Goal: Task Accomplishment & Management: Manage account settings

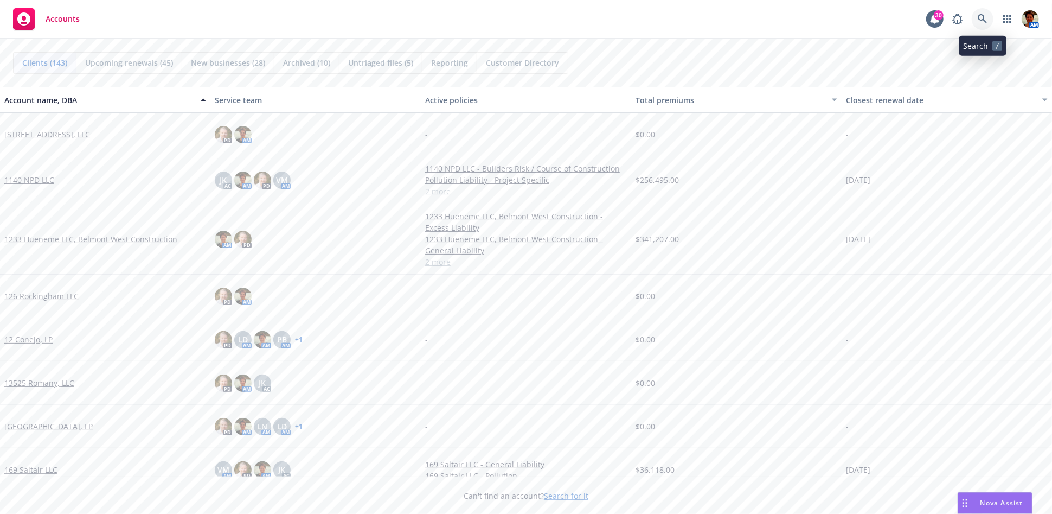
drag, startPoint x: 980, startPoint y: 16, endPoint x: 964, endPoint y: 55, distance: 42.1
click at [947, 17] on icon at bounding box center [983, 19] width 10 height 10
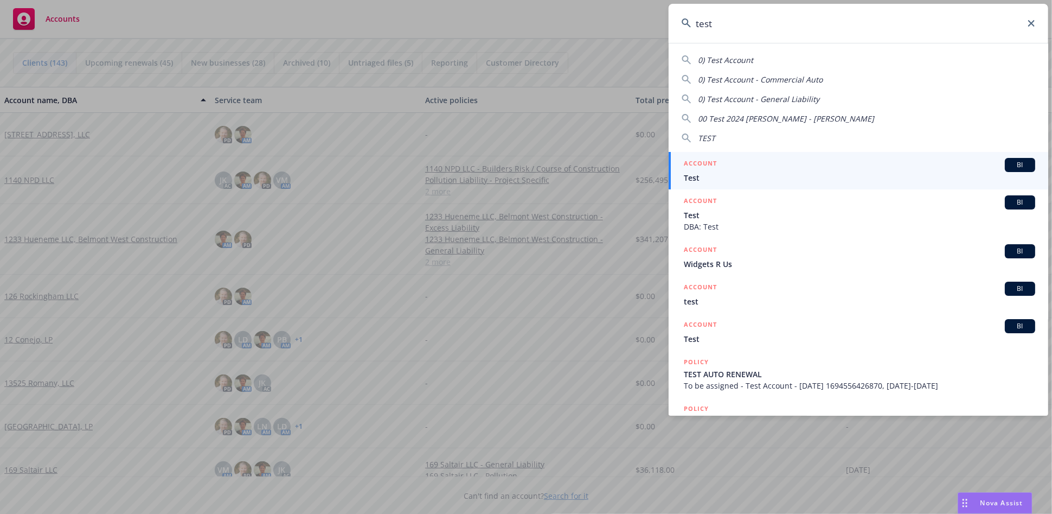
type input "test"
click at [752, 167] on div "ACCOUNT BI" at bounding box center [860, 165] width 352 height 14
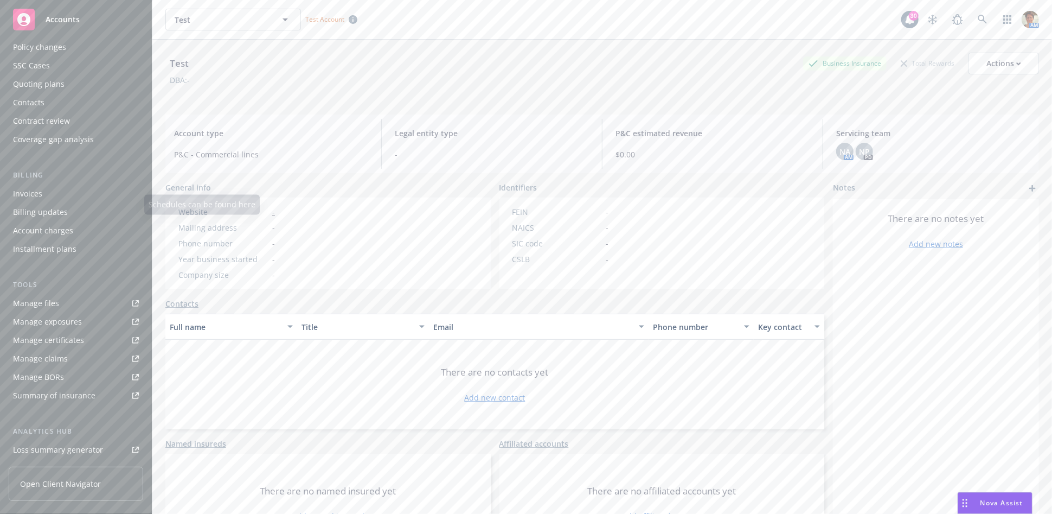
scroll to position [192, 0]
click at [29, 375] on div "Service team" at bounding box center [36, 376] width 47 height 17
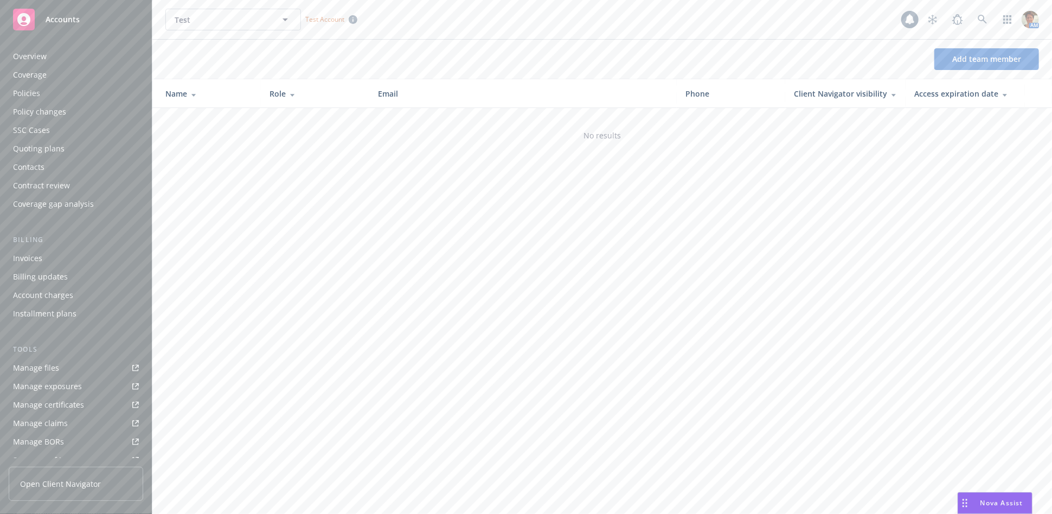
scroll to position [192, 0]
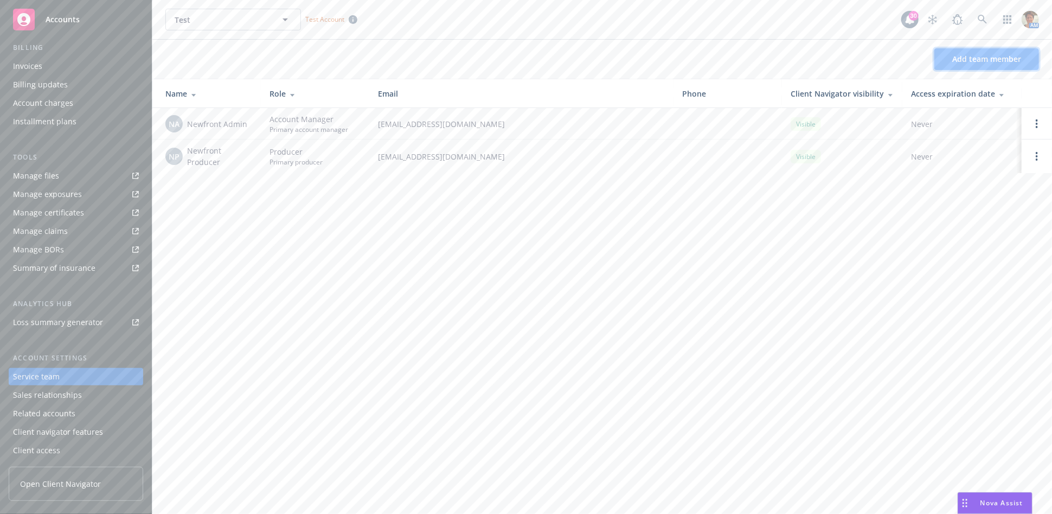
click at [947, 55] on span "Add team member" at bounding box center [987, 59] width 69 height 10
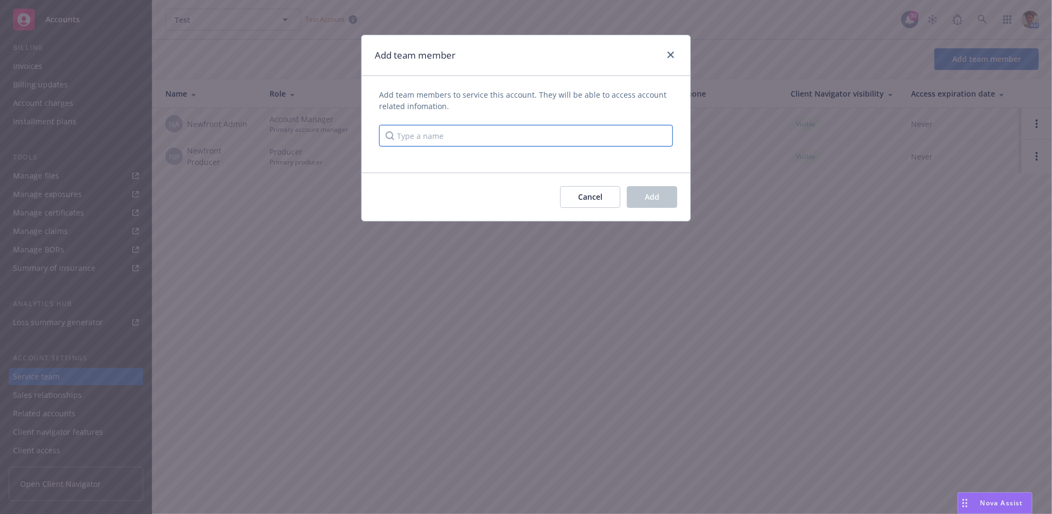
click at [407, 135] on input "Type a name" at bounding box center [526, 136] width 294 height 22
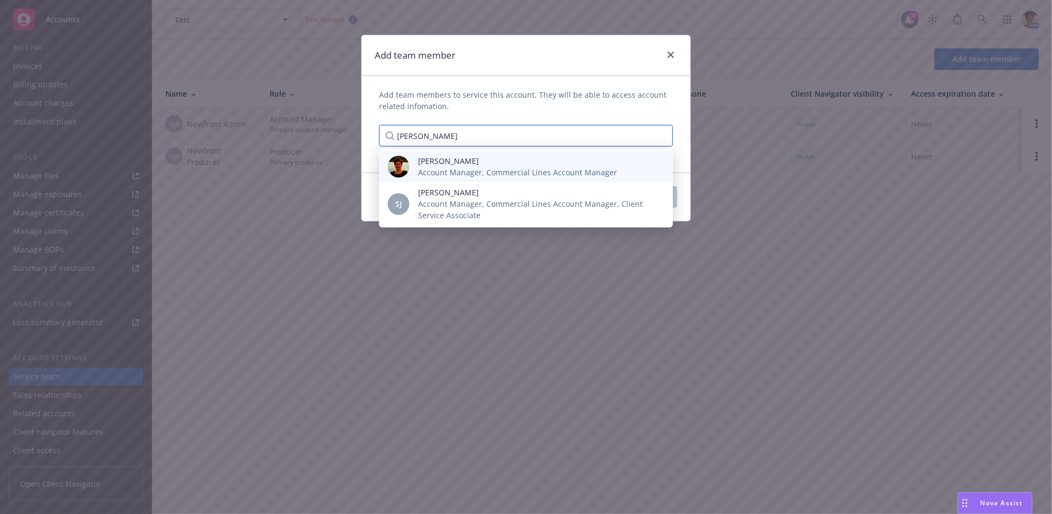
type input "Julie"
click at [433, 169] on span "Account Manager, Commercial Lines Account Manager" at bounding box center [517, 172] width 199 height 11
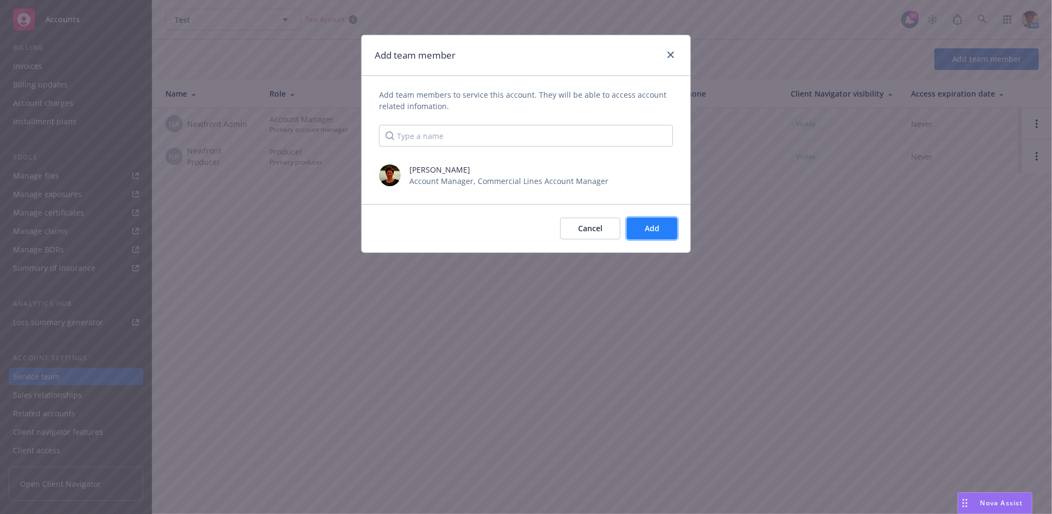
click at [653, 229] on span "Add" at bounding box center [652, 228] width 15 height 10
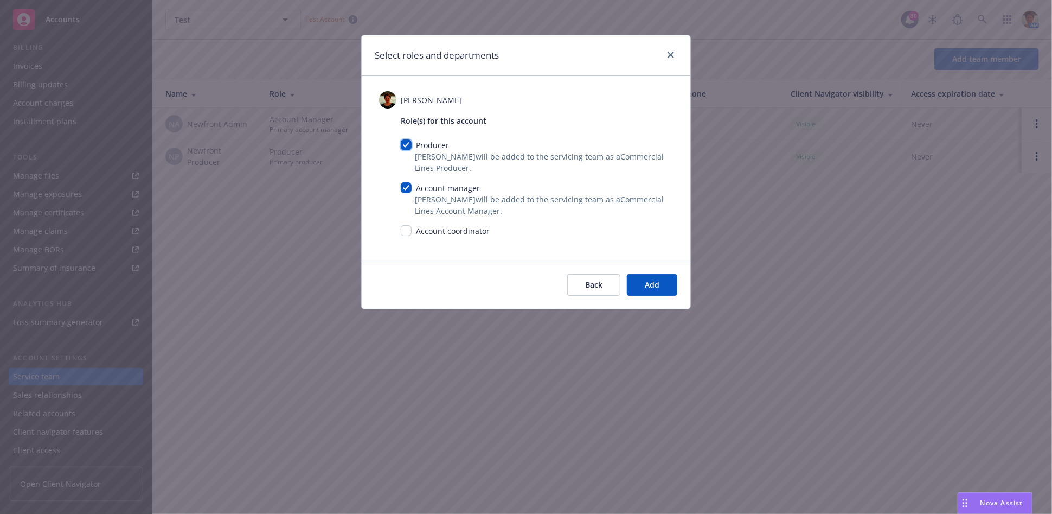
click at [408, 144] on input "checkbox" at bounding box center [406, 144] width 11 height 11
checkbox input "false"
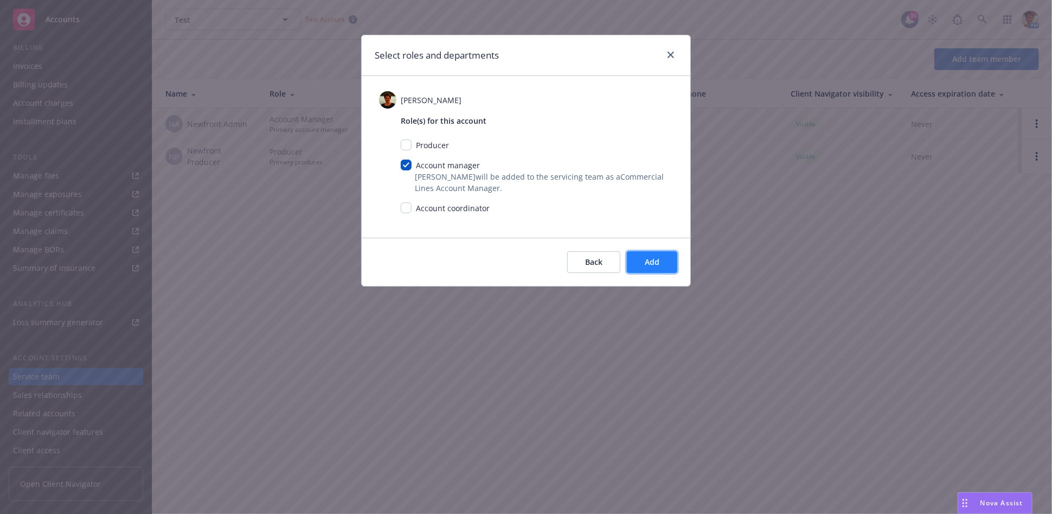
click at [647, 260] on span "Add" at bounding box center [652, 262] width 15 height 10
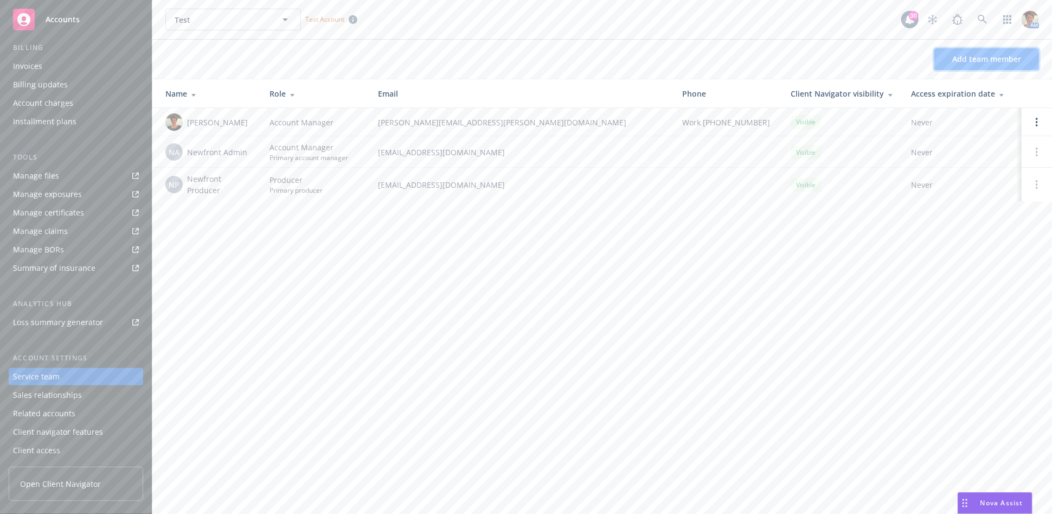
click at [947, 62] on span "Add team member" at bounding box center [987, 59] width 69 height 10
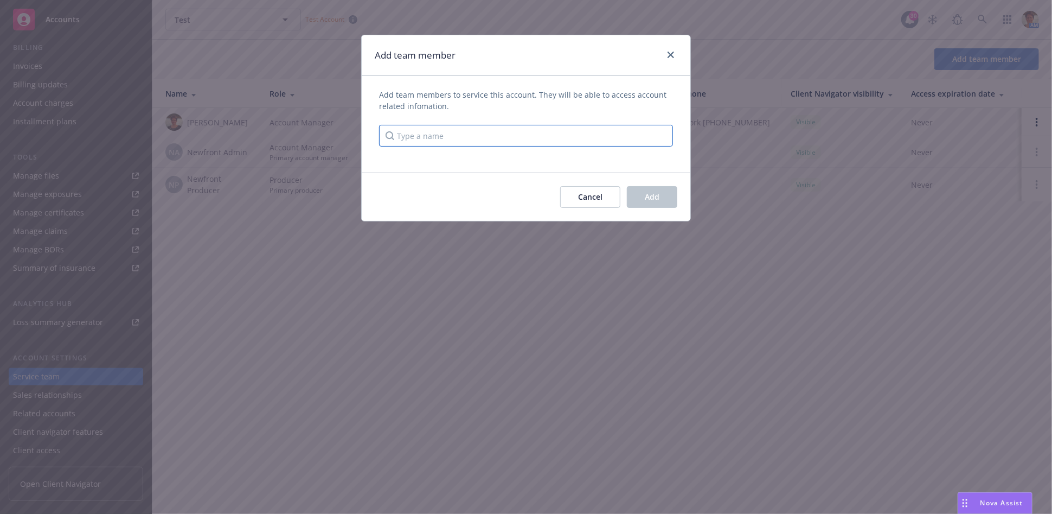
click at [459, 138] on input "Type a name" at bounding box center [526, 136] width 294 height 22
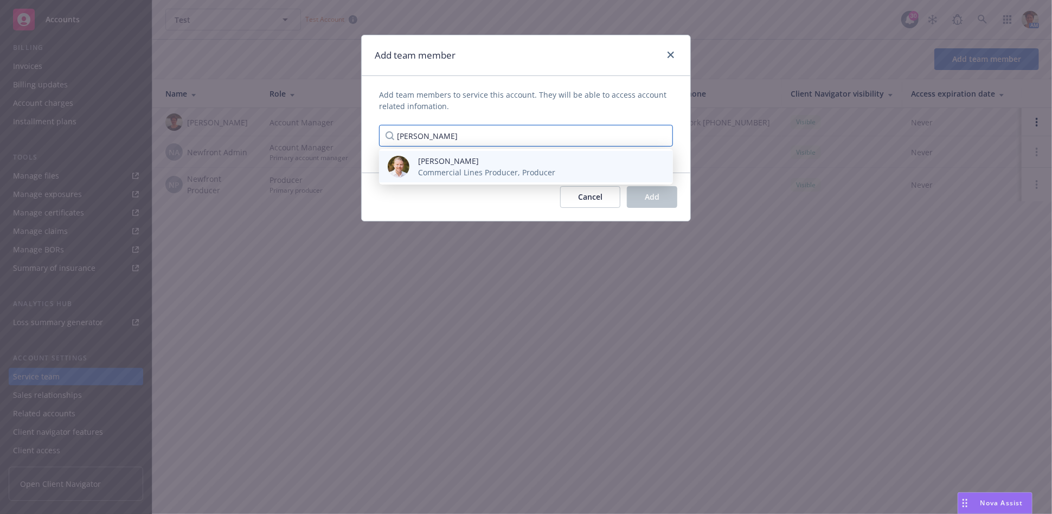
type input "Adam Gabler"
click at [464, 162] on span "Adam Gabler" at bounding box center [486, 160] width 137 height 11
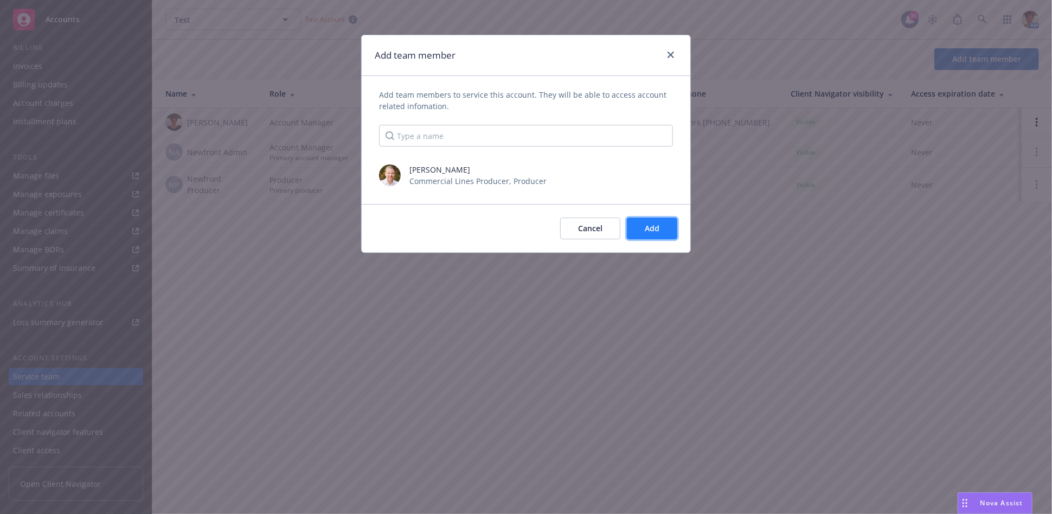
click at [644, 233] on button "Add" at bounding box center [652, 229] width 50 height 22
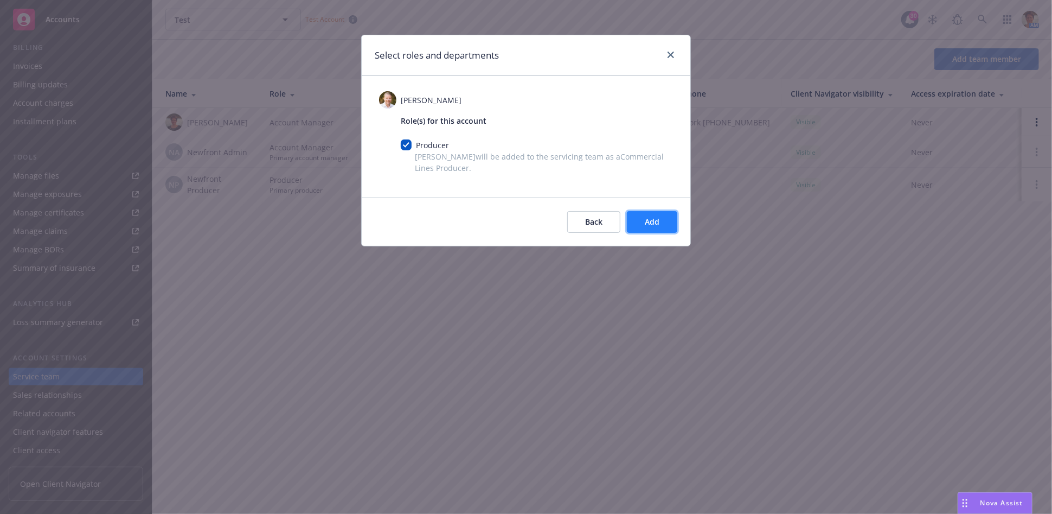
click at [647, 215] on button "Add" at bounding box center [652, 222] width 50 height 22
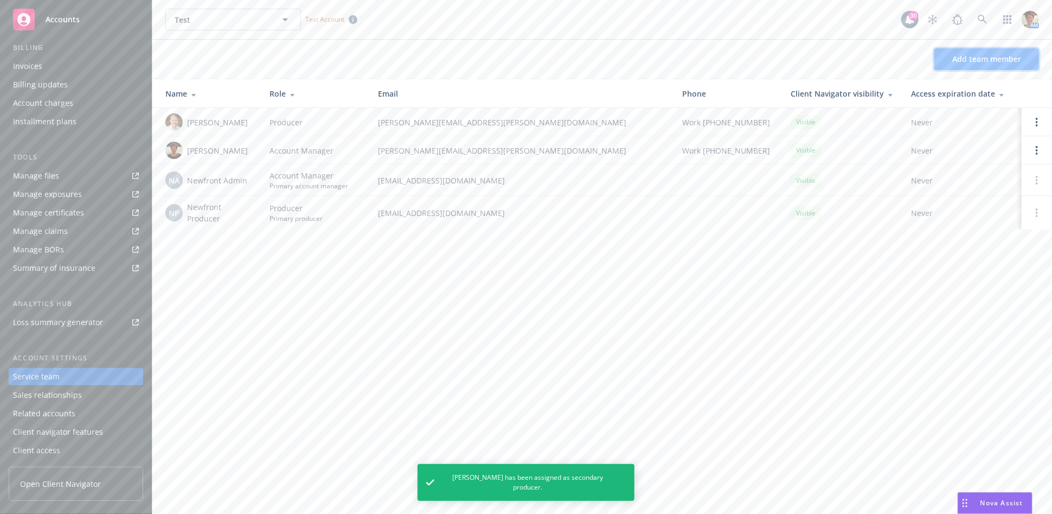
click at [947, 54] on span "Add team member" at bounding box center [987, 59] width 69 height 10
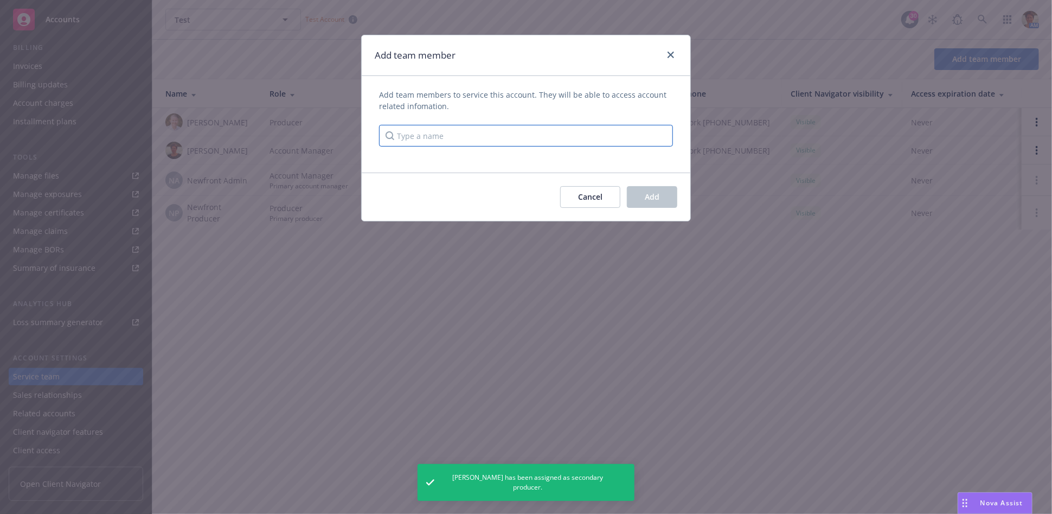
click at [465, 132] on input "Type a name" at bounding box center [526, 136] width 294 height 22
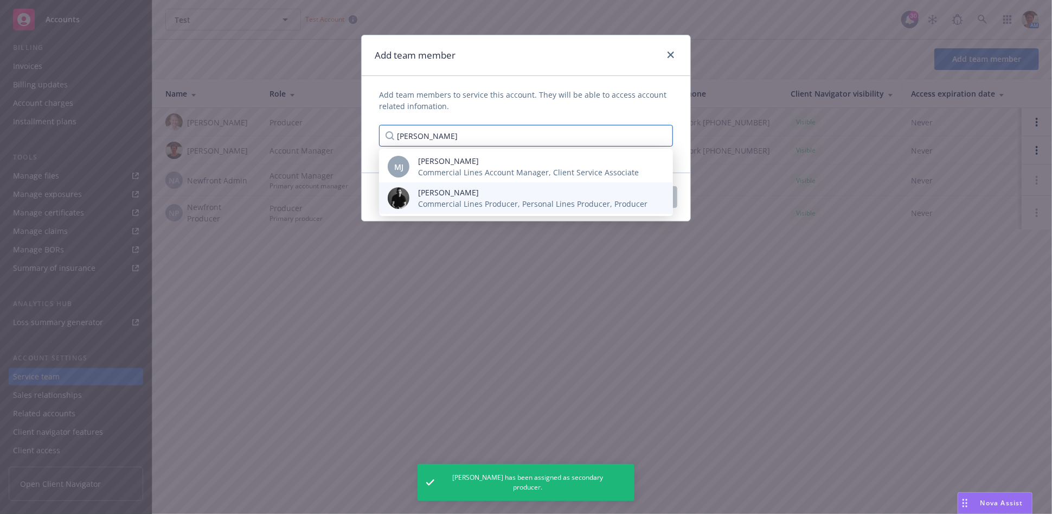
type input "jose"
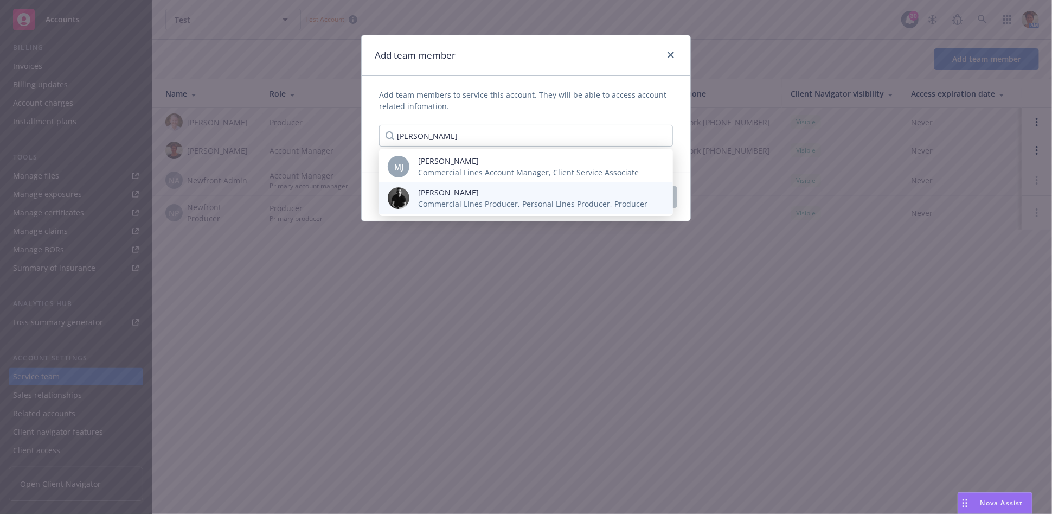
click at [468, 202] on span "Commercial Lines Producer, Personal Lines Producer, Producer" at bounding box center [532, 203] width 229 height 11
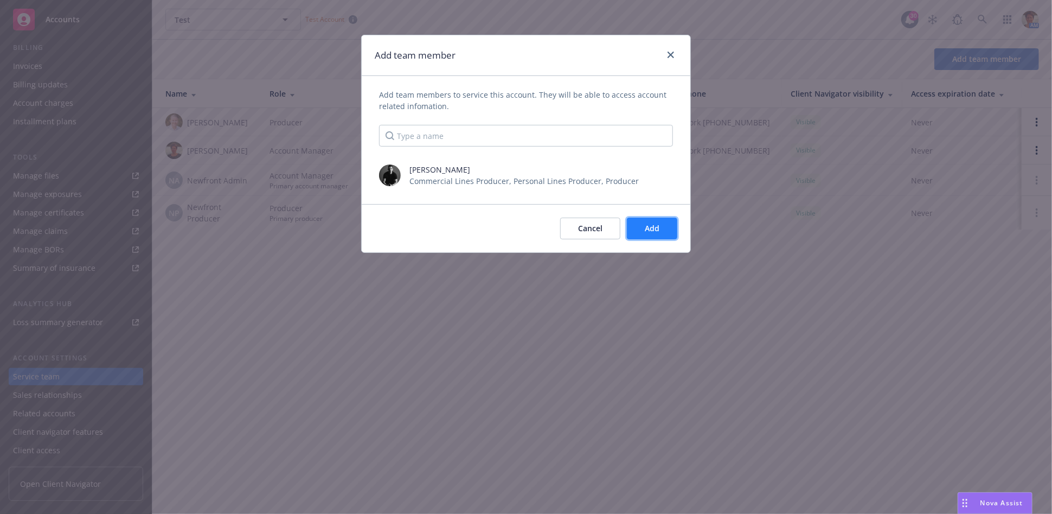
click at [661, 229] on button "Add" at bounding box center [652, 229] width 50 height 22
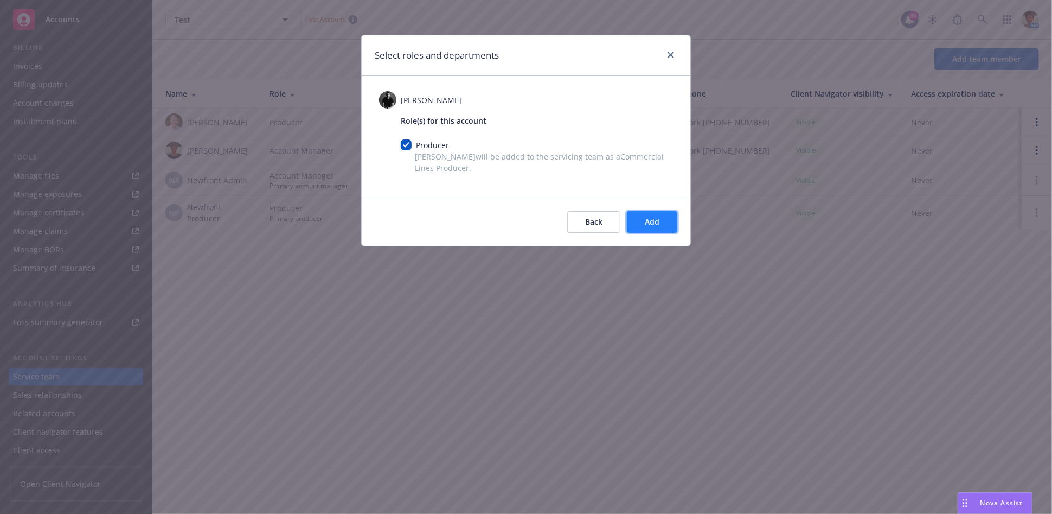
click at [656, 220] on span "Add" at bounding box center [652, 221] width 15 height 10
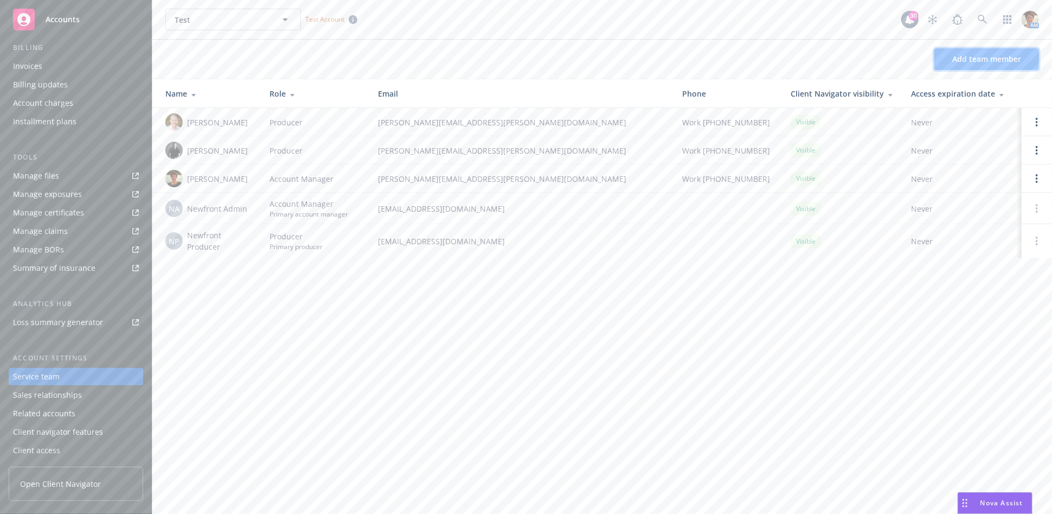
click at [947, 59] on span "Add team member" at bounding box center [987, 59] width 69 height 10
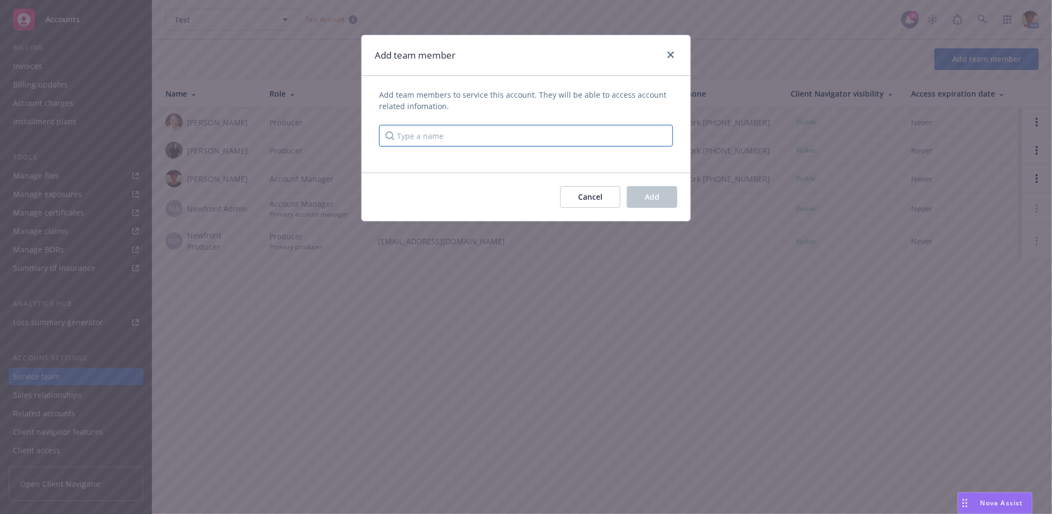
click at [464, 133] on input "Type a name" at bounding box center [526, 136] width 294 height 22
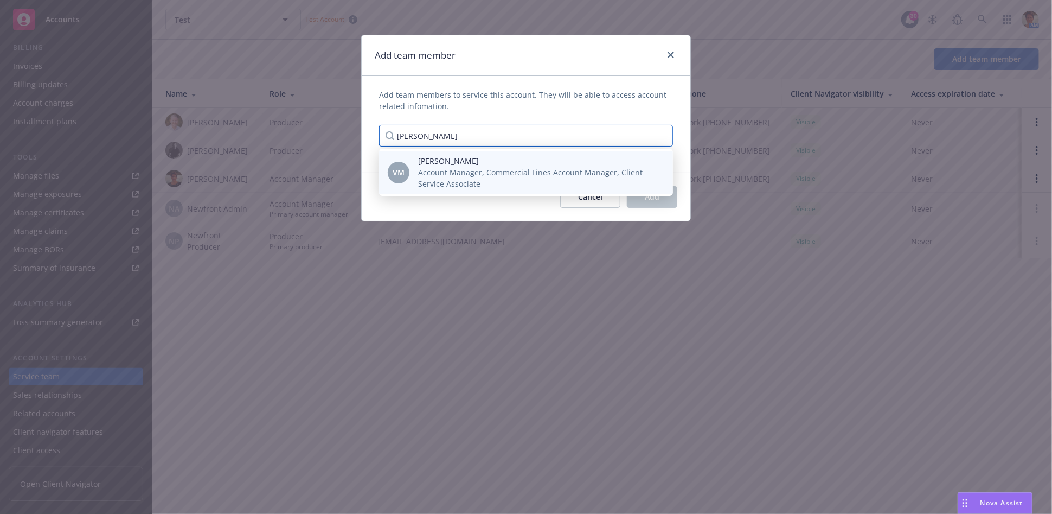
type input "Veronica"
click at [451, 176] on span "Account Manager, Commercial Lines Account Manager, Client Service Associate" at bounding box center [537, 178] width 238 height 23
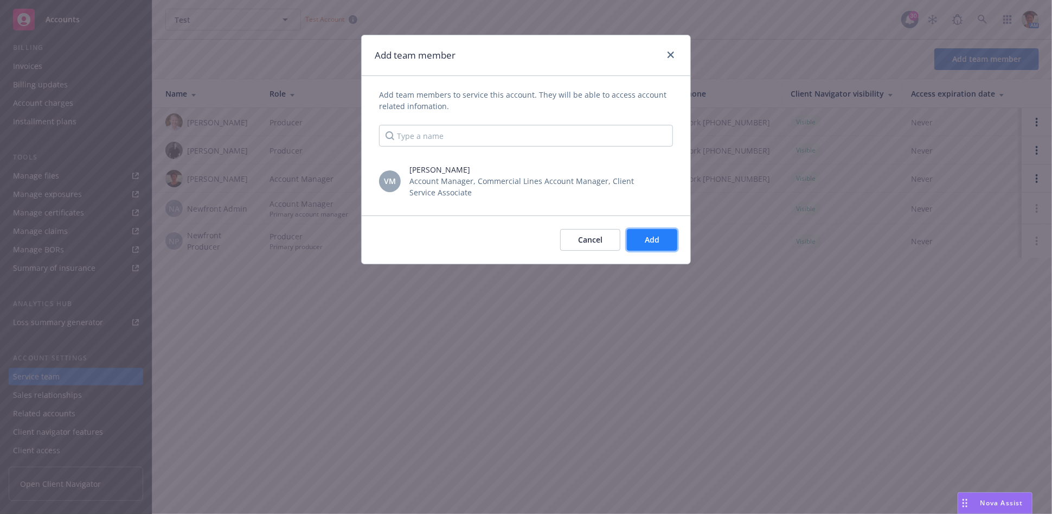
click at [645, 239] on span "Add" at bounding box center [652, 239] width 15 height 10
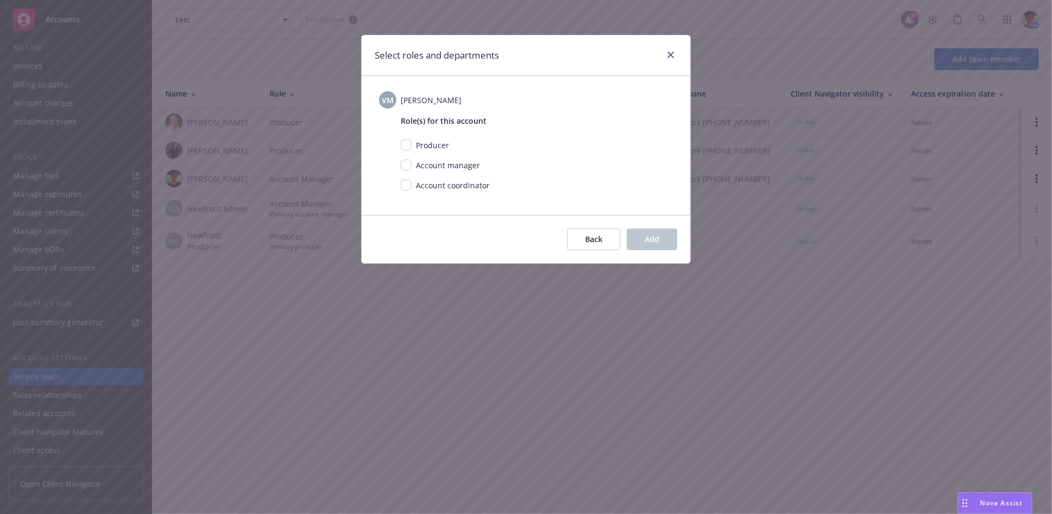
click at [423, 160] on span "Account manager" at bounding box center [448, 165] width 64 height 10
click at [403, 167] on input "checkbox" at bounding box center [406, 164] width 11 height 11
checkbox input "true"
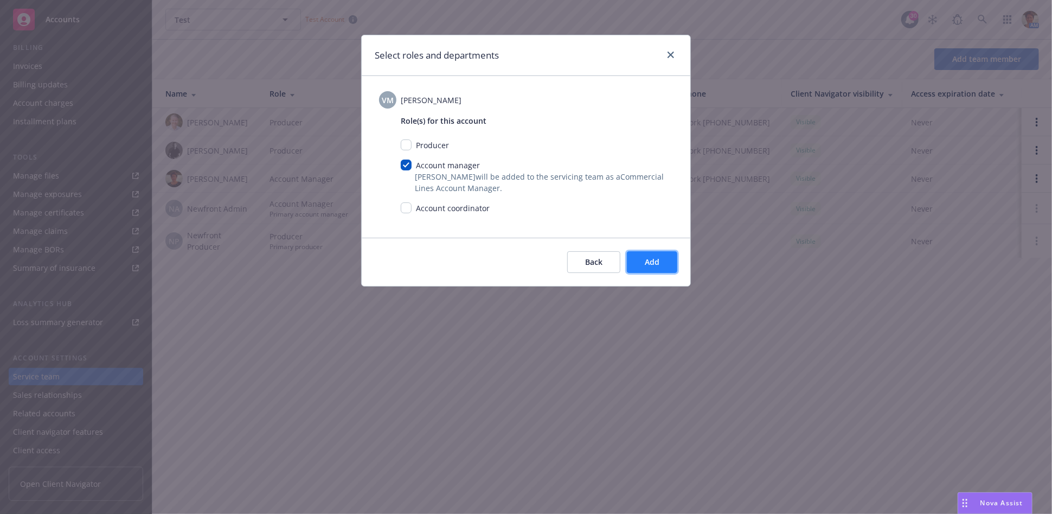
click at [637, 260] on button "Add" at bounding box center [652, 262] width 50 height 22
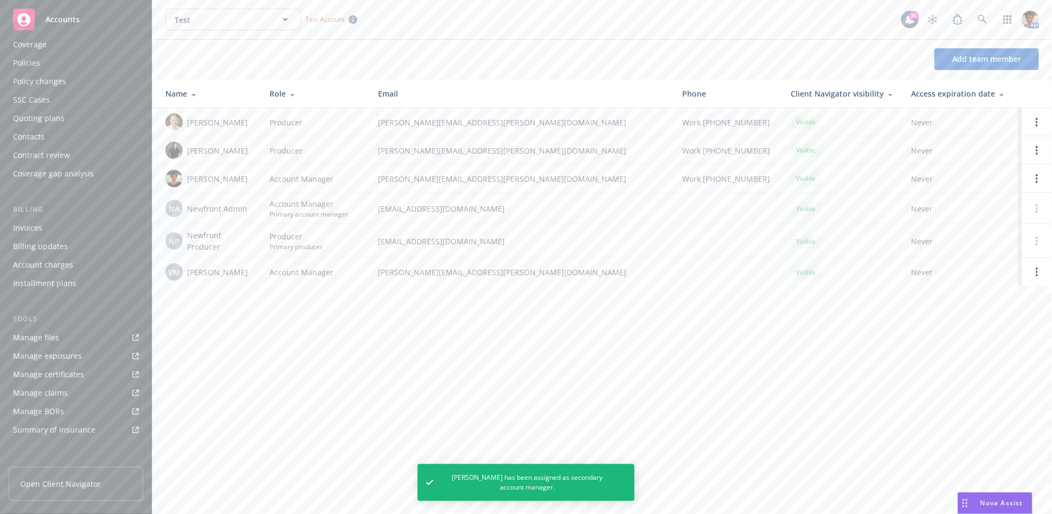
scroll to position [0, 0]
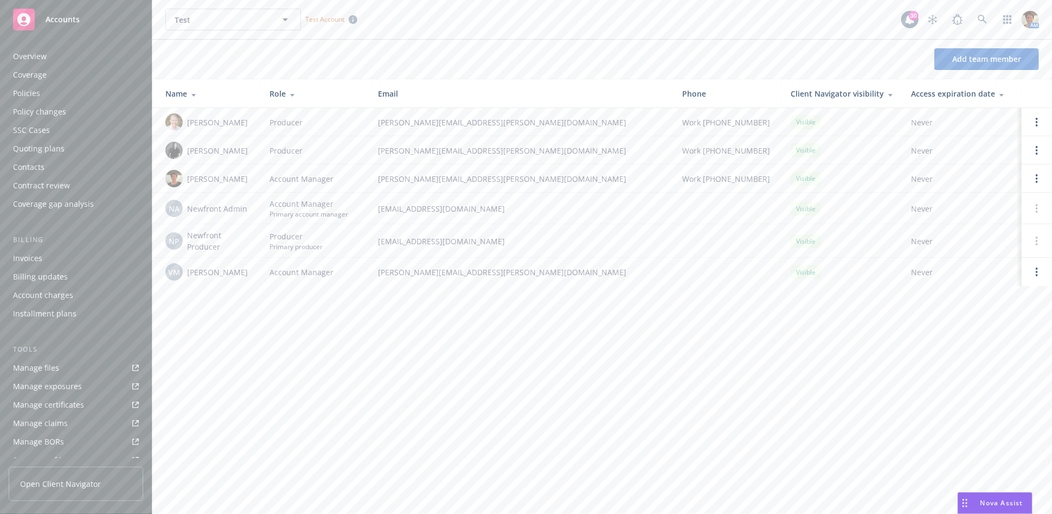
click at [45, 93] on div "Policies" at bounding box center [76, 93] width 126 height 17
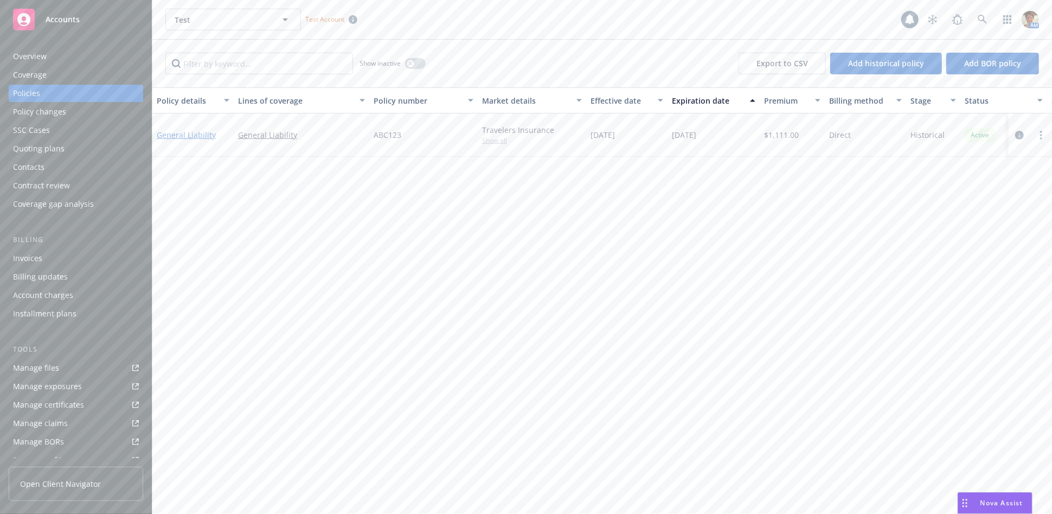
click at [183, 134] on link "General Liability" at bounding box center [186, 135] width 59 height 10
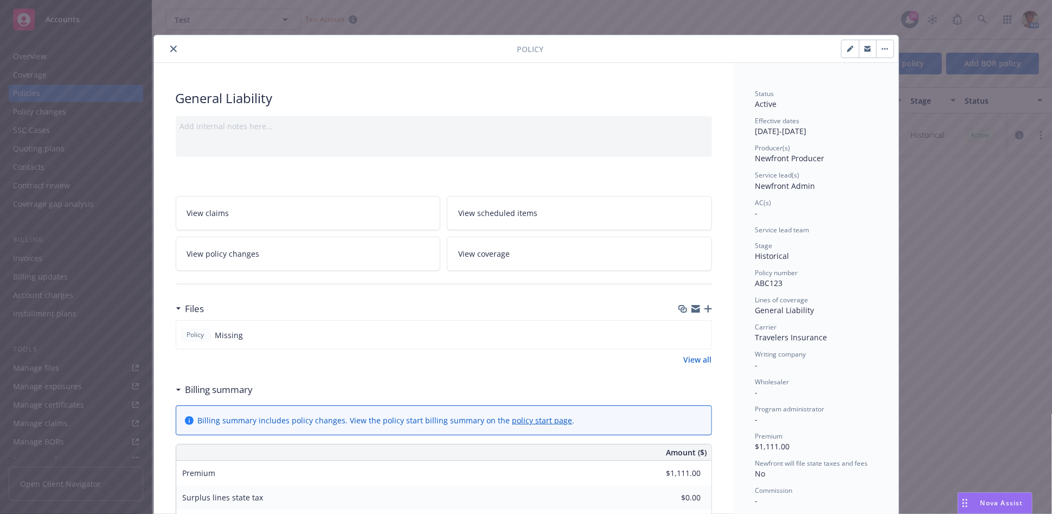
click at [848, 50] on icon "button" at bounding box center [850, 49] width 7 height 7
select select "HISTORICAL"
select select "other"
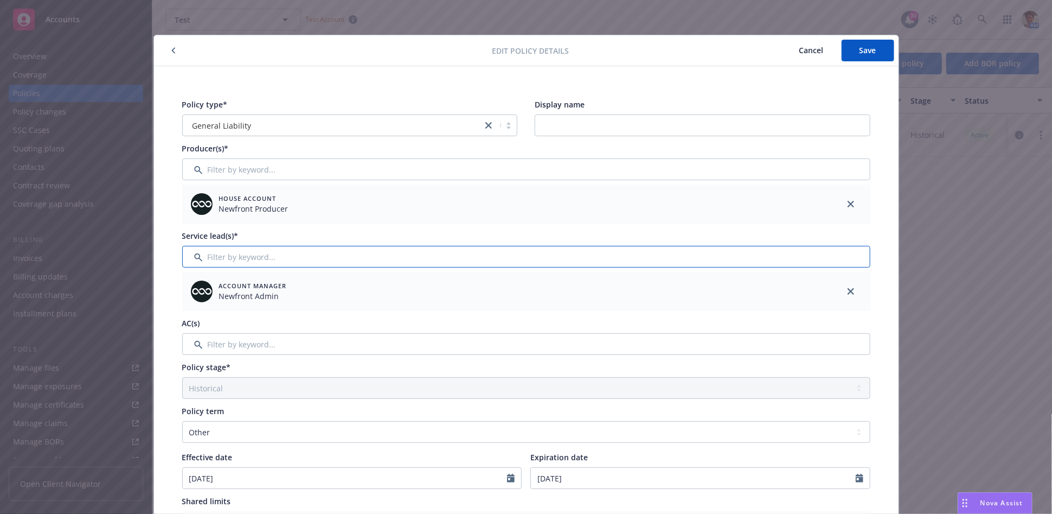
click at [315, 253] on input "Filter by keyword..." at bounding box center [526, 257] width 688 height 22
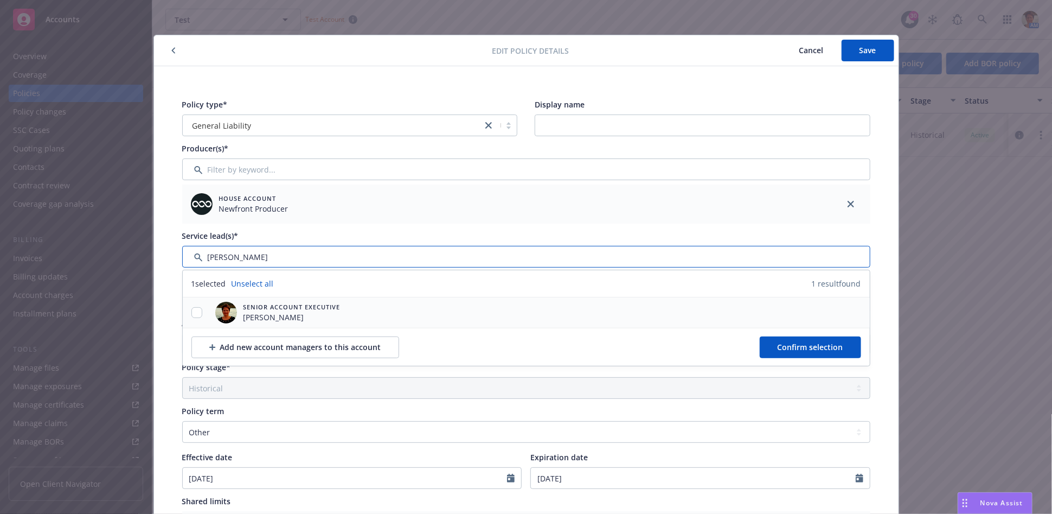
type input "Julie"
click at [302, 314] on span "[PERSON_NAME]" at bounding box center [292, 316] width 97 height 11
click at [812, 348] on span "Confirm selection" at bounding box center [811, 347] width 66 height 10
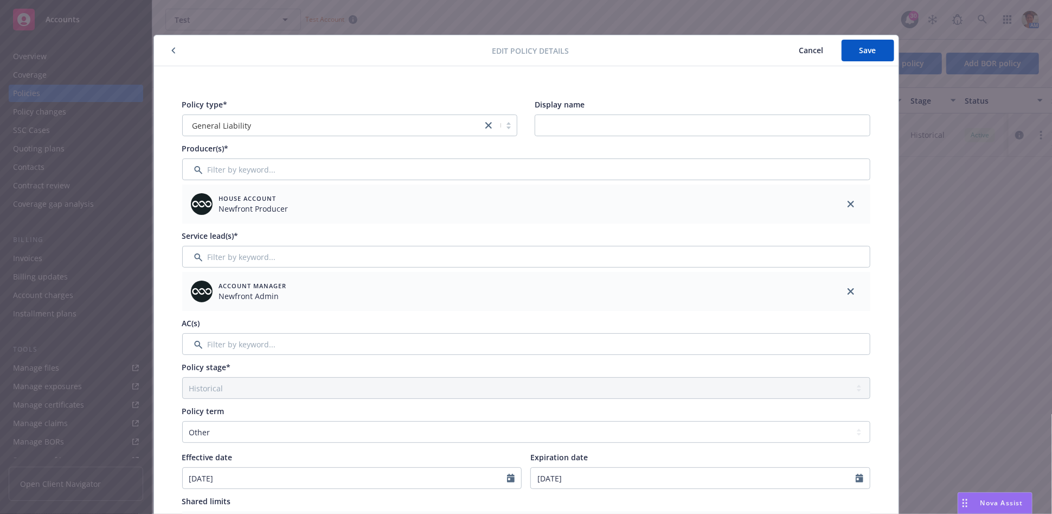
click at [519, 196] on div "House Account Newfront Producer" at bounding box center [507, 204] width 641 height 30
click at [848, 203] on icon "close" at bounding box center [851, 204] width 7 height 7
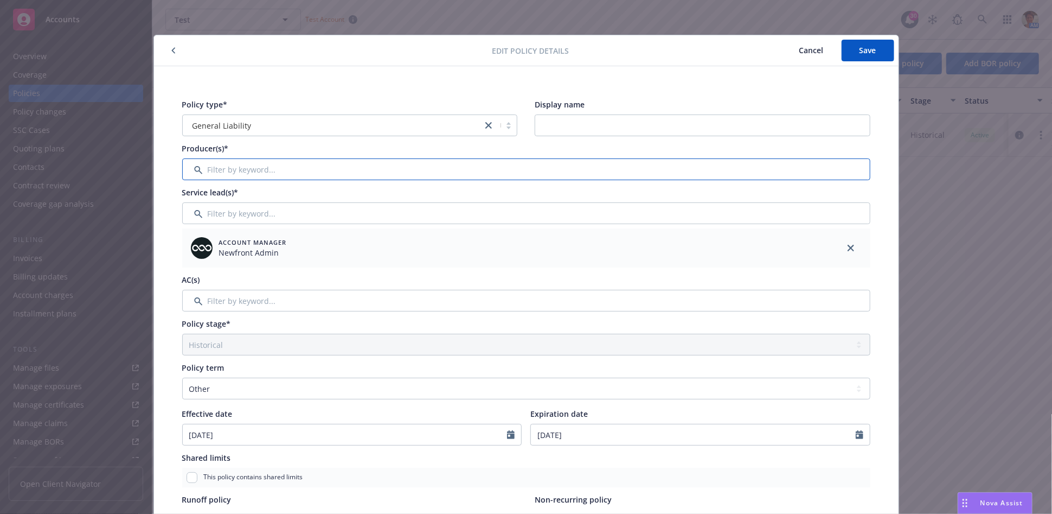
click at [277, 163] on input "Filter by keyword..." at bounding box center [526, 169] width 688 height 22
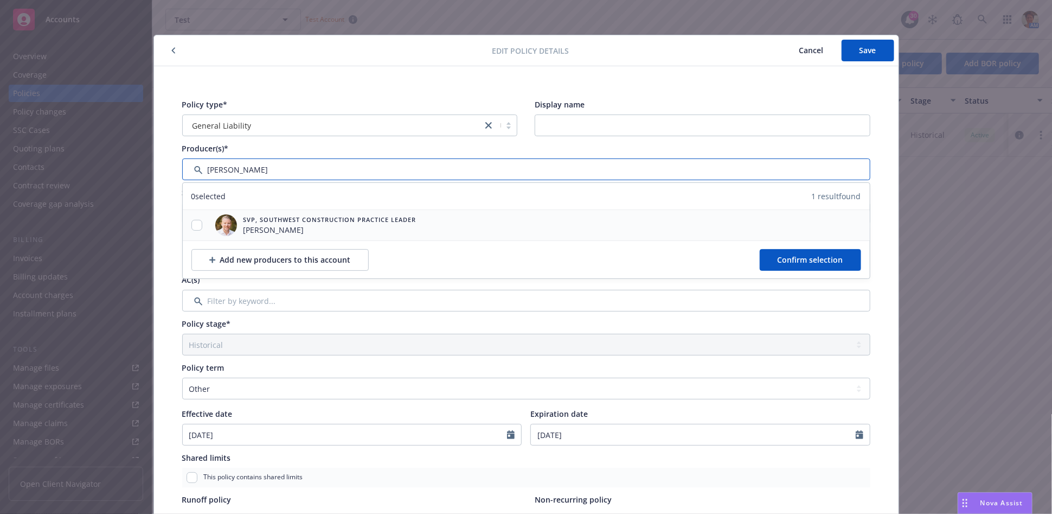
type input "[PERSON_NAME]"
click at [194, 225] on input "checkbox" at bounding box center [196, 225] width 11 height 11
checkbox input "true"
click at [826, 259] on span "Confirm selection" at bounding box center [811, 259] width 66 height 10
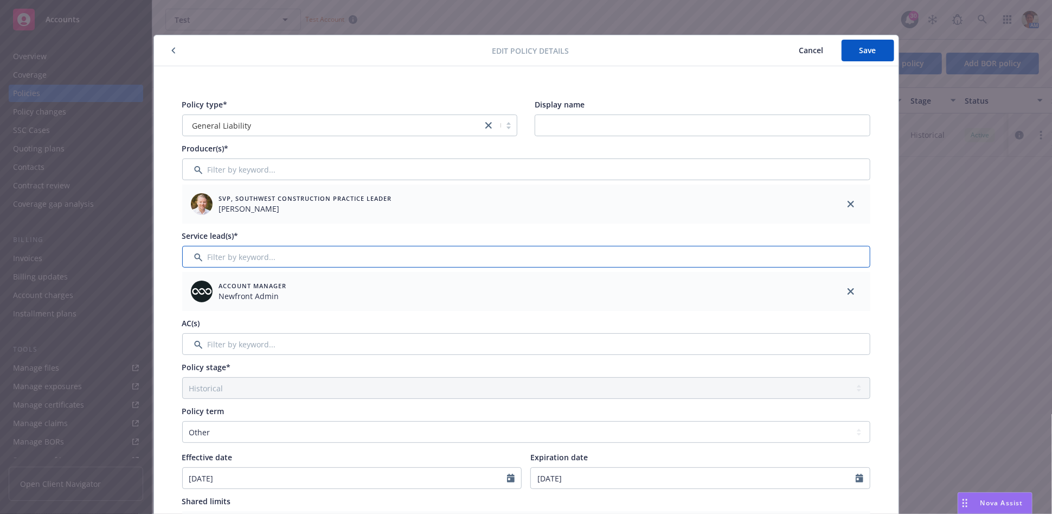
click at [319, 260] on input "Filter by keyword..." at bounding box center [526, 257] width 688 height 22
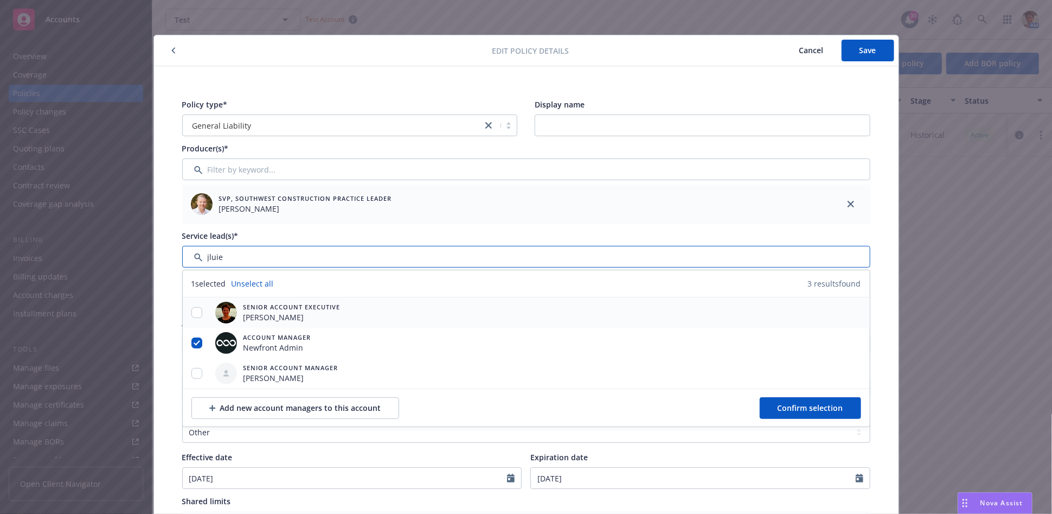
type input "jluie"
click at [192, 316] on input "checkbox" at bounding box center [196, 312] width 11 height 11
checkbox input "true"
click at [191, 341] on input "checkbox" at bounding box center [196, 342] width 11 height 11
checkbox input "false"
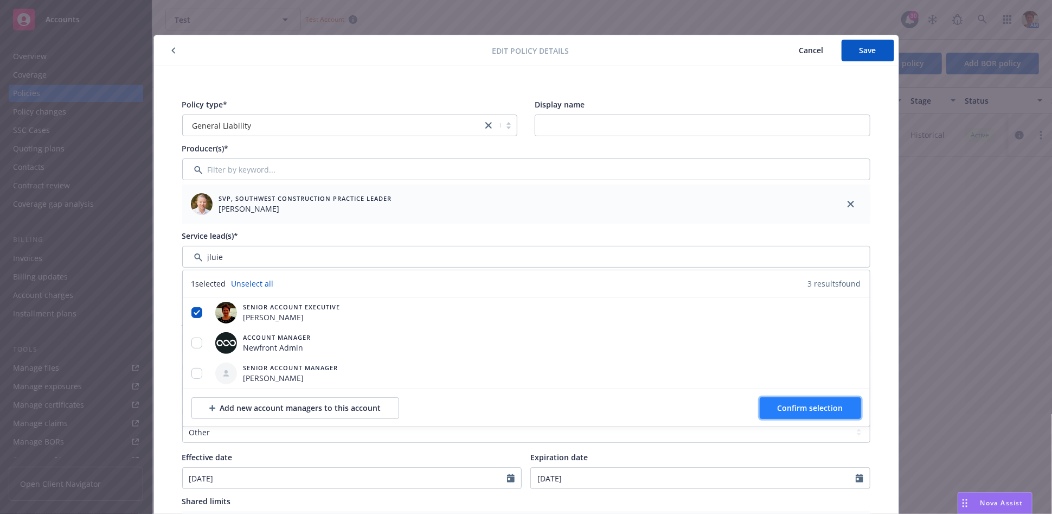
click at [796, 400] on button "Confirm selection" at bounding box center [810, 408] width 101 height 22
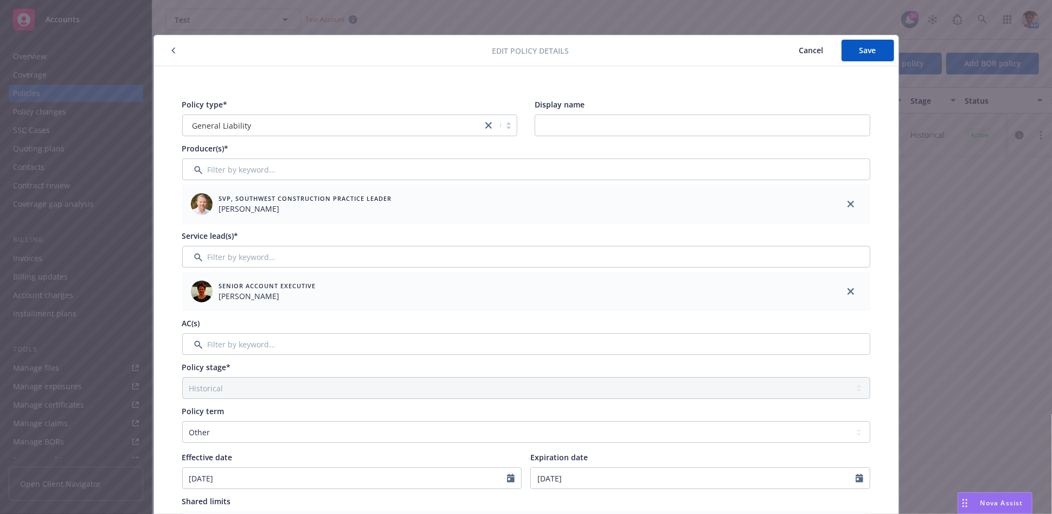
click at [810, 46] on span "Cancel" at bounding box center [812, 50] width 24 height 10
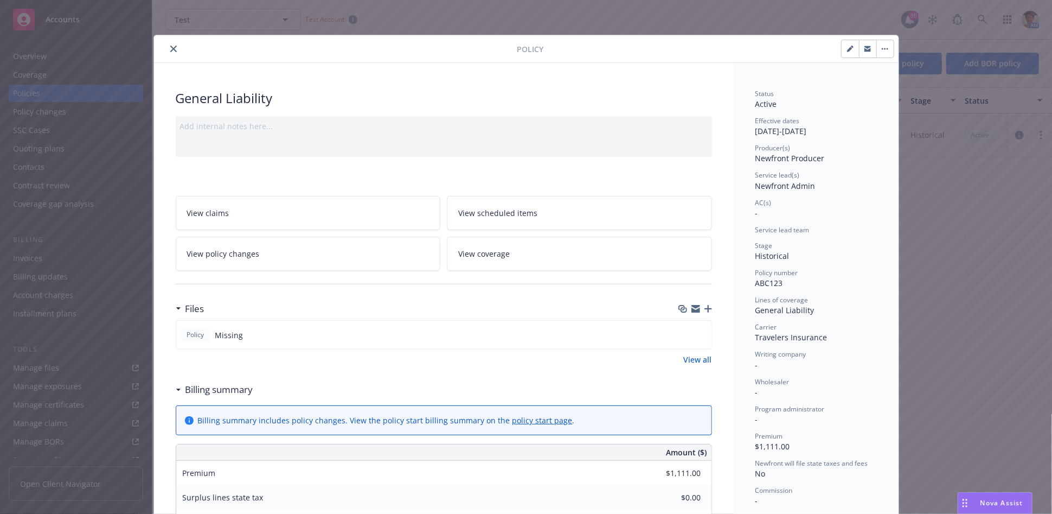
click at [170, 48] on icon "close" at bounding box center [173, 49] width 7 height 7
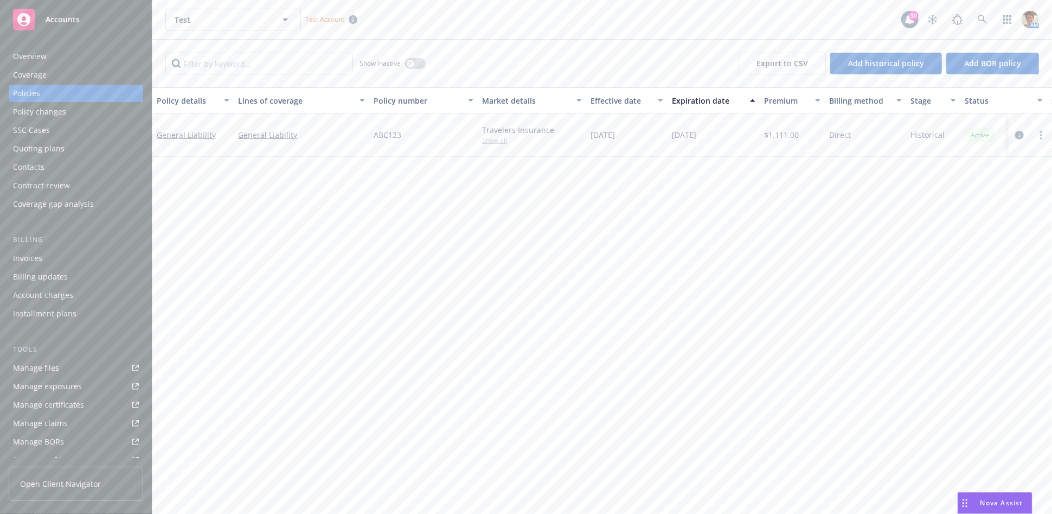
scroll to position [192, 0]
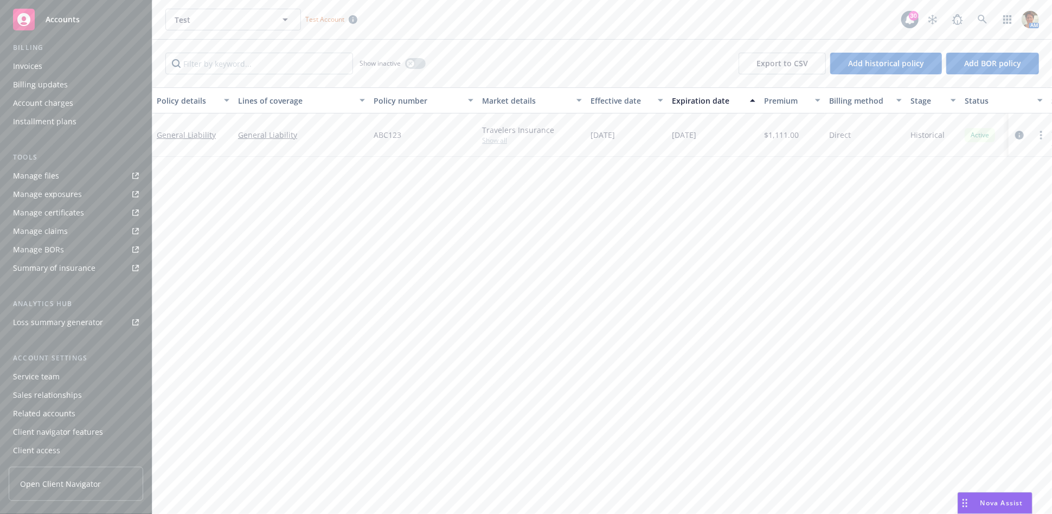
click at [27, 376] on div "Service team" at bounding box center [36, 376] width 47 height 17
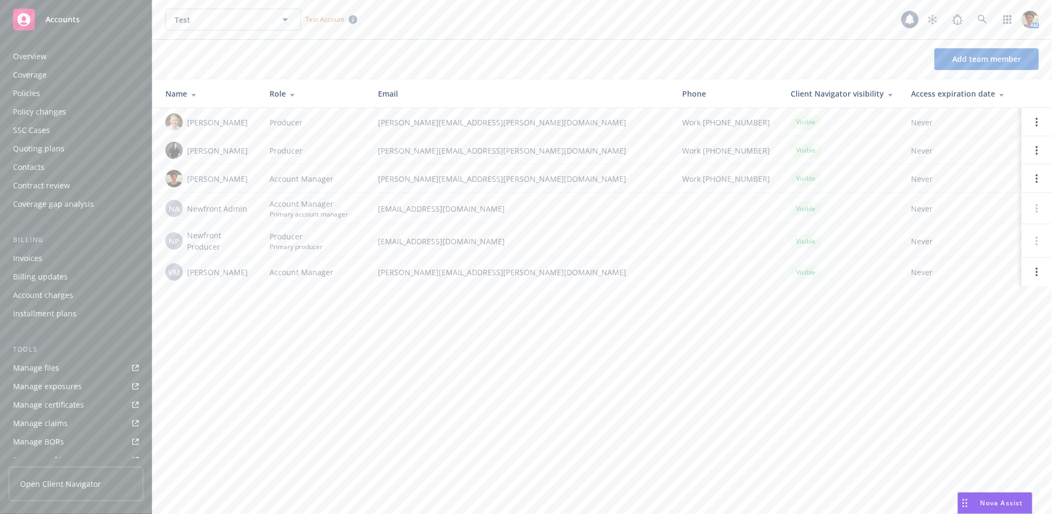
scroll to position [192, 0]
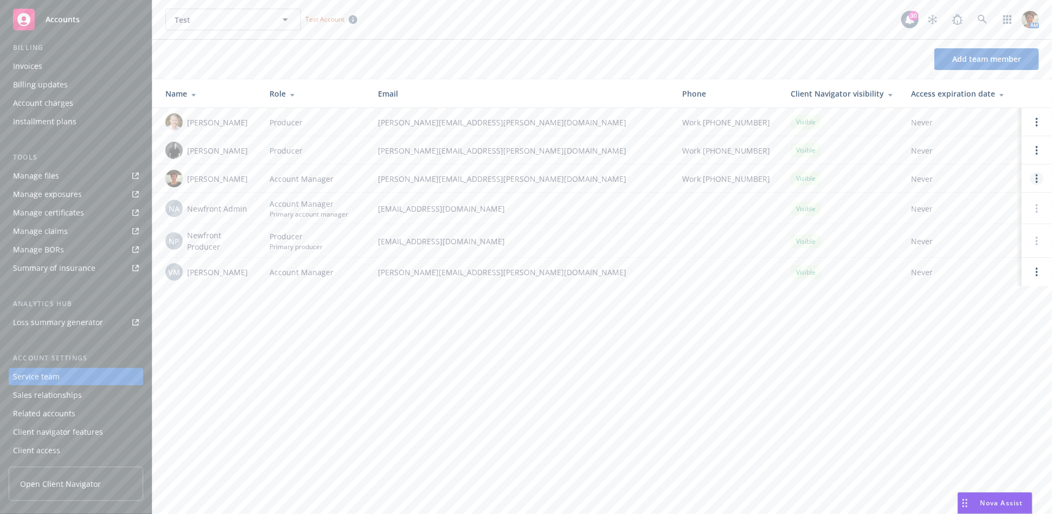
click at [947, 177] on link "Open options" at bounding box center [1037, 178] width 13 height 13
click at [934, 125] on span "Assign as primary account manager" at bounding box center [950, 126] width 157 height 10
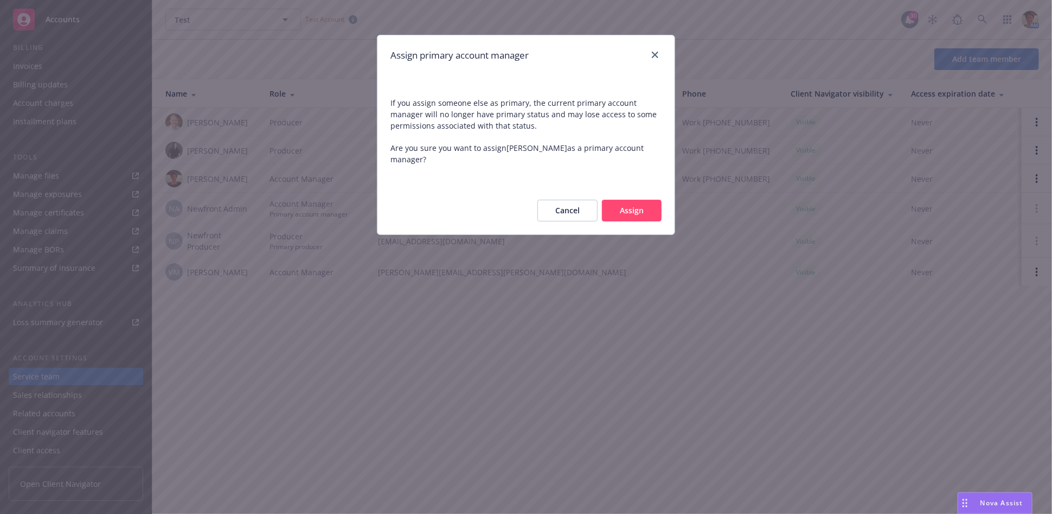
click at [635, 200] on button "Assign" at bounding box center [632, 211] width 60 height 22
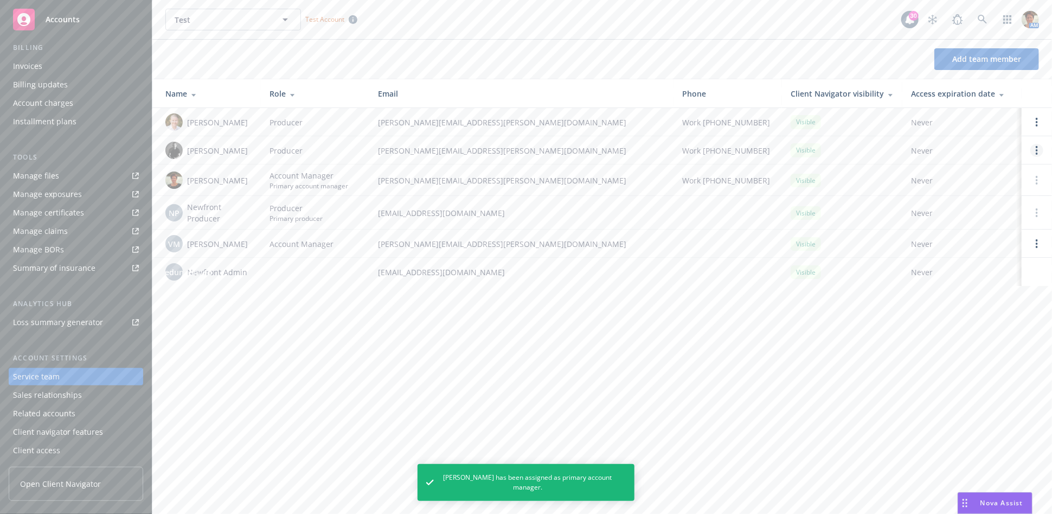
click at [947, 151] on circle "Open options" at bounding box center [1037, 150] width 2 height 2
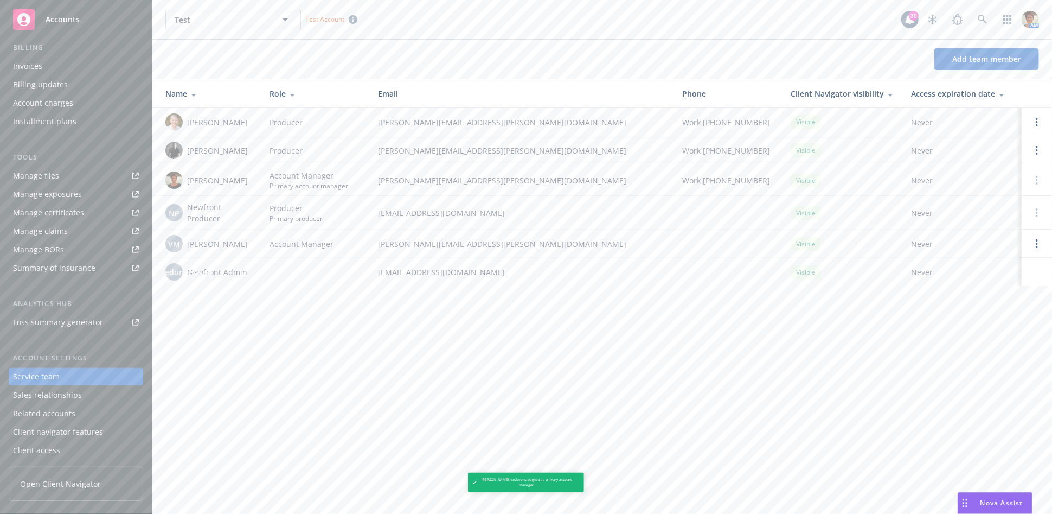
drag, startPoint x: 468, startPoint y: 394, endPoint x: 458, endPoint y: 382, distance: 15.8
click at [468, 394] on div "Test Test Test Account 30 AM Add team member Name Role Email Phone Client Navig…" at bounding box center [602, 257] width 900 height 514
click at [947, 123] on icon "Open options" at bounding box center [1037, 122] width 2 height 9
click at [937, 347] on div "Test Test Test Account 30 AM Add team member Name Role Email Phone Client Navig…" at bounding box center [602, 257] width 900 height 514
click at [947, 124] on icon "Open options" at bounding box center [1037, 122] width 2 height 9
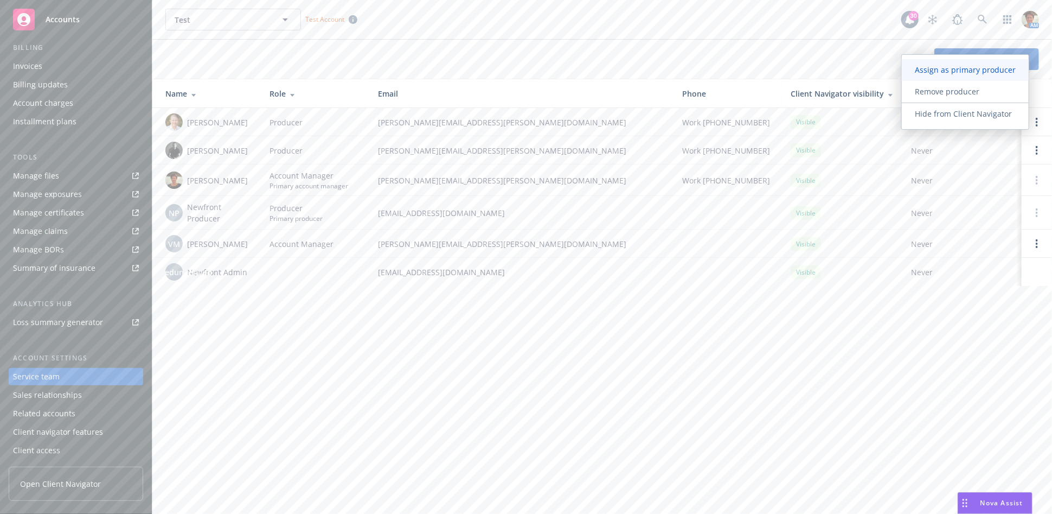
click at [930, 69] on span "Assign as primary producer" at bounding box center [965, 70] width 127 height 10
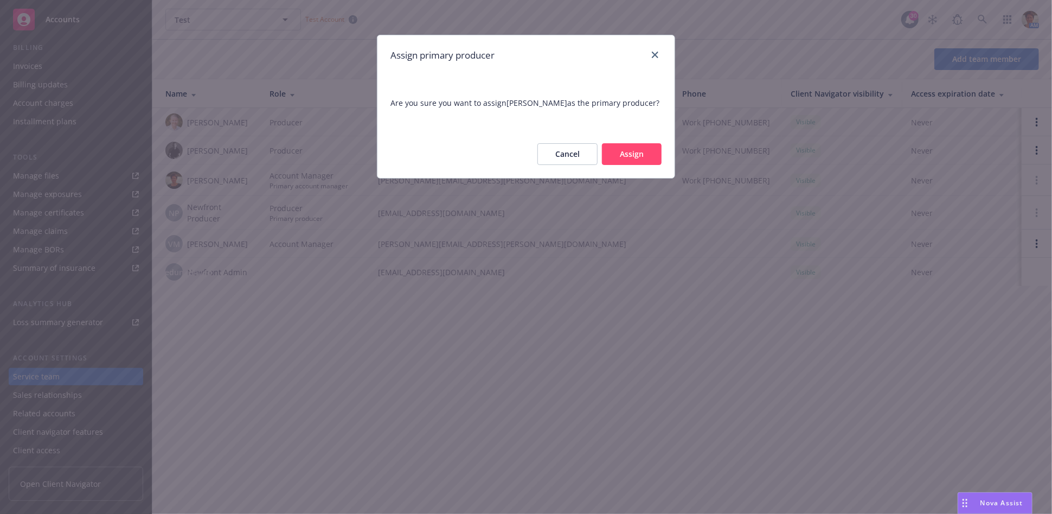
click at [564, 162] on button "Cancel" at bounding box center [568, 154] width 60 height 22
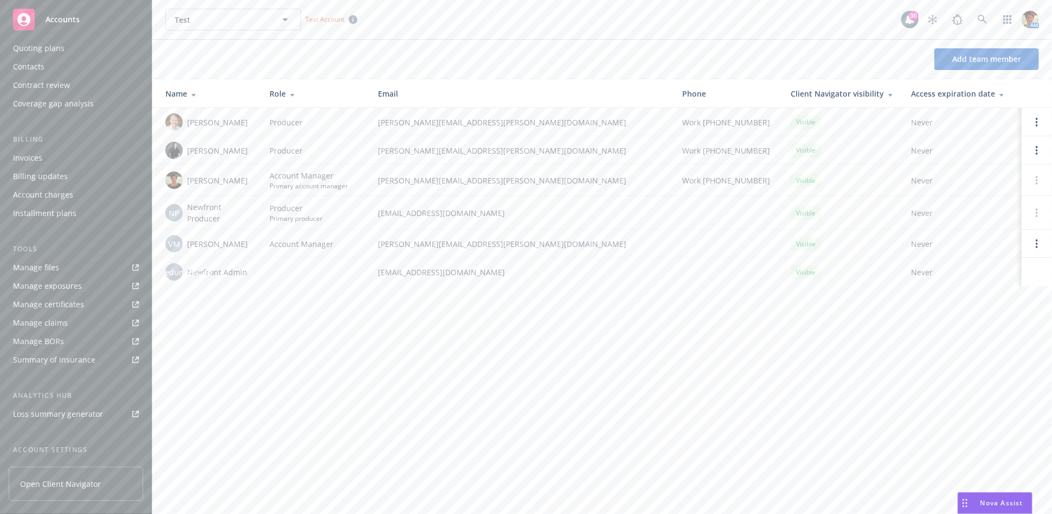
scroll to position [0, 0]
click at [26, 94] on div "Policies" at bounding box center [26, 93] width 27 height 17
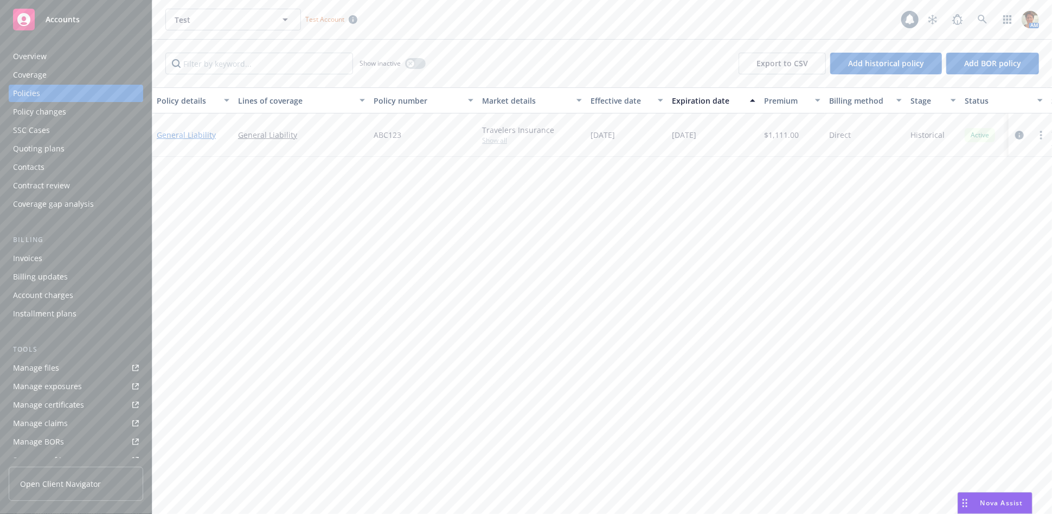
click at [177, 130] on link "General Liability" at bounding box center [186, 135] width 59 height 10
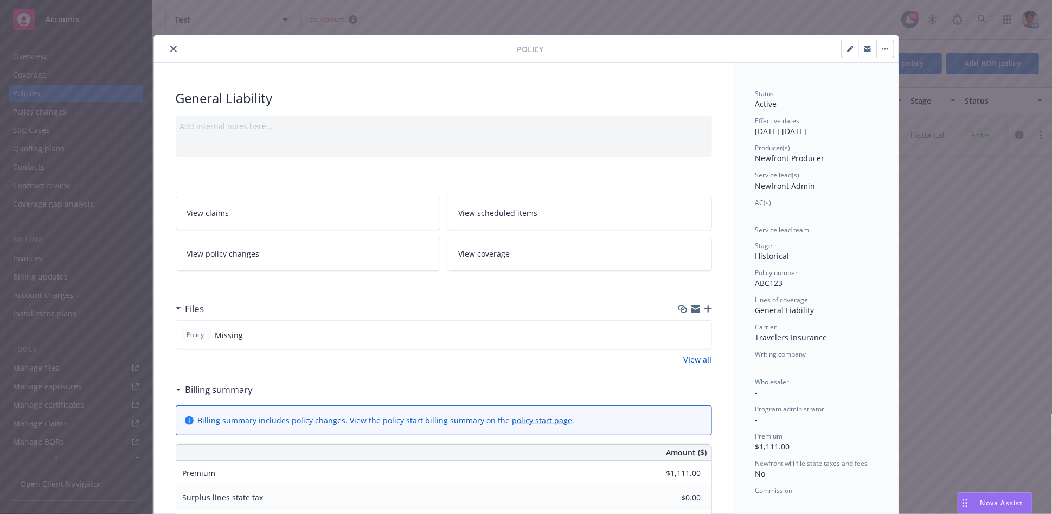
click at [847, 50] on icon "button" at bounding box center [850, 49] width 7 height 7
select select "HISTORICAL"
select select "other"
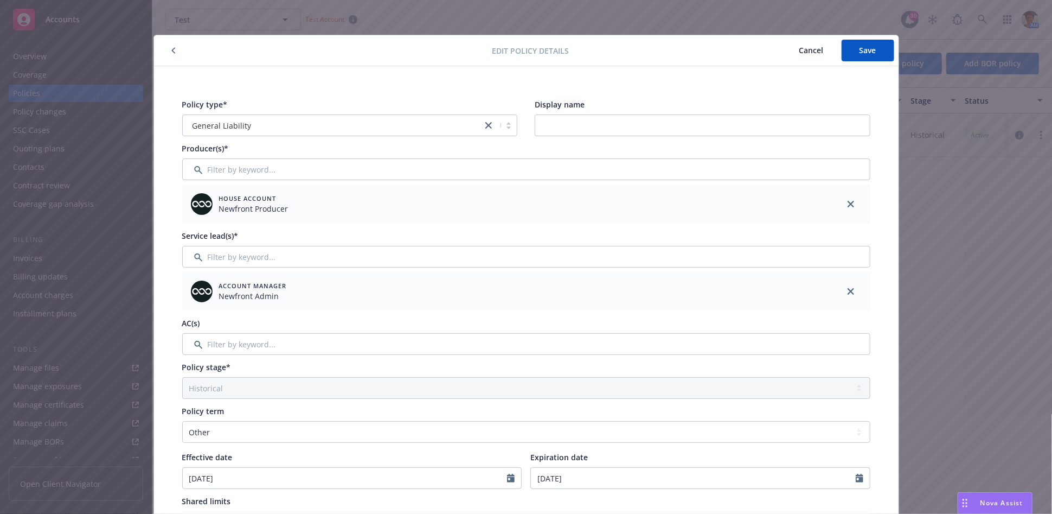
click at [813, 211] on div "House Account Newfront Producer" at bounding box center [507, 204] width 641 height 30
click at [848, 205] on icon "close" at bounding box center [851, 204] width 7 height 7
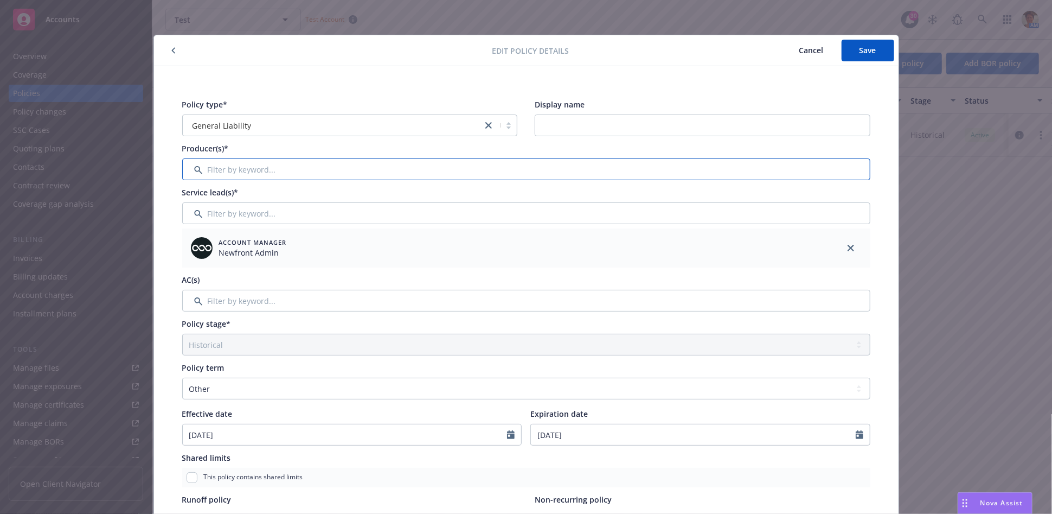
click at [246, 167] on input "Filter by keyword..." at bounding box center [526, 169] width 688 height 22
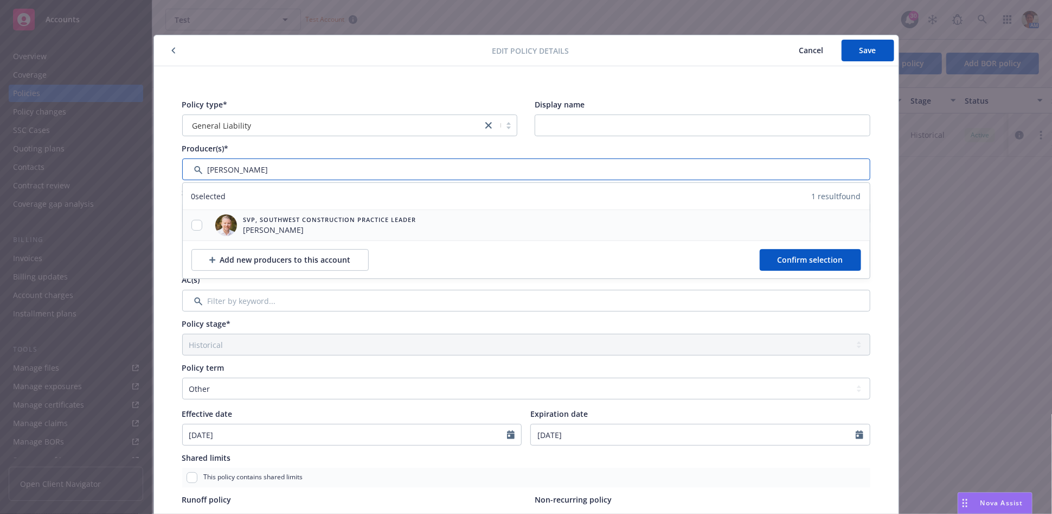
type input "adam"
click at [245, 227] on span "[PERSON_NAME]" at bounding box center [330, 229] width 173 height 11
click at [251, 261] on div "Add new producers to this account" at bounding box center [280, 260] width 142 height 21
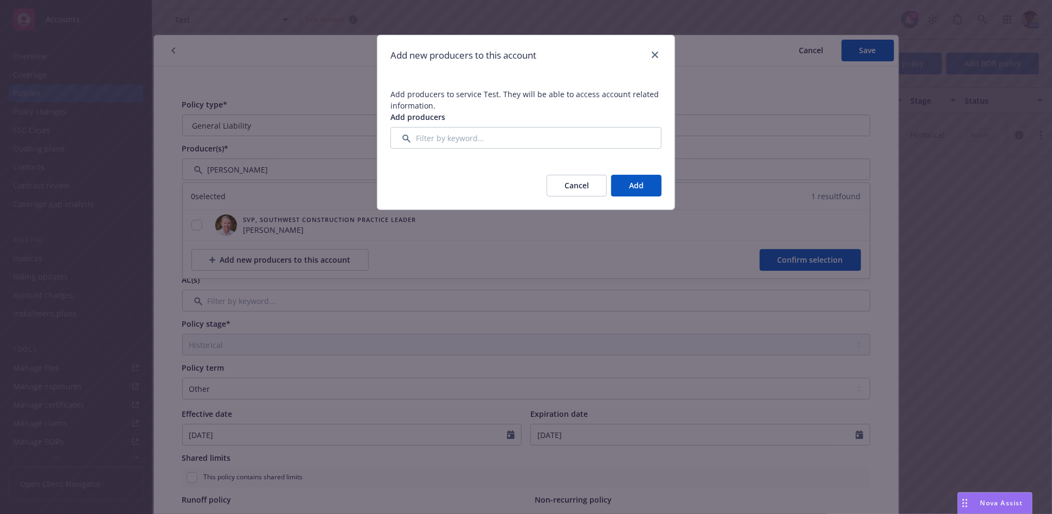
click at [561, 181] on button "Cancel" at bounding box center [577, 186] width 60 height 22
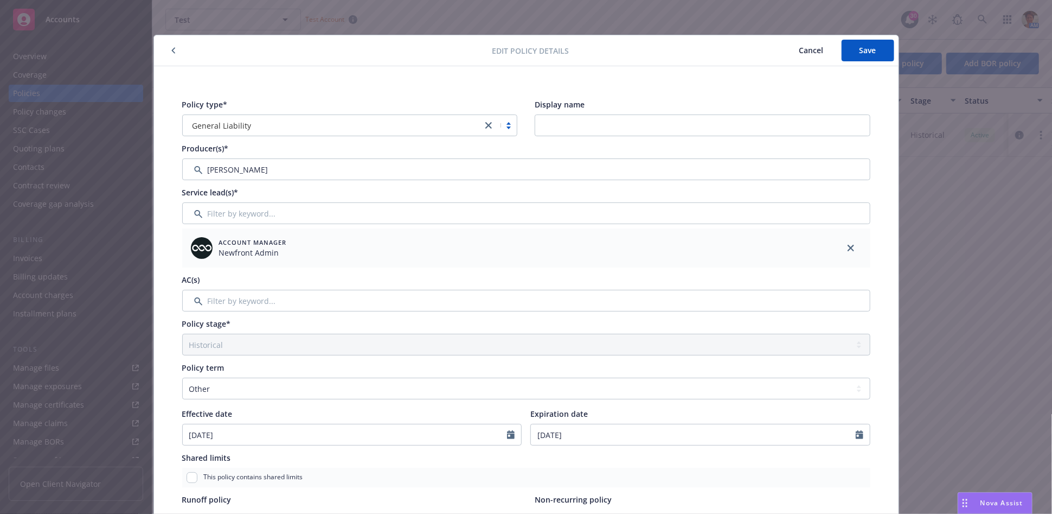
click at [800, 51] on span "Cancel" at bounding box center [812, 50] width 24 height 10
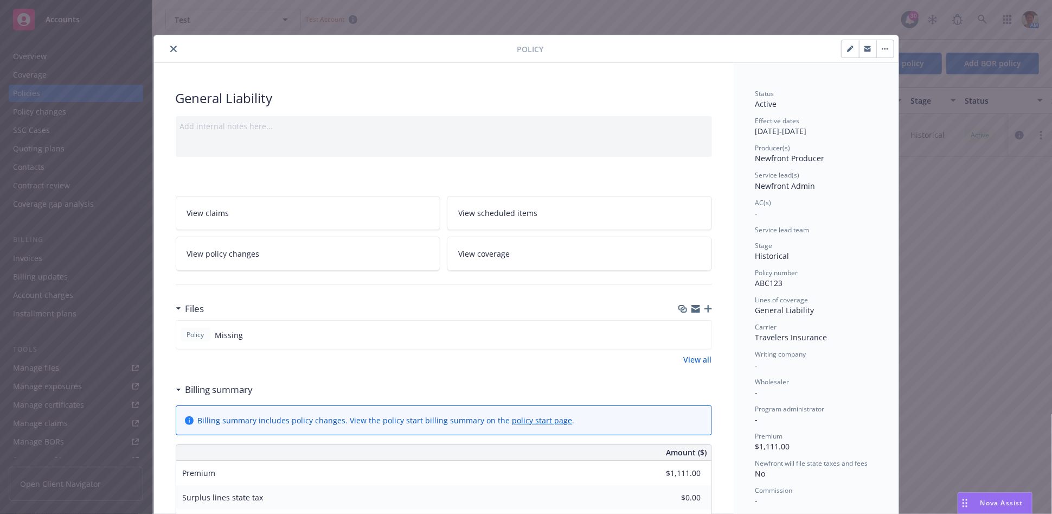
click at [170, 52] on icon "close" at bounding box center [173, 49] width 7 height 7
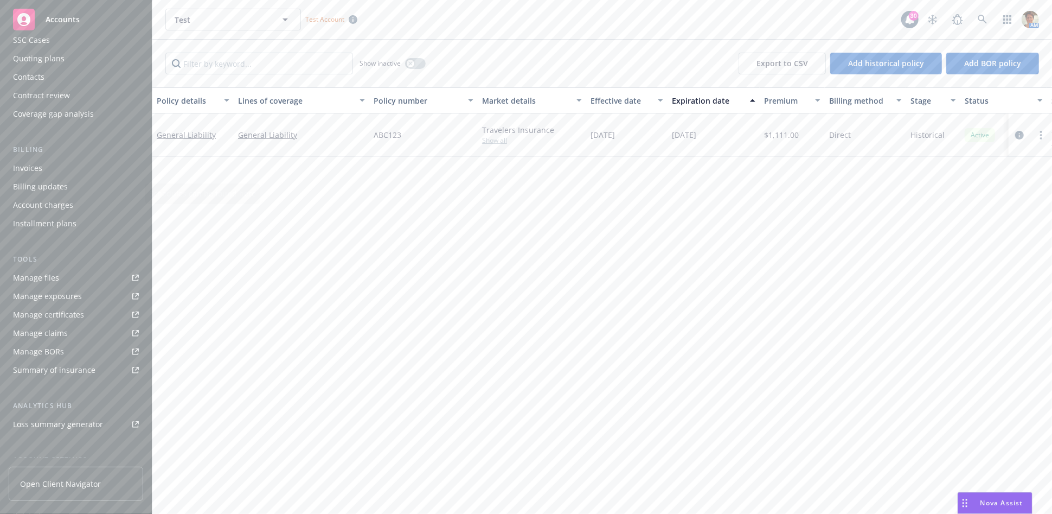
scroll to position [192, 0]
click at [49, 374] on div "Service team" at bounding box center [36, 376] width 47 height 17
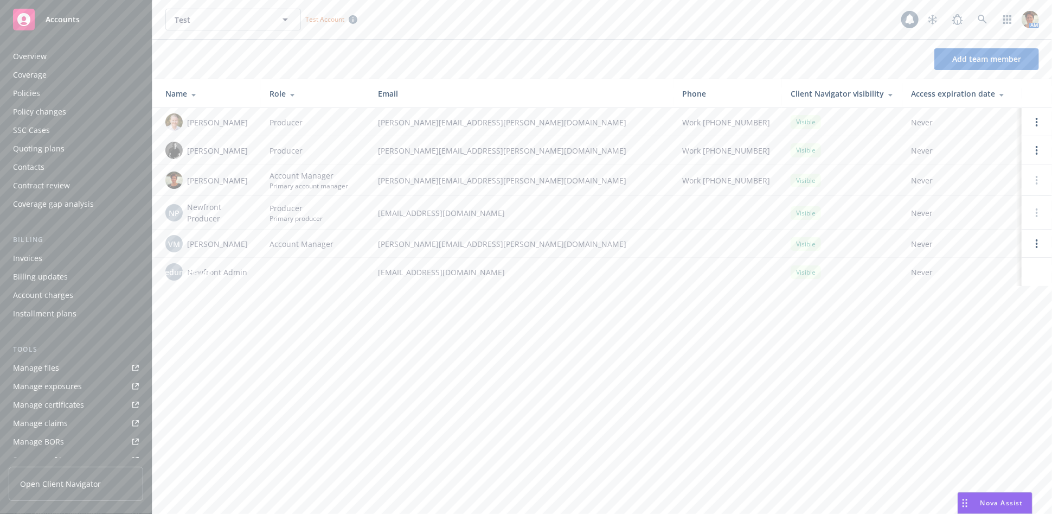
scroll to position [192, 0]
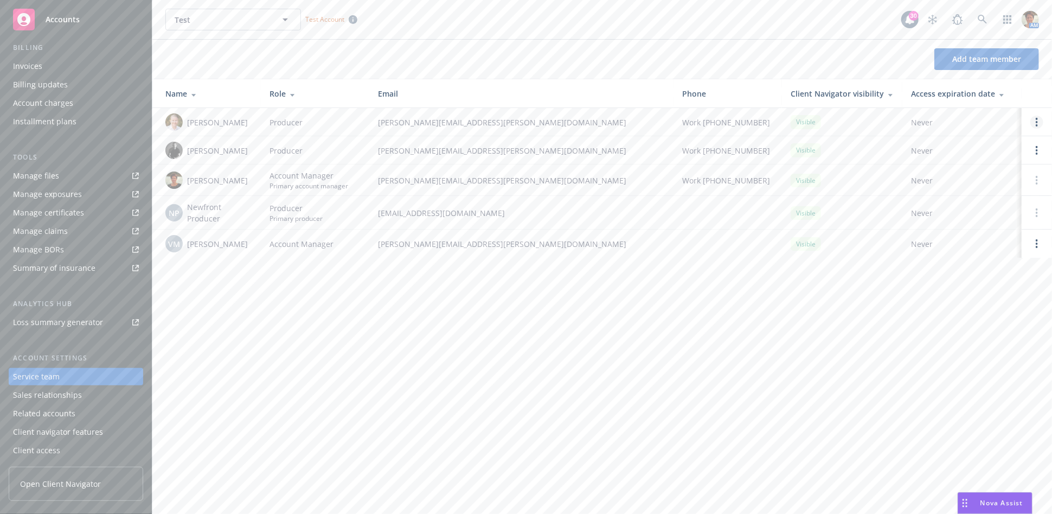
click at [947, 123] on link "Open options" at bounding box center [1037, 122] width 13 height 13
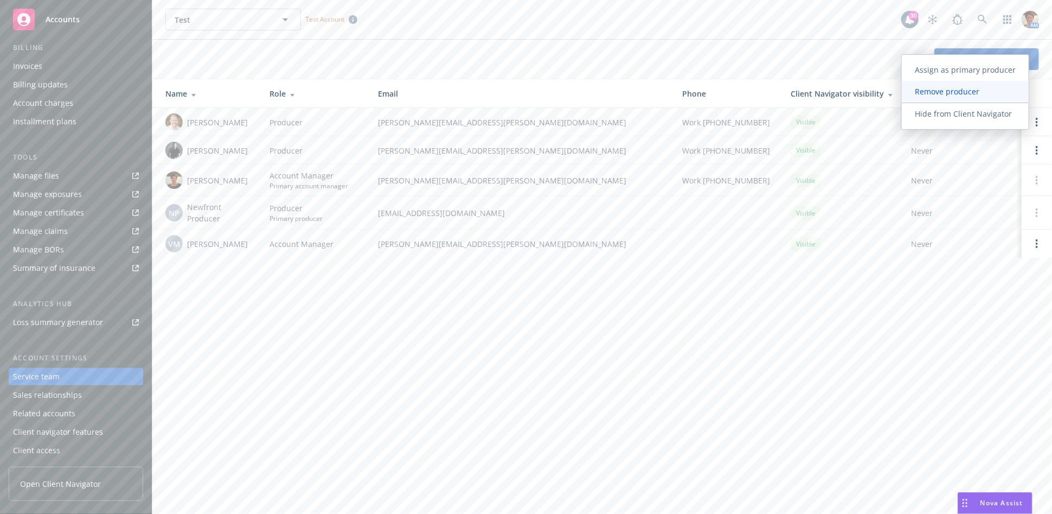
click at [947, 86] on span "Remove producer" at bounding box center [947, 91] width 91 height 10
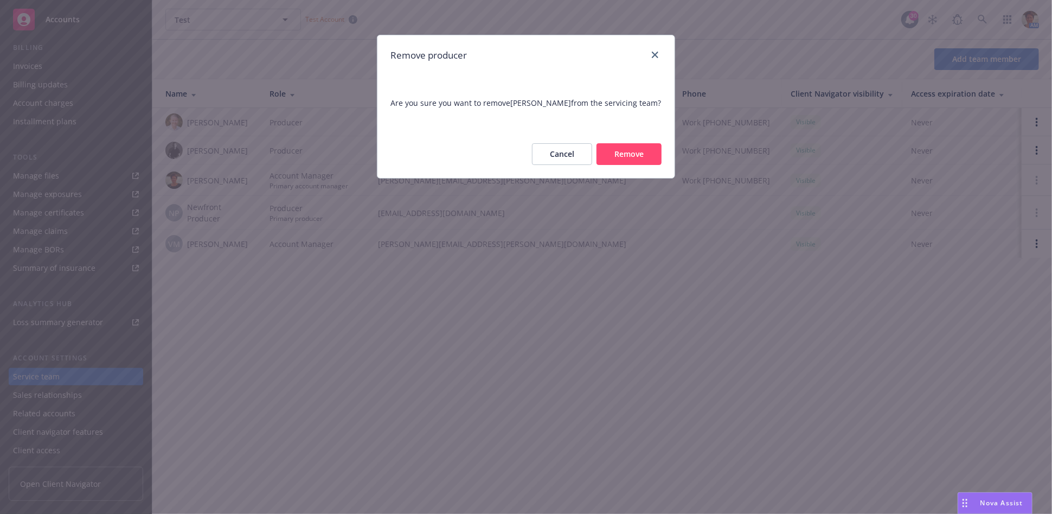
click at [642, 159] on button "Remove" at bounding box center [629, 154] width 65 height 22
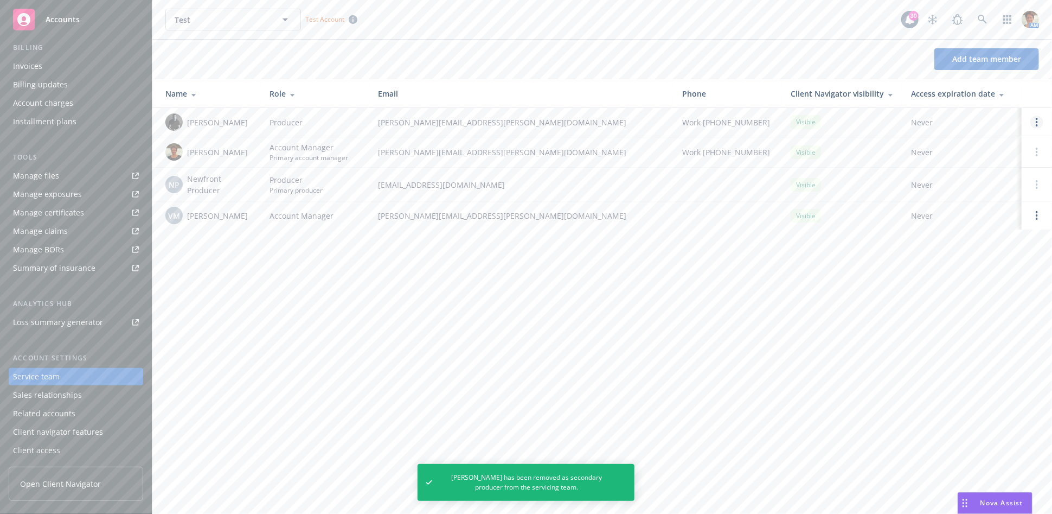
click at [947, 121] on link "Open options" at bounding box center [1037, 122] width 13 height 13
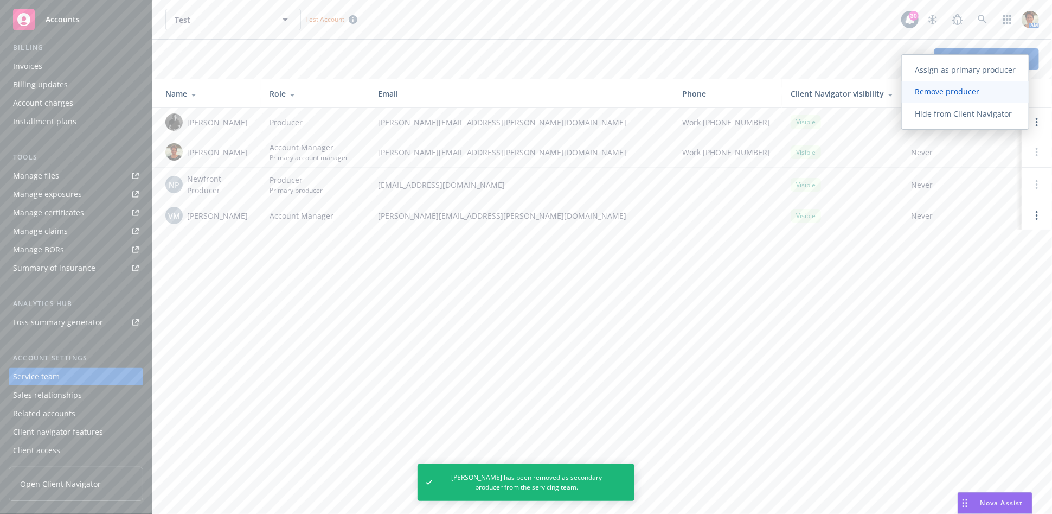
click at [947, 90] on span "Remove producer" at bounding box center [947, 91] width 91 height 10
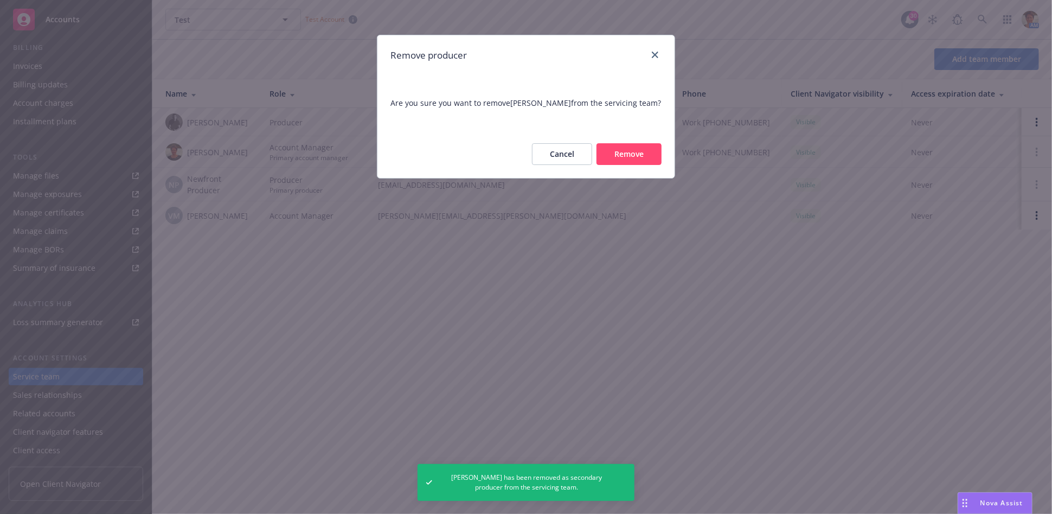
click at [658, 145] on button "Remove" at bounding box center [629, 154] width 65 height 22
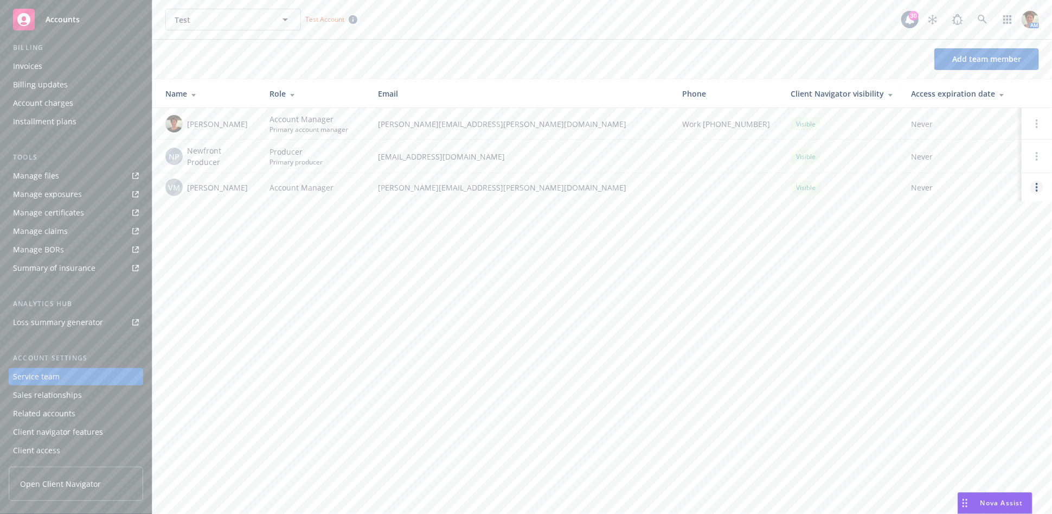
click at [947, 187] on circle "Open options" at bounding box center [1037, 187] width 2 height 2
click at [947, 155] on span "Remove account manager" at bounding box center [932, 156] width 120 height 10
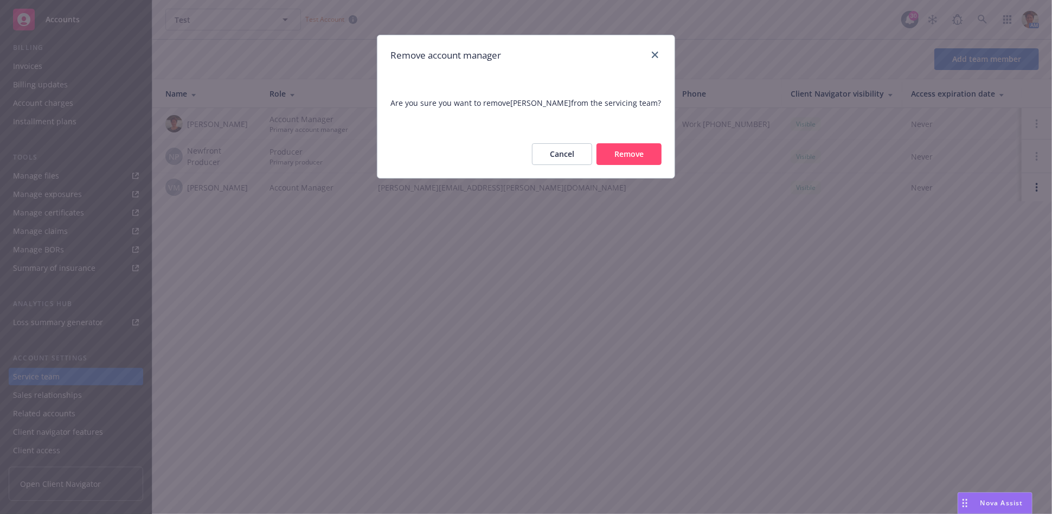
click at [622, 152] on button "Remove" at bounding box center [629, 154] width 65 height 22
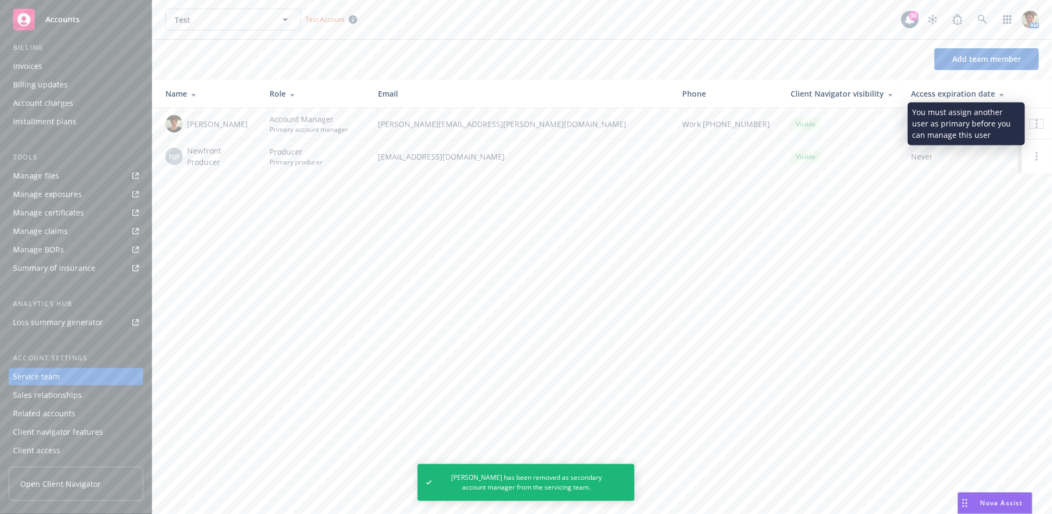
click at [947, 125] on icon at bounding box center [1037, 123] width 2 height 9
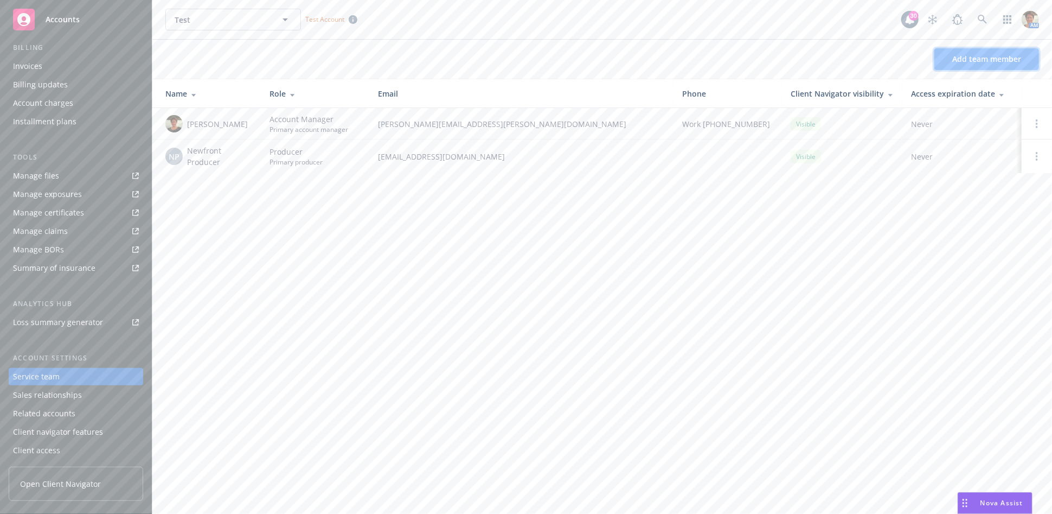
click at [947, 60] on span "Add team member" at bounding box center [987, 59] width 69 height 10
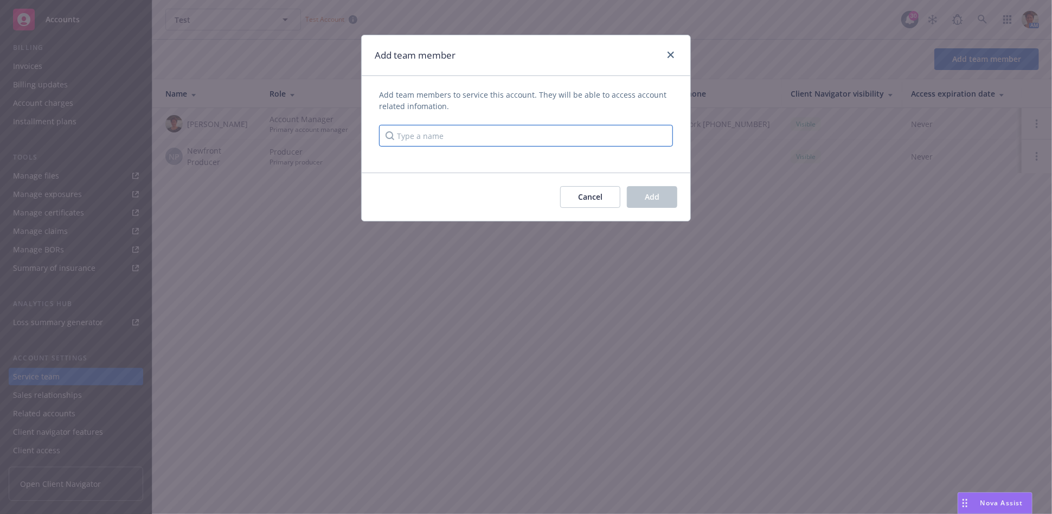
click at [435, 140] on input "Type a name" at bounding box center [526, 136] width 294 height 22
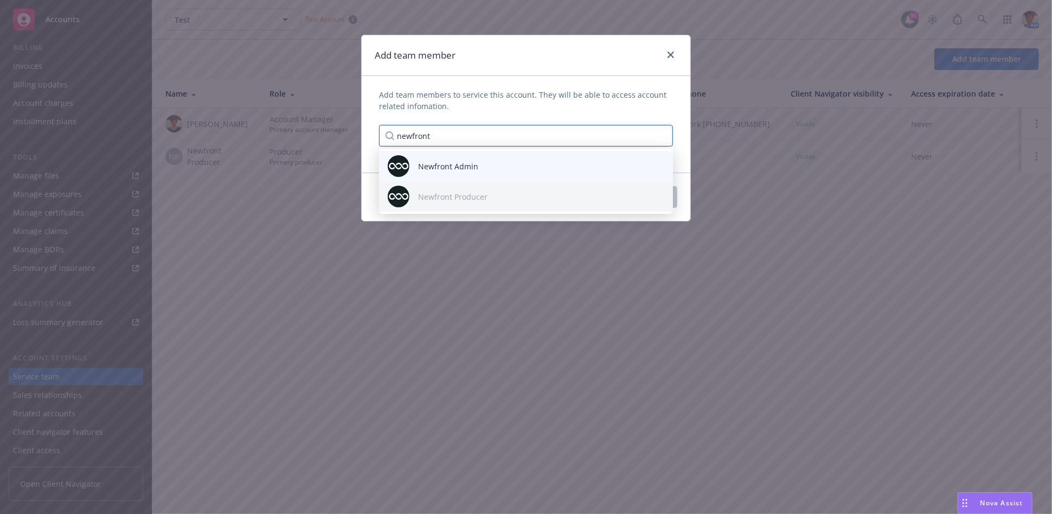
type input "newfront"
click at [430, 162] on span "Newfront Admin" at bounding box center [448, 166] width 60 height 11
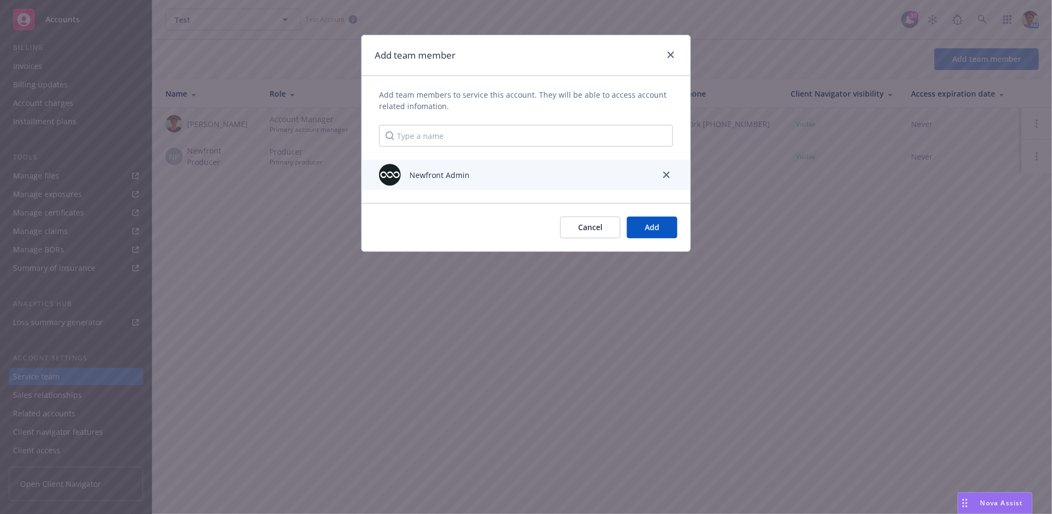
click at [455, 169] on span "Newfront Admin" at bounding box center [440, 174] width 60 height 11
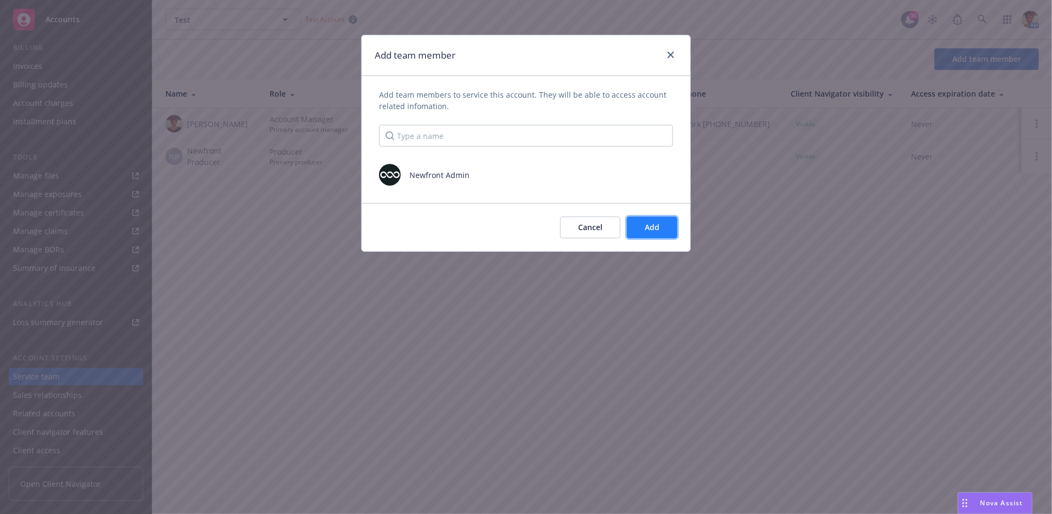
click at [657, 230] on span "Add" at bounding box center [652, 227] width 15 height 10
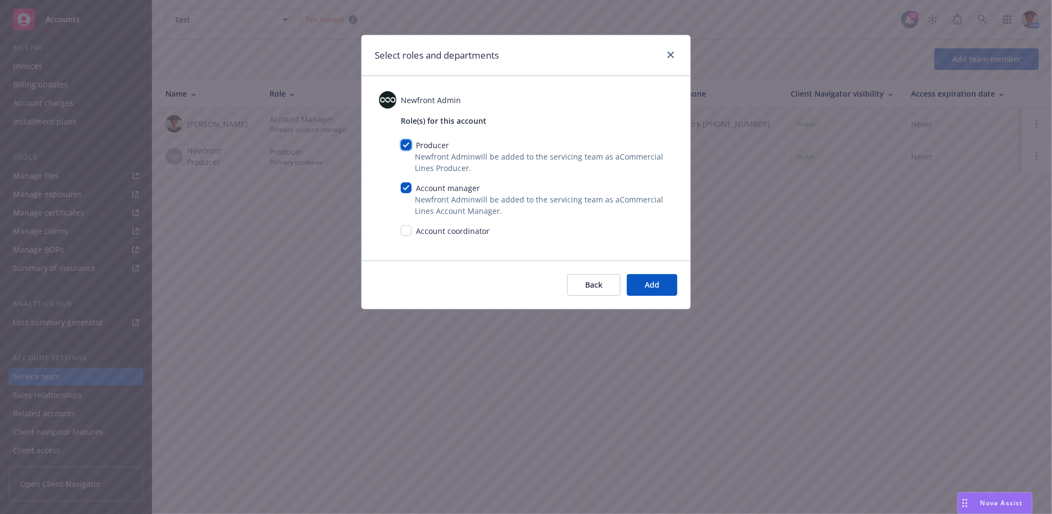
click at [405, 145] on input "checkbox" at bounding box center [406, 144] width 11 height 11
checkbox input "false"
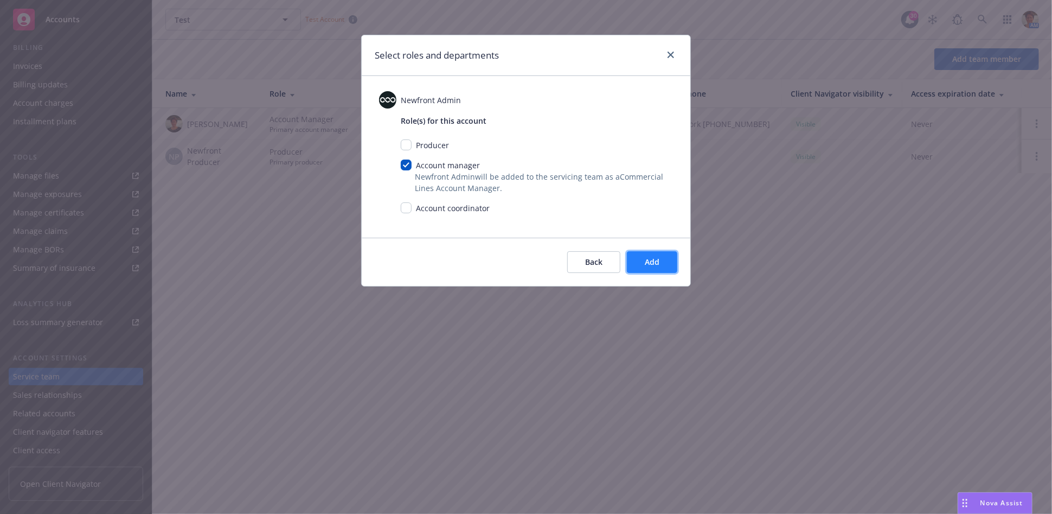
click at [647, 257] on button "Add" at bounding box center [652, 262] width 50 height 22
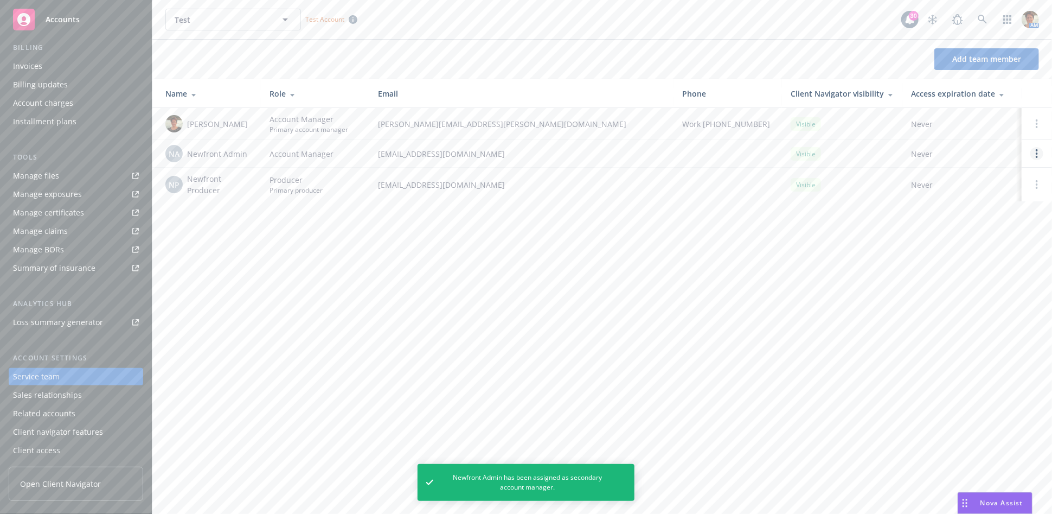
click at [947, 156] on circle "Open options" at bounding box center [1037, 157] width 2 height 2
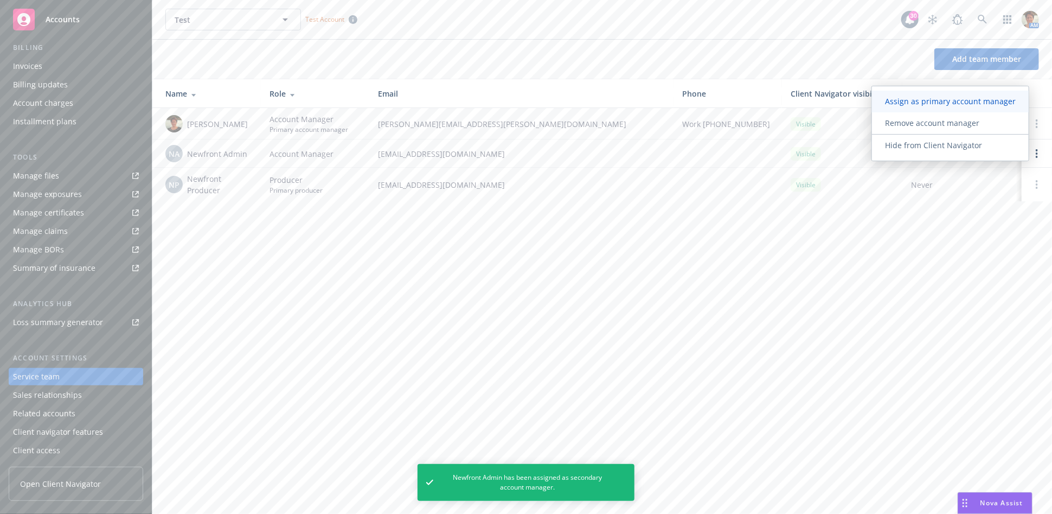
click at [947, 102] on span "Assign as primary account manager" at bounding box center [950, 101] width 157 height 10
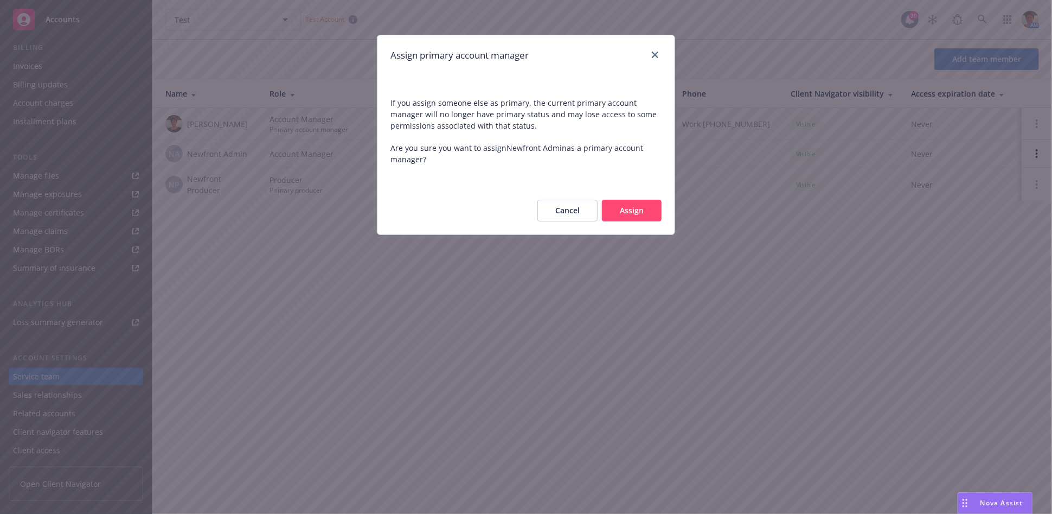
click at [649, 208] on button "Assign" at bounding box center [632, 211] width 60 height 22
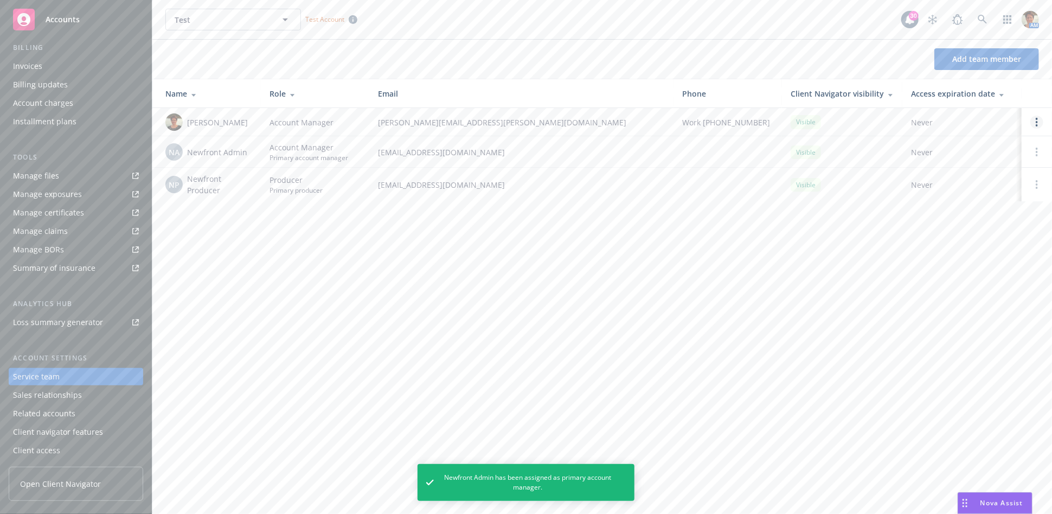
click at [947, 117] on link "Open options" at bounding box center [1037, 122] width 13 height 13
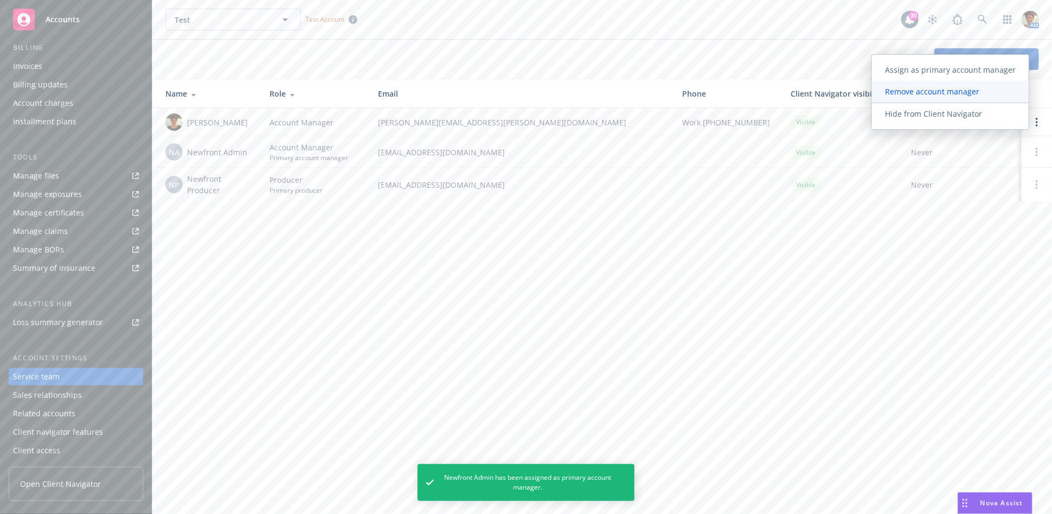
click at [947, 89] on span "Remove account manager" at bounding box center [932, 91] width 120 height 10
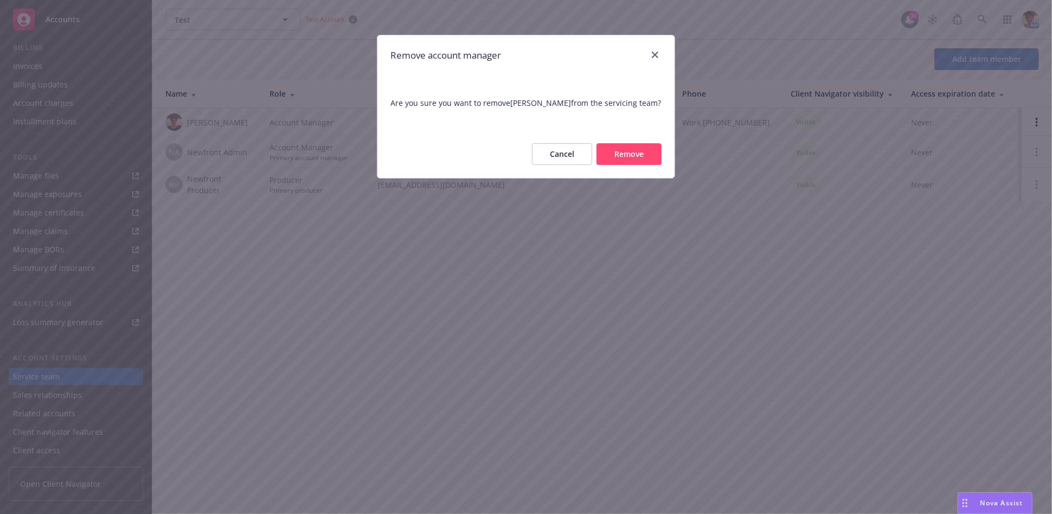
click at [621, 150] on button "Remove" at bounding box center [629, 154] width 65 height 22
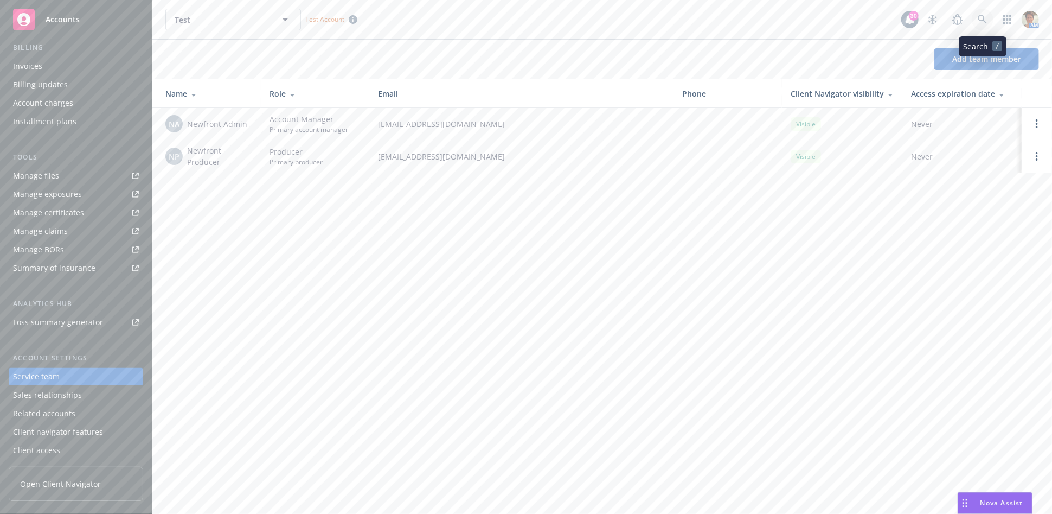
click at [947, 22] on icon at bounding box center [983, 20] width 10 height 10
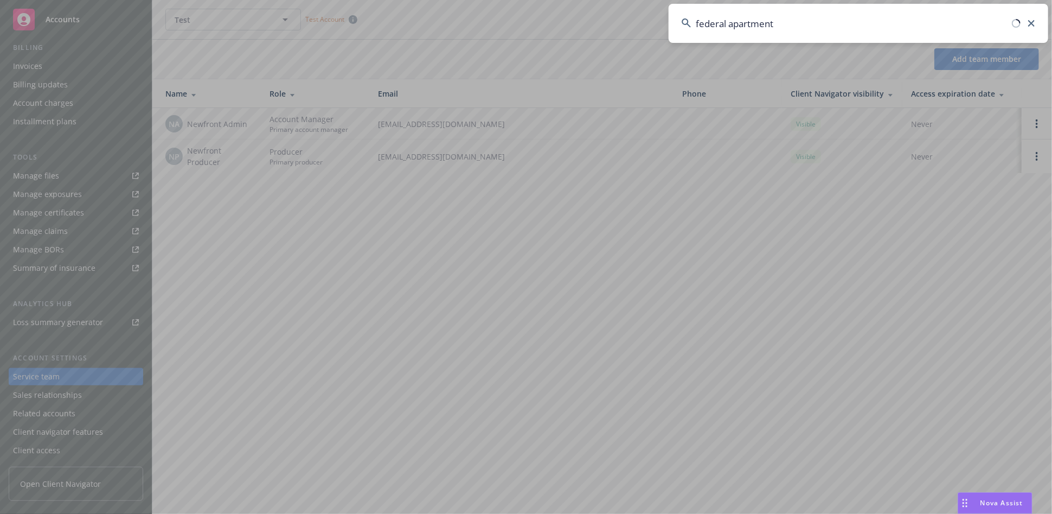
type input "federal apartments"
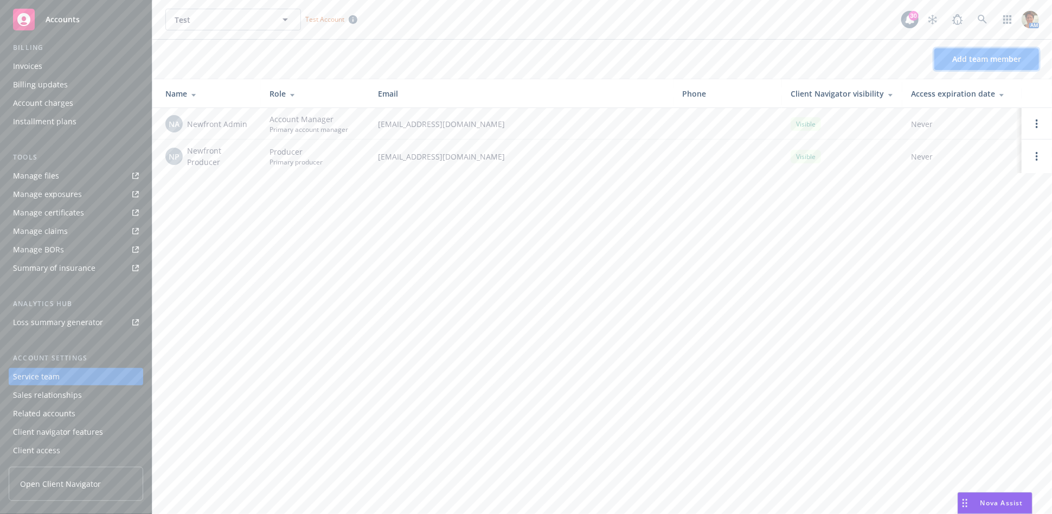
click at [947, 57] on span "Add team member" at bounding box center [987, 59] width 69 height 10
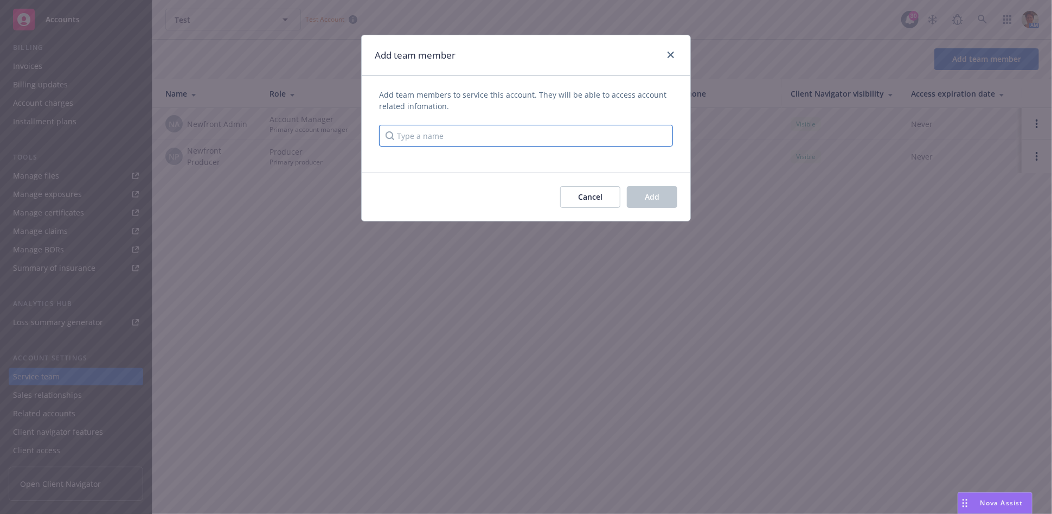
click at [417, 136] on input "Type a name" at bounding box center [526, 136] width 294 height 22
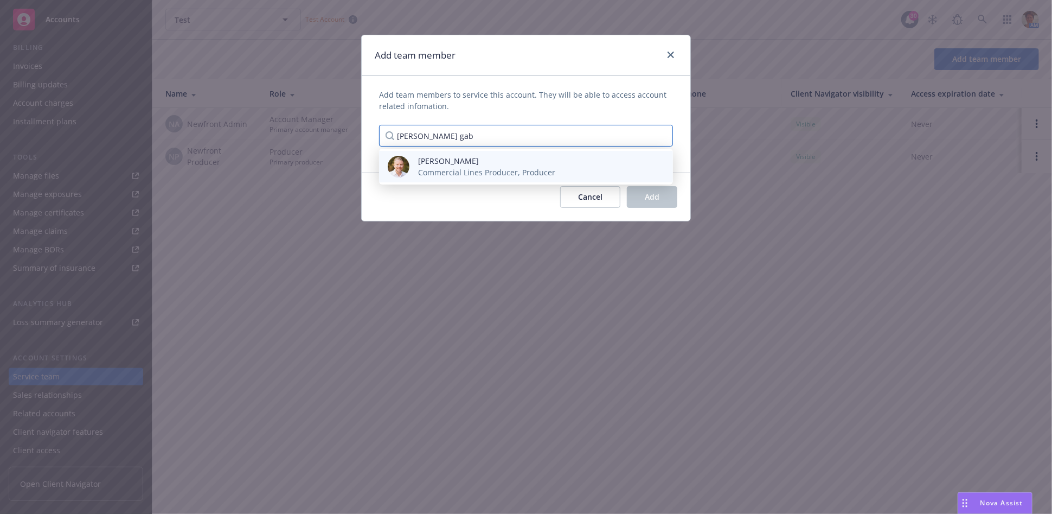
type input "Adam gab"
click at [450, 159] on span "[PERSON_NAME]" at bounding box center [486, 160] width 137 height 11
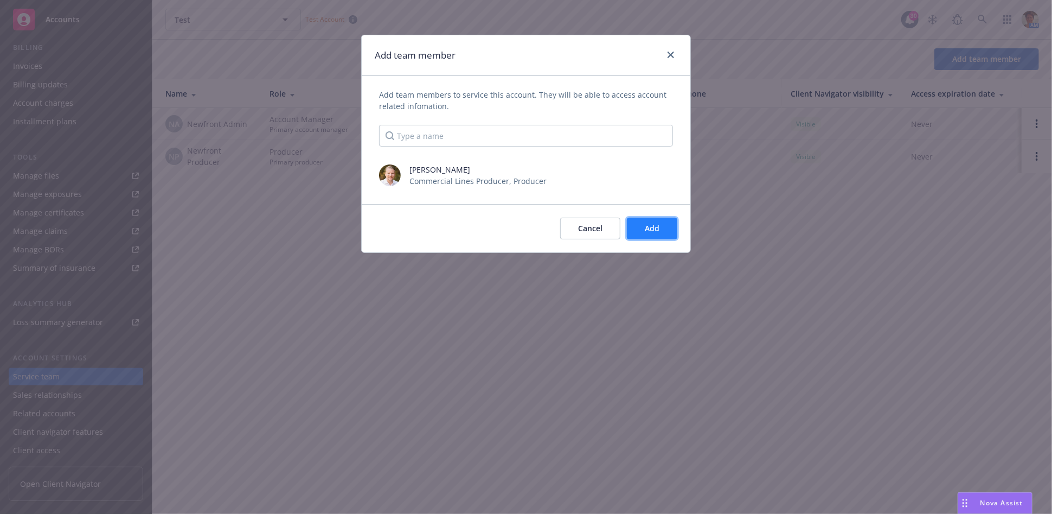
click at [660, 227] on span "Add" at bounding box center [652, 228] width 15 height 10
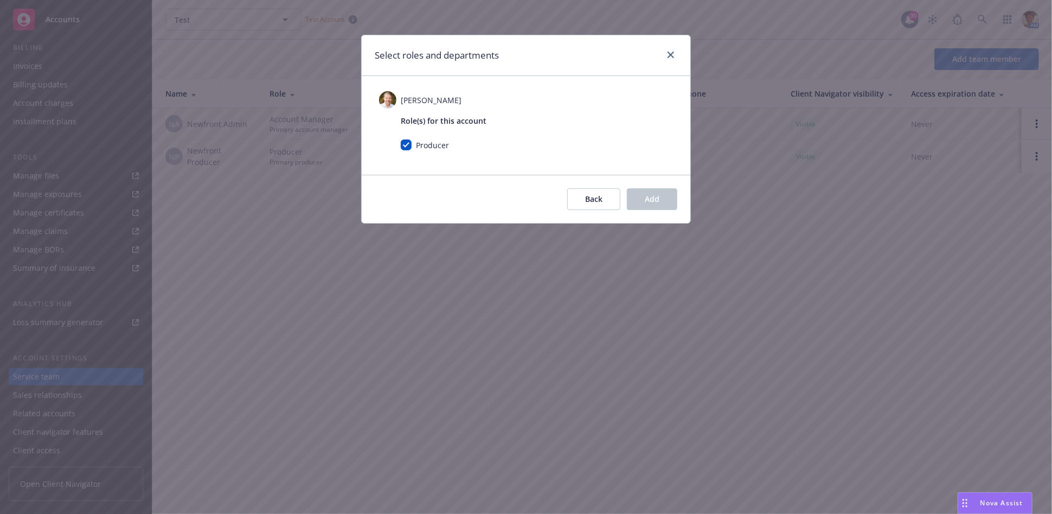
checkbox input "true"
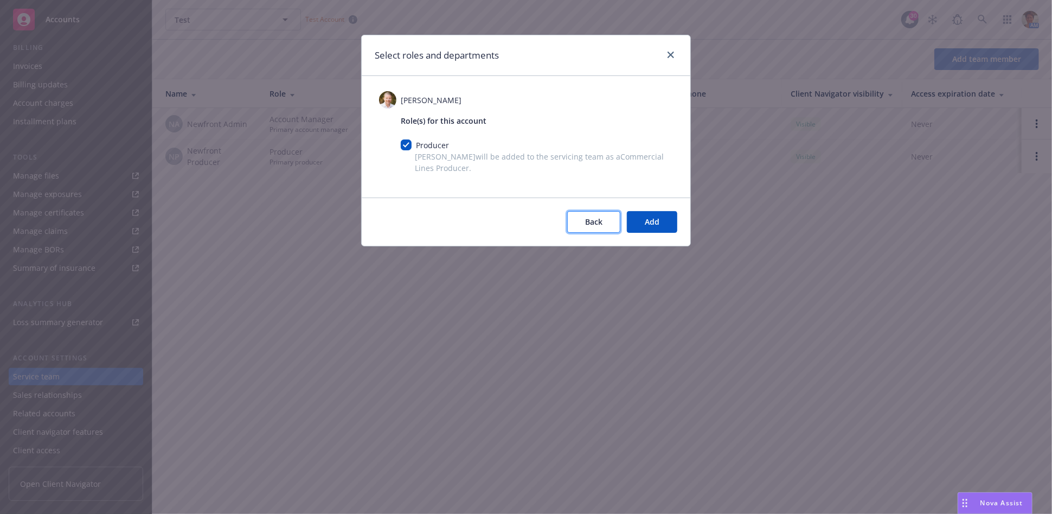
click at [594, 217] on span "Back" at bounding box center [593, 221] width 17 height 10
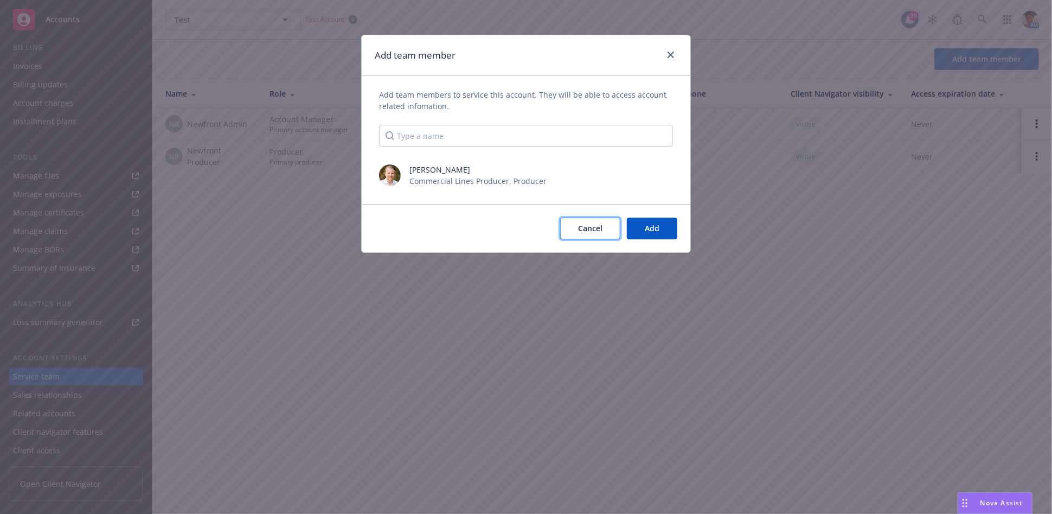
click at [593, 228] on span "Cancel" at bounding box center [590, 228] width 24 height 10
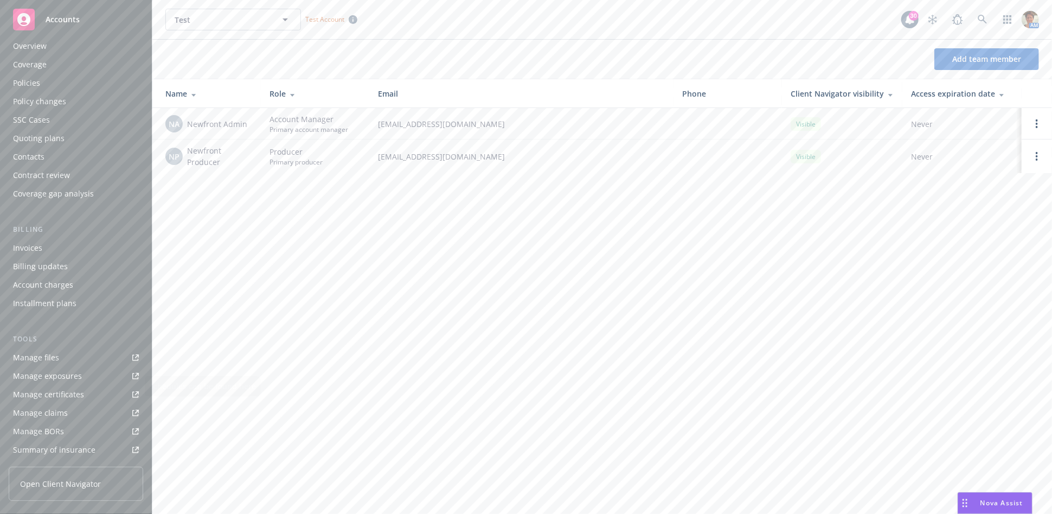
scroll to position [0, 0]
click at [947, 23] on icon at bounding box center [983, 20] width 10 height 10
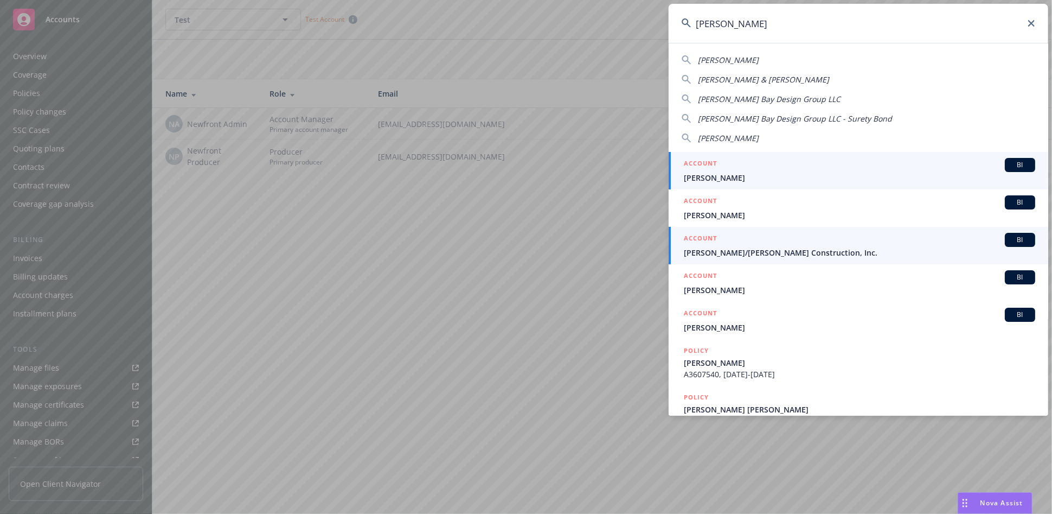
type input "elliott"
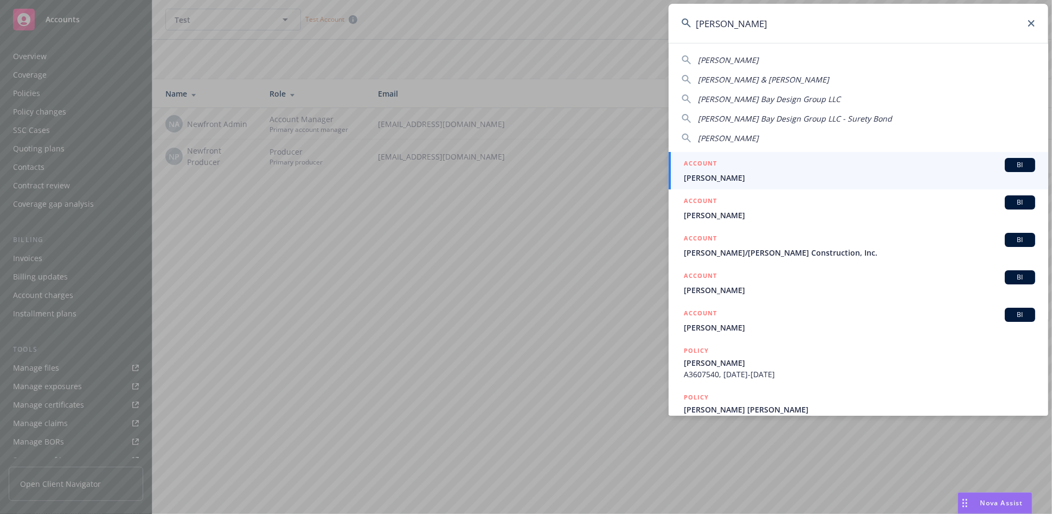
click at [738, 249] on span "Elliott/Drinkward Construction, Inc." at bounding box center [860, 252] width 352 height 11
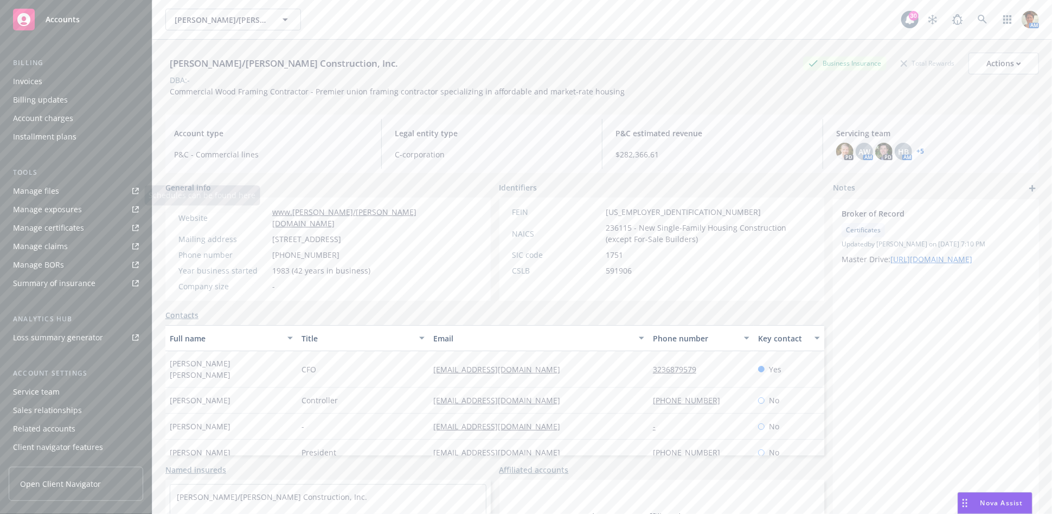
scroll to position [210, 0]
click at [67, 462] on span "Open Client Navigator" at bounding box center [60, 483] width 81 height 11
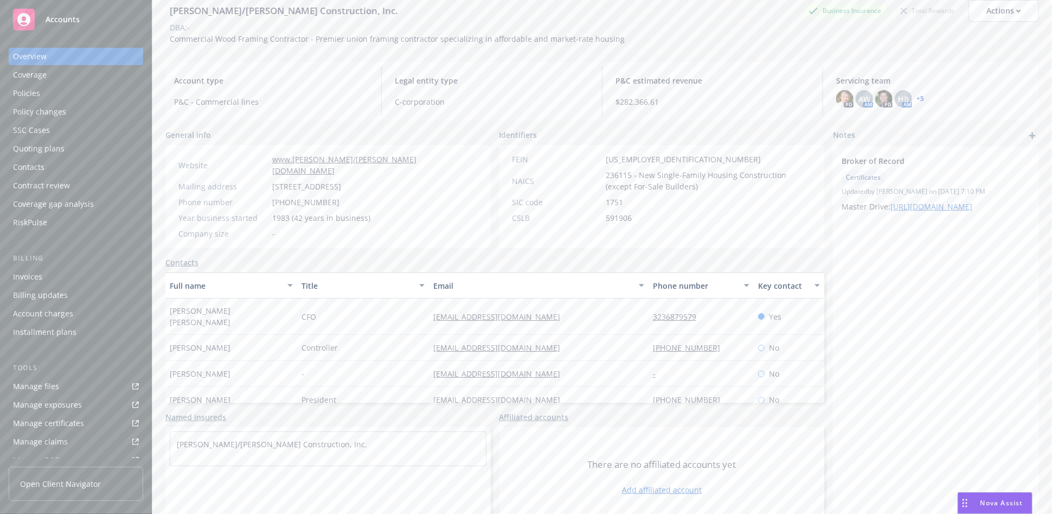
click at [178, 257] on link "Contacts" at bounding box center [181, 262] width 33 height 11
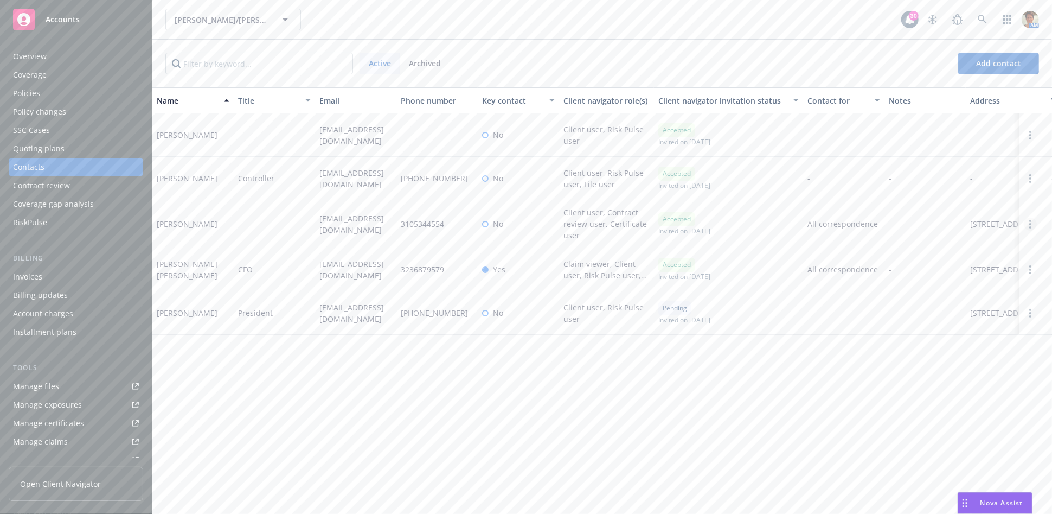
click at [947, 226] on icon "Open options" at bounding box center [1031, 224] width 2 height 9
click at [942, 142] on link "Edit contact" at bounding box center [948, 141] width 148 height 22
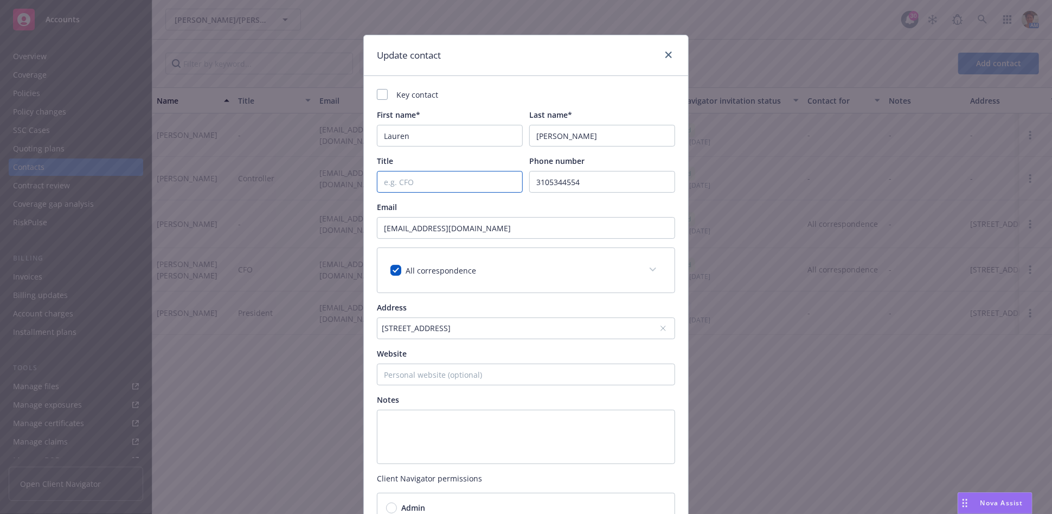
click at [437, 184] on input "Title" at bounding box center [450, 182] width 146 height 22
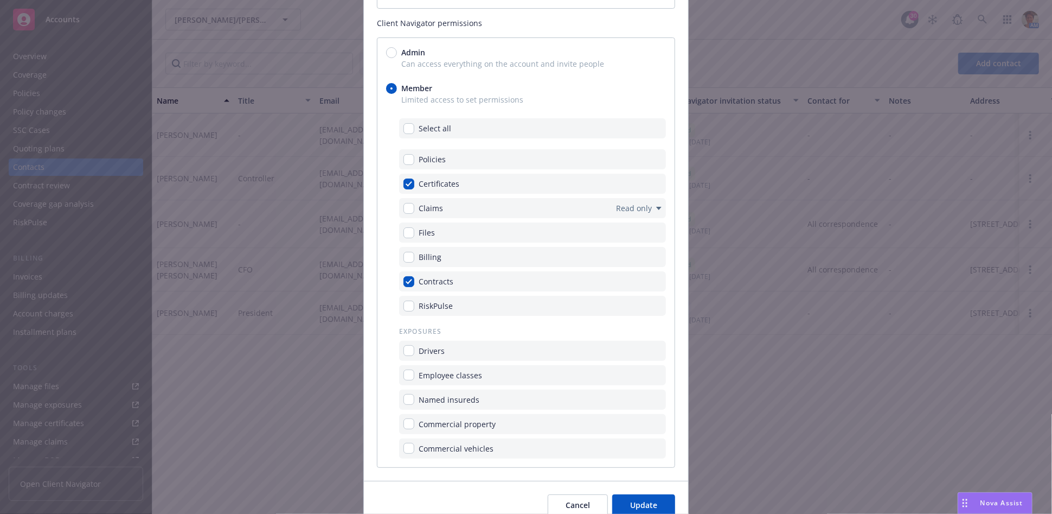
scroll to position [505, 0]
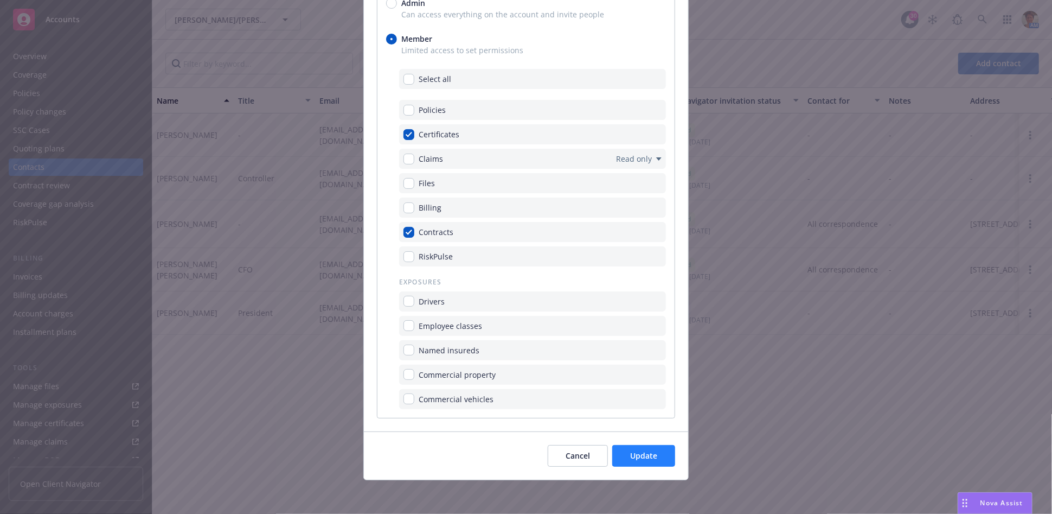
type input "Contract Administer"
click at [630, 450] on span "Update" at bounding box center [643, 455] width 27 height 10
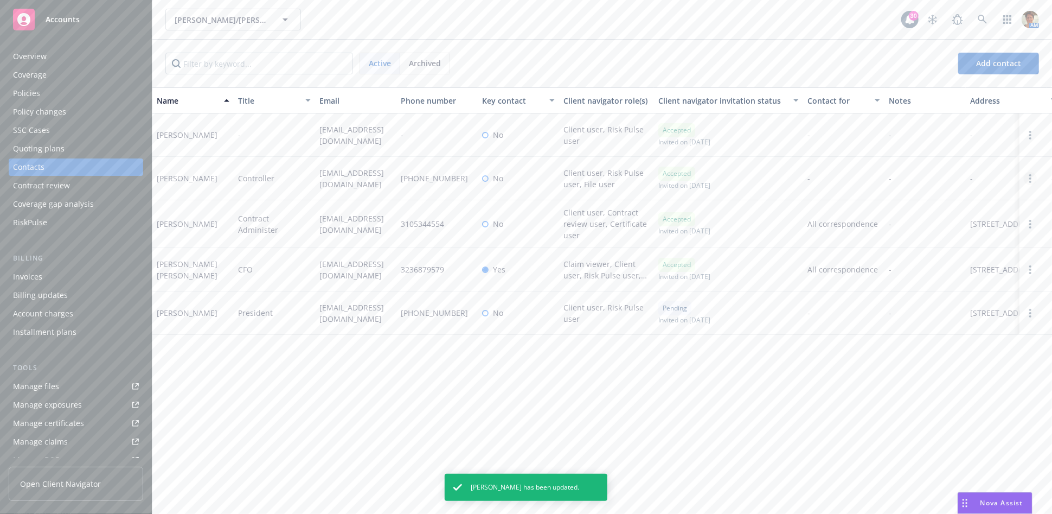
click at [947, 180] on link "Open options" at bounding box center [1030, 178] width 13 height 13
click at [947, 95] on link "Edit contact" at bounding box center [948, 96] width 148 height 22
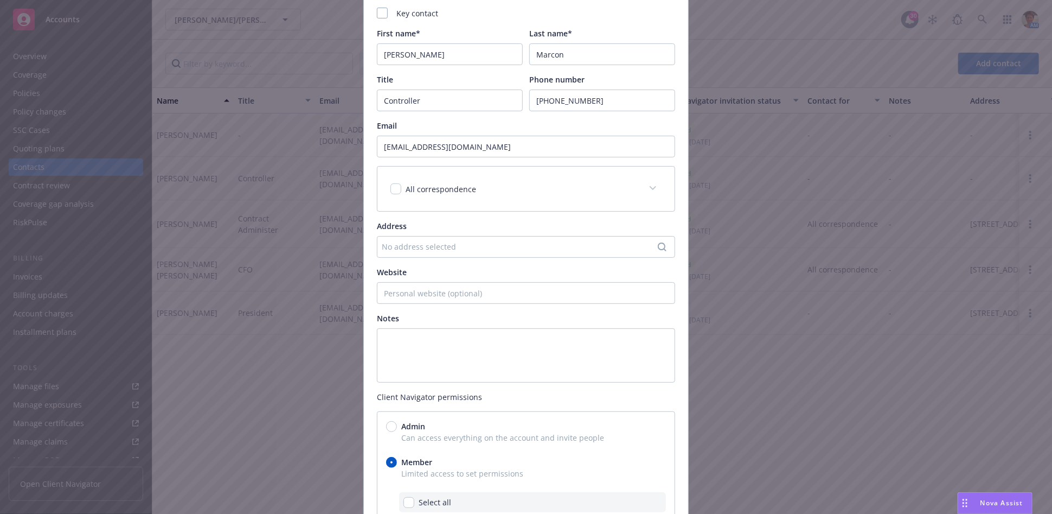
scroll to position [60, 0]
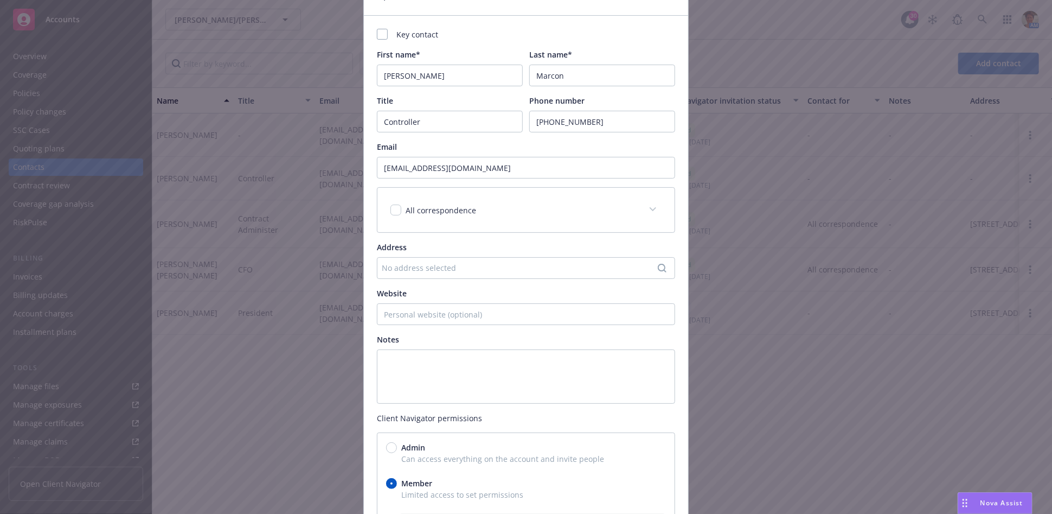
click at [430, 267] on div "No address selected" at bounding box center [521, 267] width 278 height 11
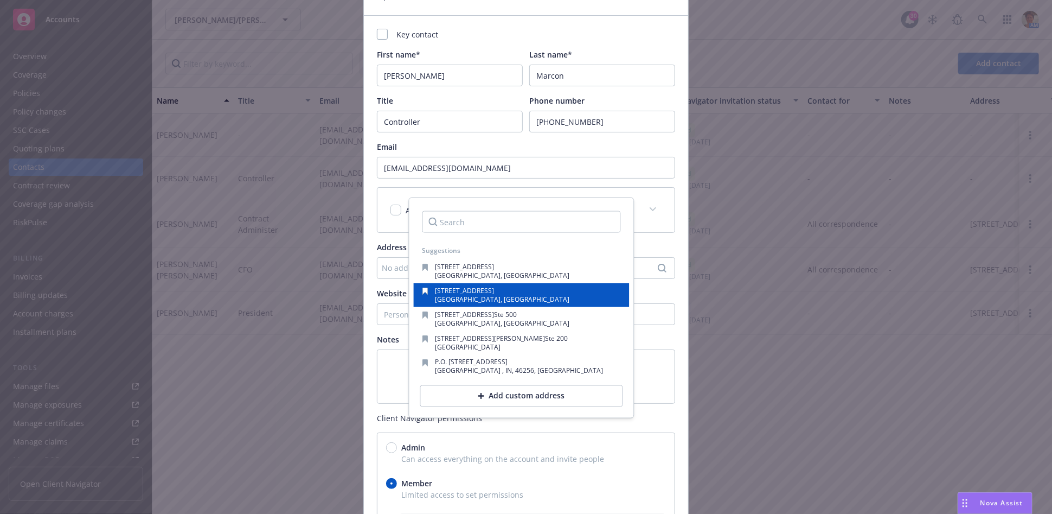
click at [442, 292] on span "13806 Inglewood Avenue" at bounding box center [464, 290] width 59 height 9
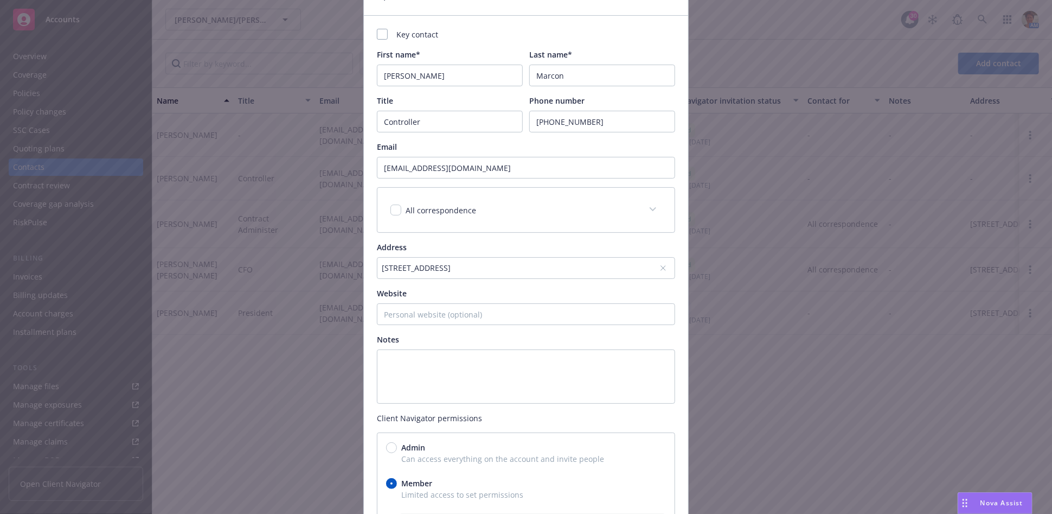
click at [403, 266] on div "13806 Inglewood Avenue, Hawthorne, CA, 90250, USA" at bounding box center [521, 267] width 278 height 11
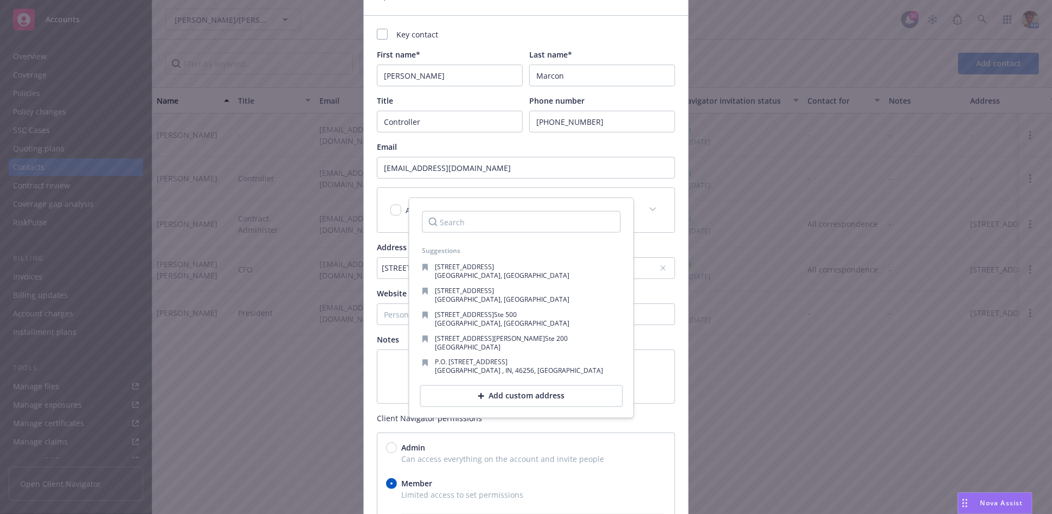
click at [723, 297] on div "Update contact Key contact First name* John Last name* Marcon Title Controller …" at bounding box center [526, 257] width 1052 height 514
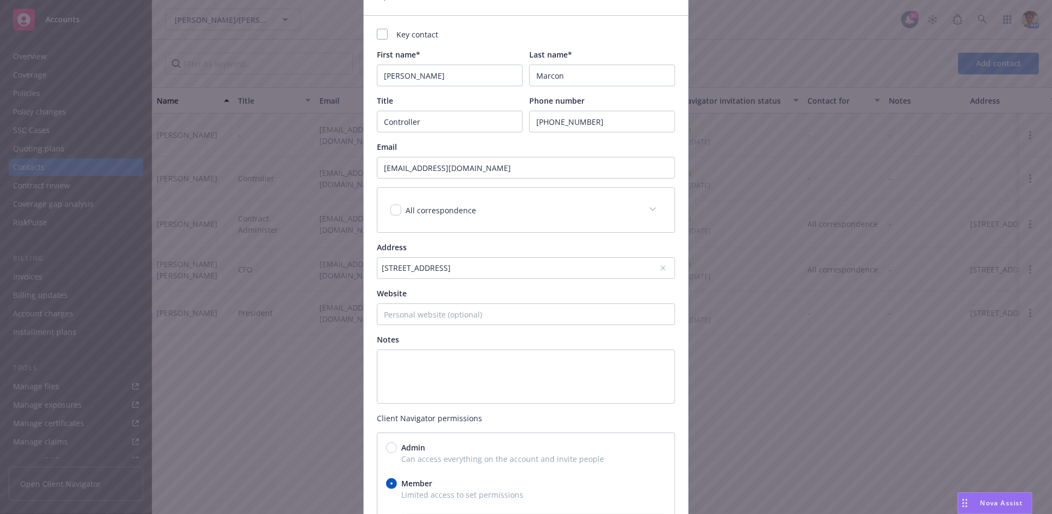
click at [661, 269] on icon at bounding box center [663, 268] width 4 height 4
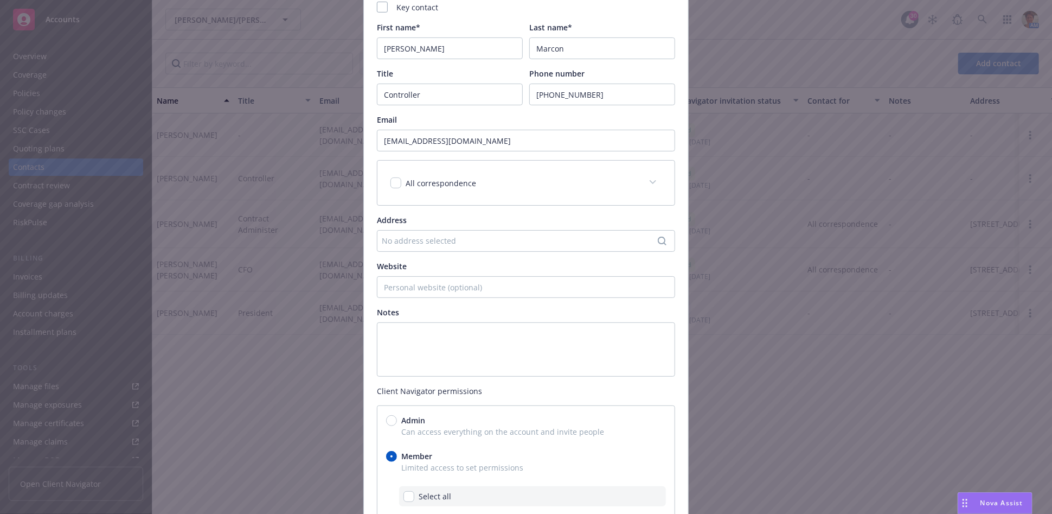
scroll to position [0, 0]
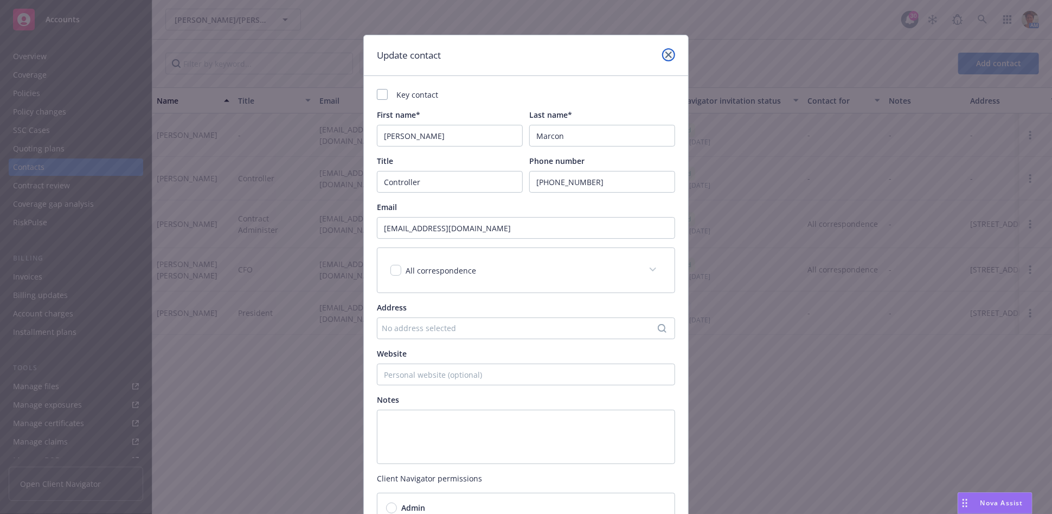
click at [666, 56] on icon "close" at bounding box center [669, 55] width 7 height 7
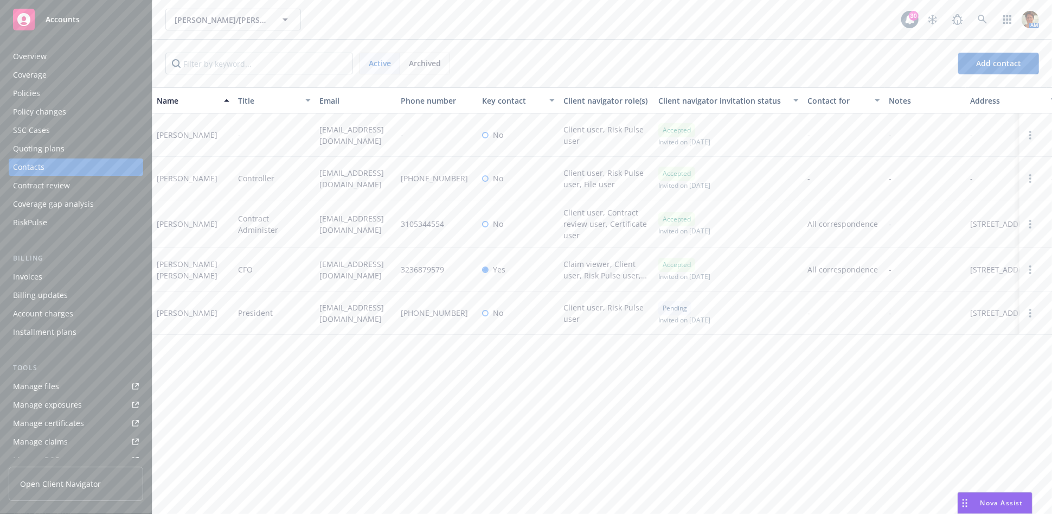
click at [60, 52] on div "Overview" at bounding box center [76, 56] width 126 height 17
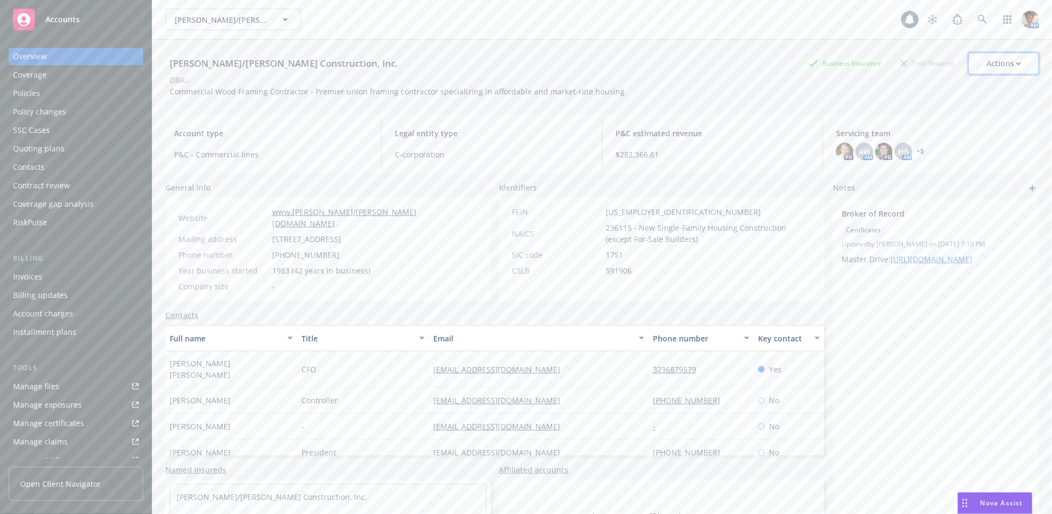
click at [947, 61] on div "Actions" at bounding box center [1004, 63] width 35 height 21
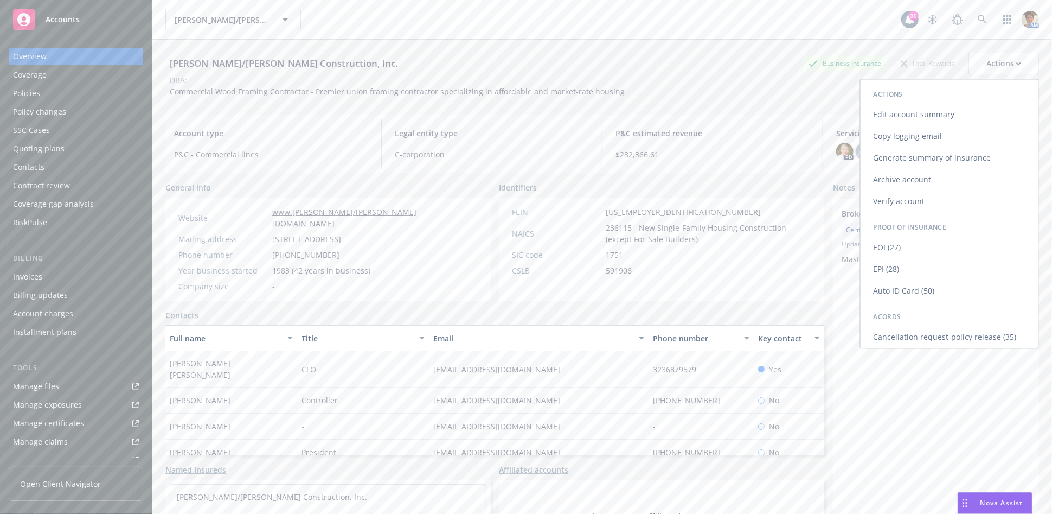
click at [907, 136] on link "Copy logging email" at bounding box center [950, 136] width 178 height 22
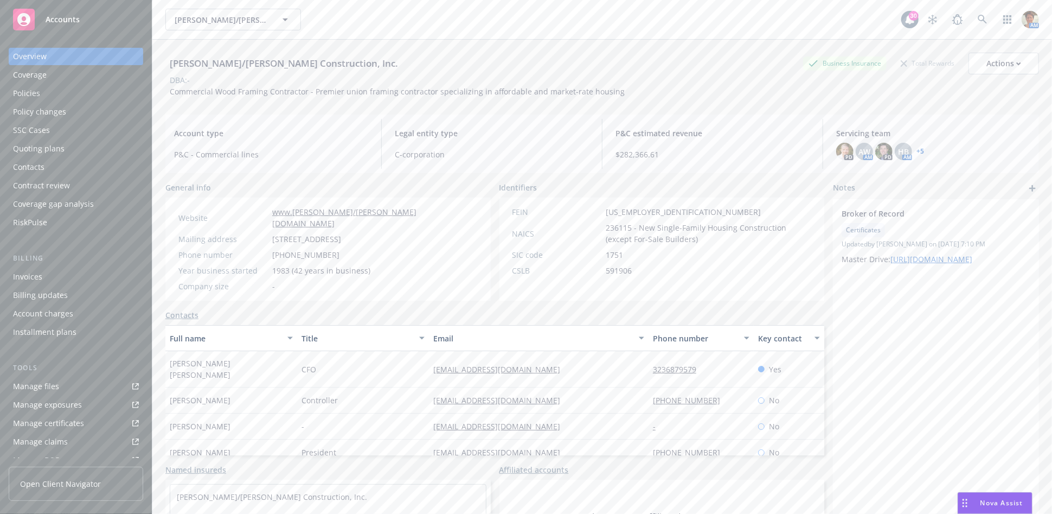
click at [29, 91] on div "Policies" at bounding box center [26, 93] width 27 height 17
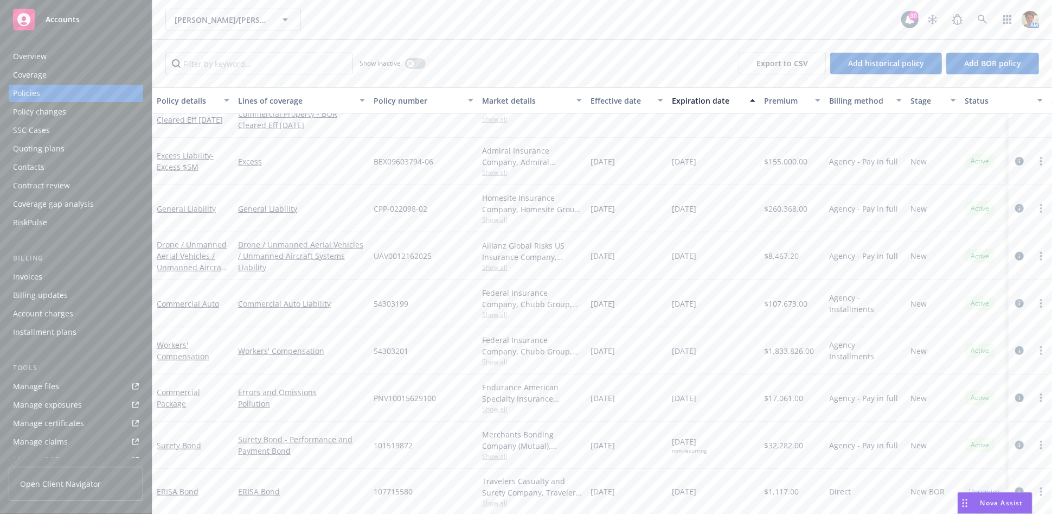
scroll to position [261, 0]
click at [947, 252] on icon "more" at bounding box center [1041, 256] width 2 height 9
click at [940, 403] on link "Copy logging email" at bounding box center [974, 399] width 127 height 22
click at [947, 21] on icon at bounding box center [983, 20] width 10 height 10
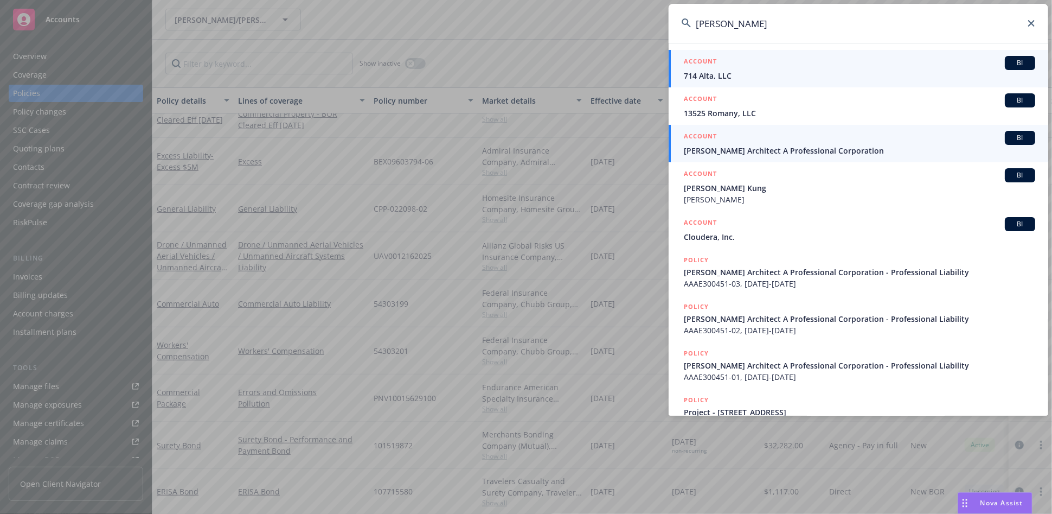
type input "Ken ungar"
click at [736, 156] on span "Kenneth J Ungar Architect A Professional Corporation" at bounding box center [860, 150] width 352 height 11
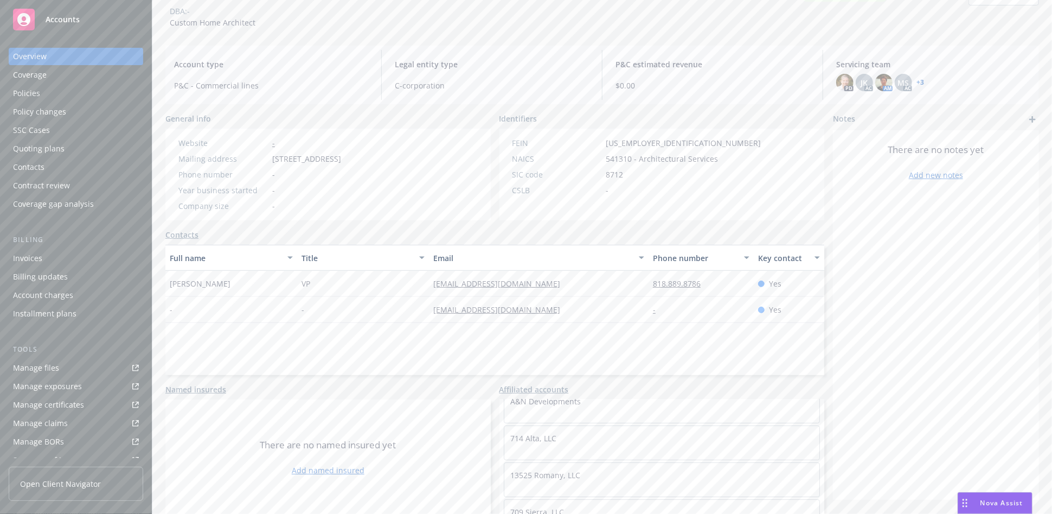
scroll to position [163, 0]
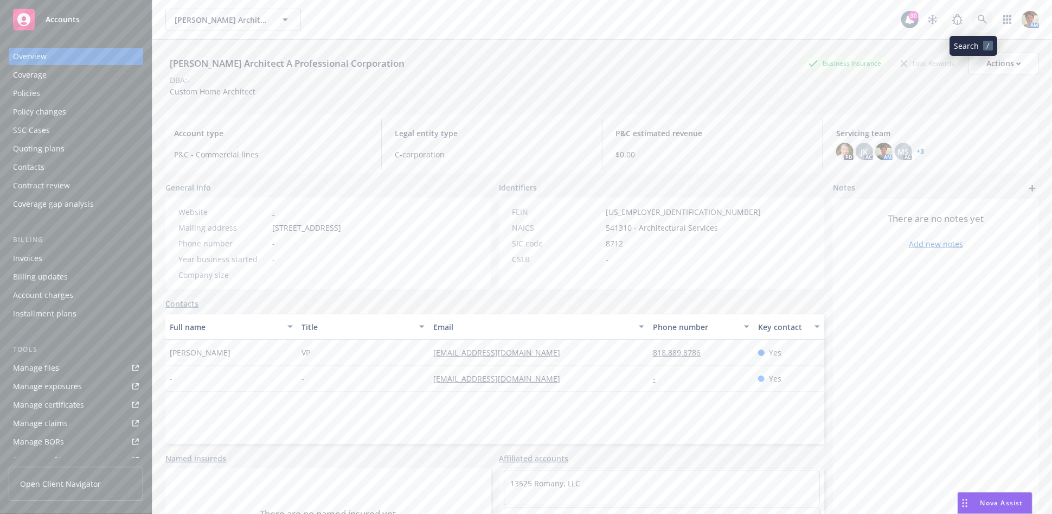
click at [947, 14] on link at bounding box center [983, 20] width 22 height 22
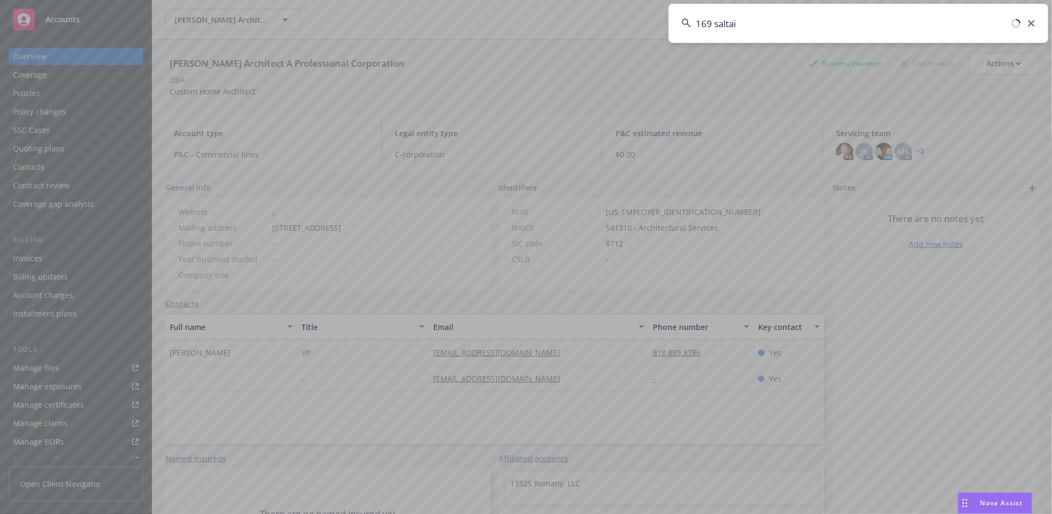
type input "169 saltair"
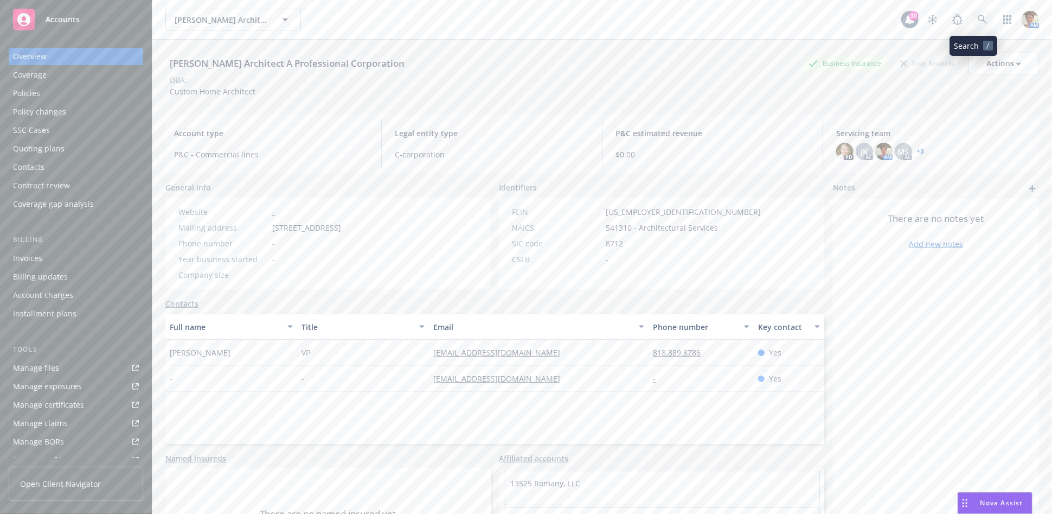
click at [947, 19] on icon at bounding box center [982, 19] width 9 height 9
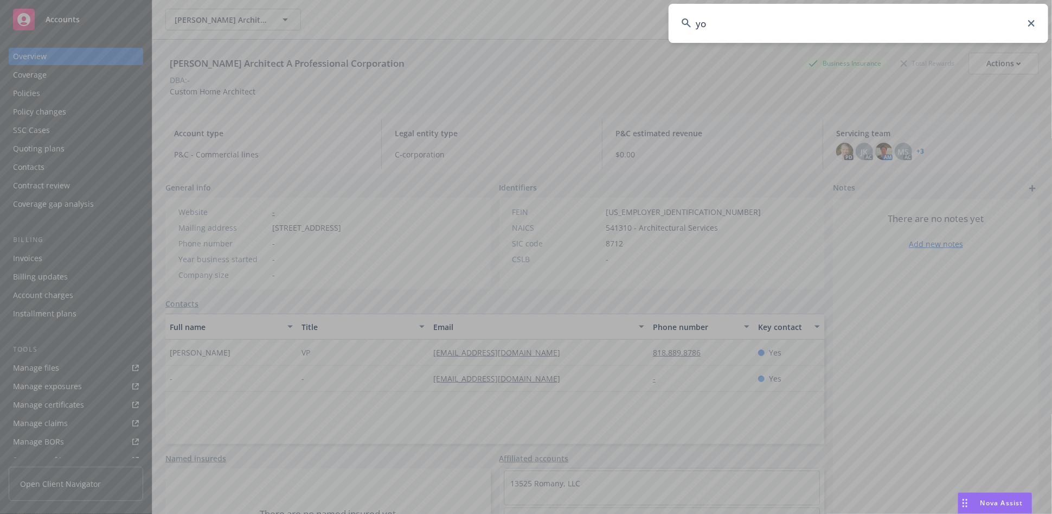
type input "y"
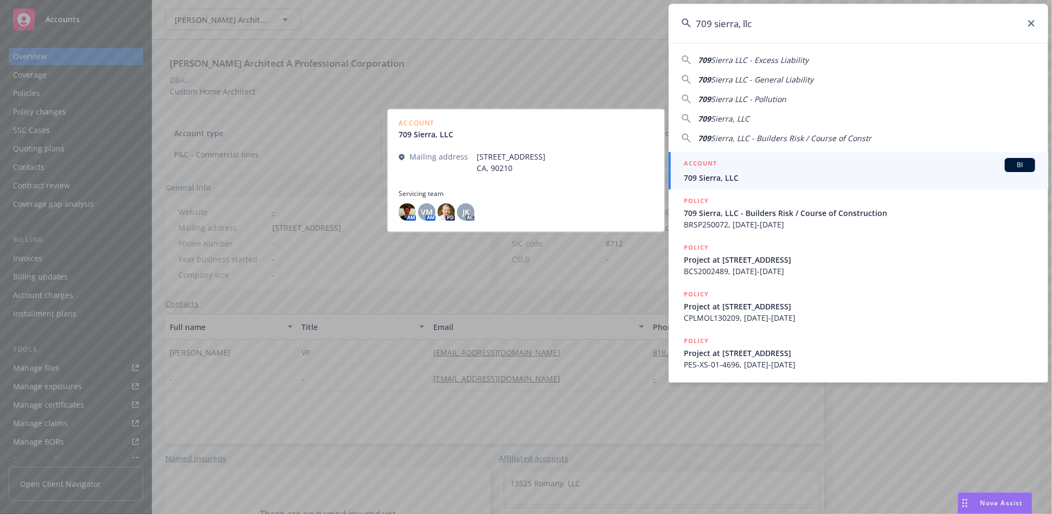
type input "709 sierra, llc"
click at [739, 170] on div "ACCOUNT BI" at bounding box center [860, 165] width 352 height 14
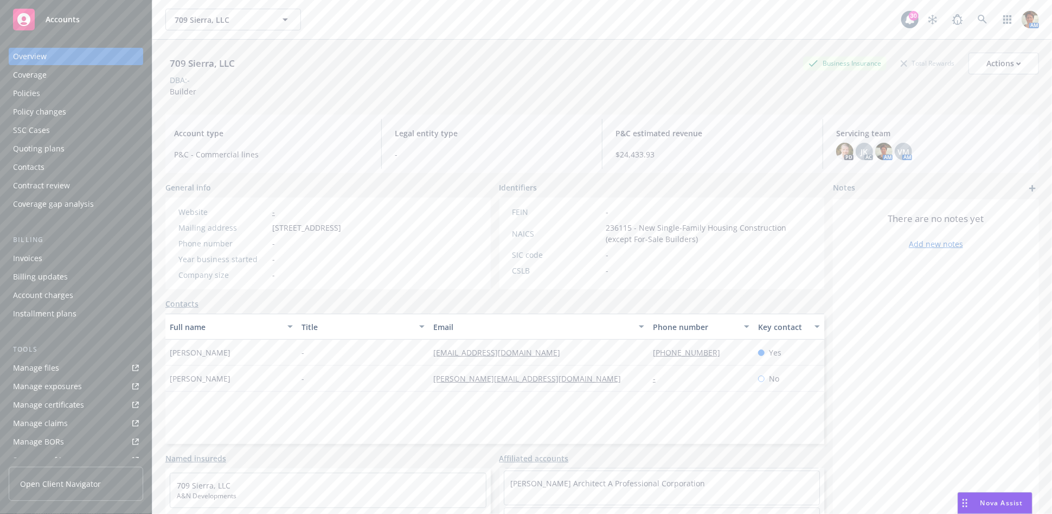
click at [45, 96] on div "Policies" at bounding box center [76, 93] width 126 height 17
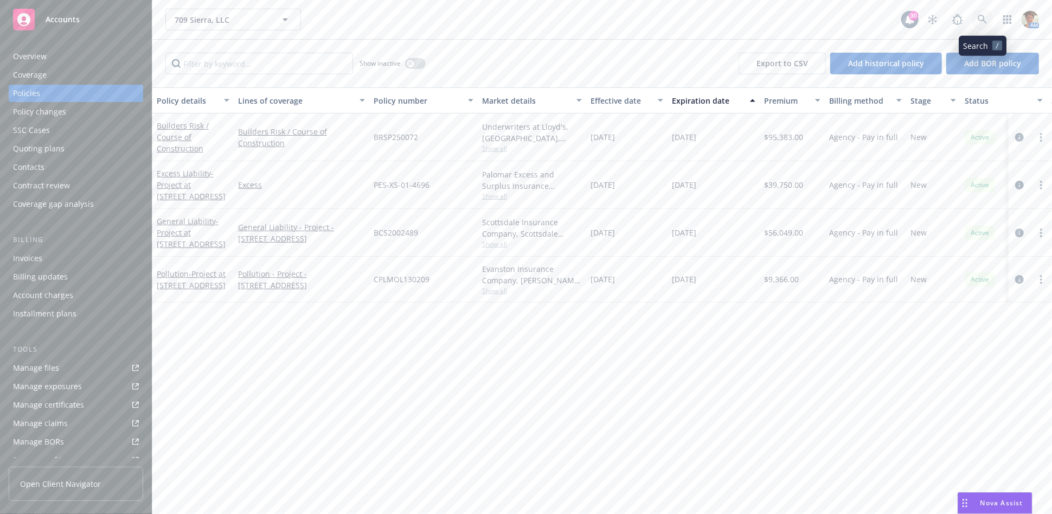
click at [947, 18] on icon at bounding box center [983, 20] width 10 height 10
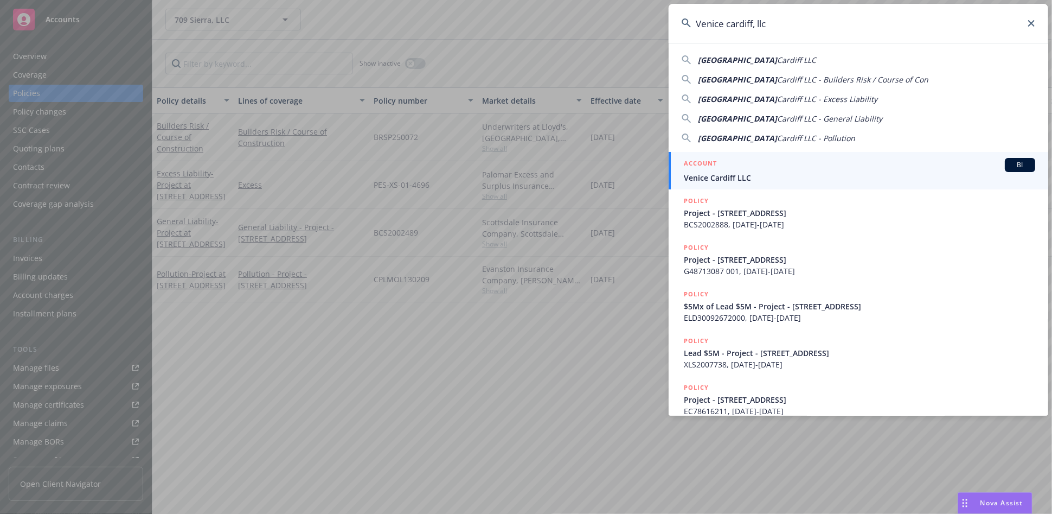
type input "Venice cardiff, llc"
click at [745, 165] on div "ACCOUNT BI" at bounding box center [860, 165] width 352 height 14
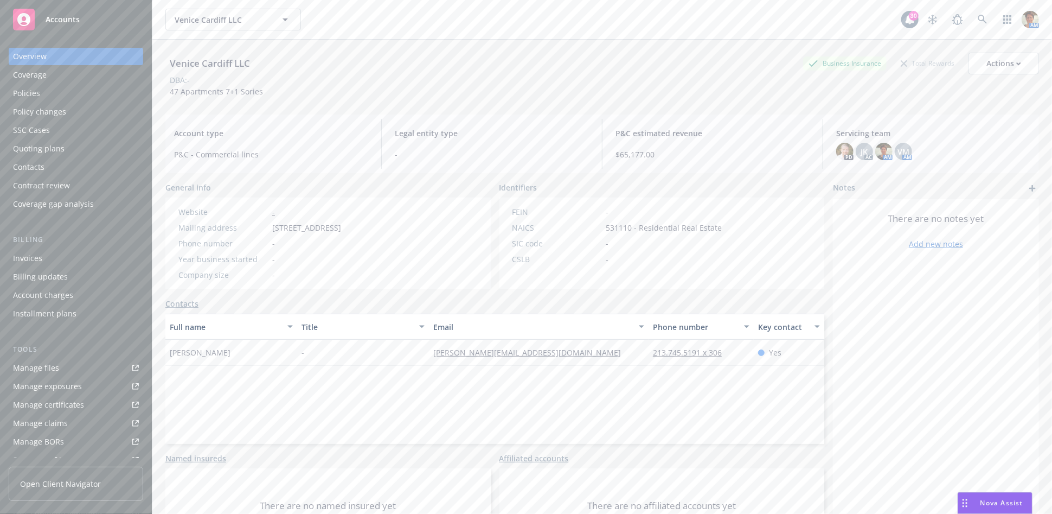
click at [34, 152] on div "Quoting plans" at bounding box center [39, 148] width 52 height 17
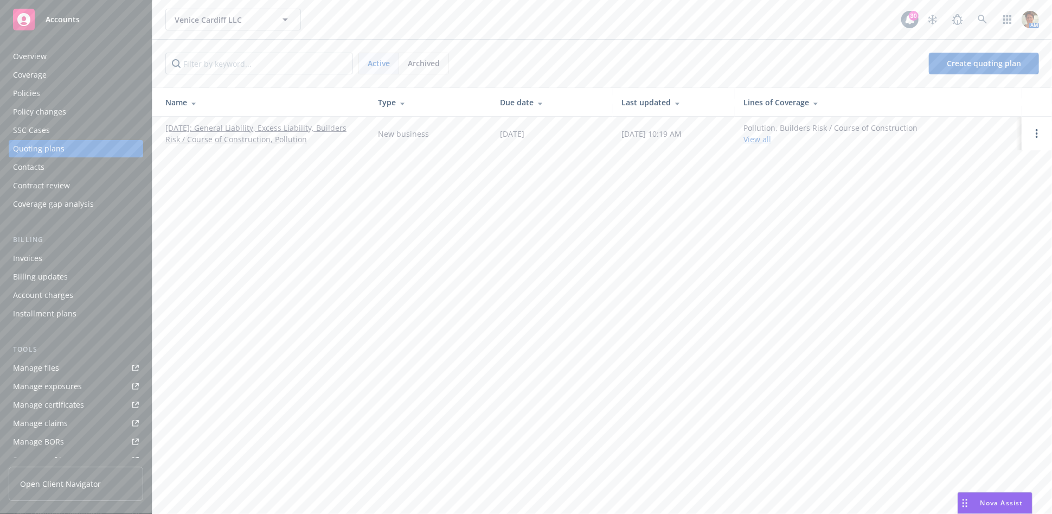
click at [251, 136] on link "02/03/2025: General Liability, Excess Liability, Builders Risk / Course of Cons…" at bounding box center [262, 133] width 195 height 23
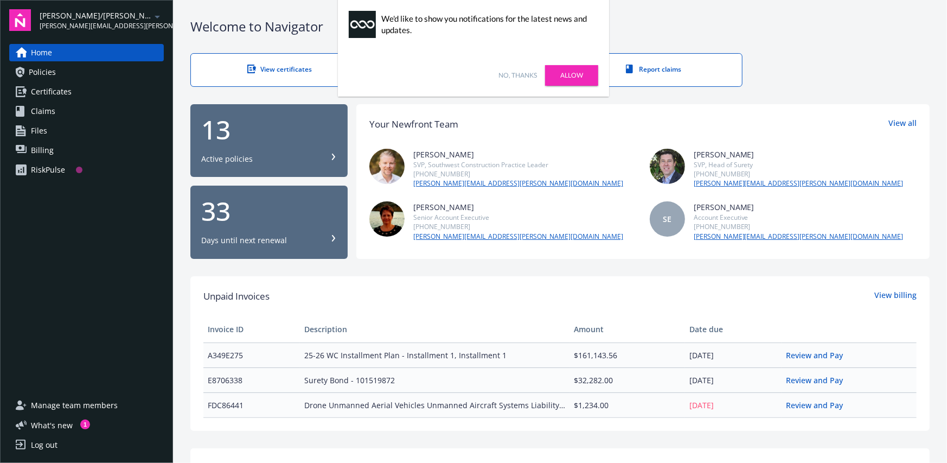
click at [522, 74] on link "No, thanks" at bounding box center [518, 76] width 39 height 10
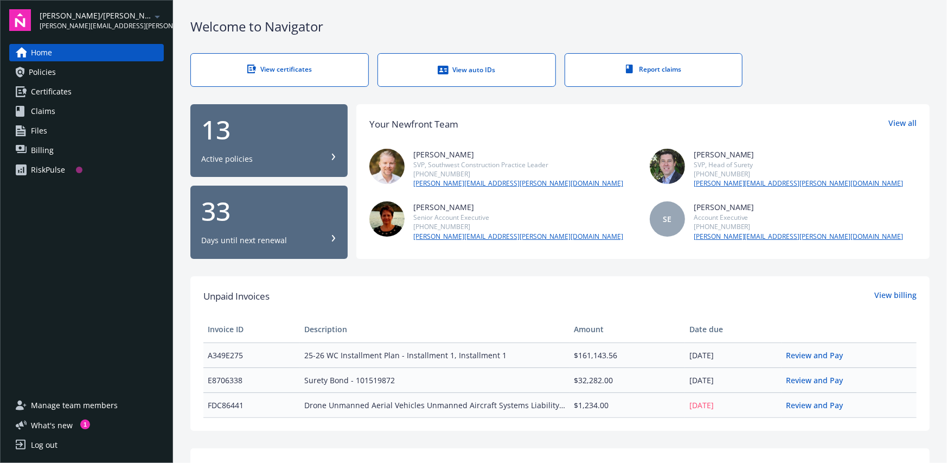
click at [96, 407] on span "Manage team members" at bounding box center [74, 405] width 87 height 17
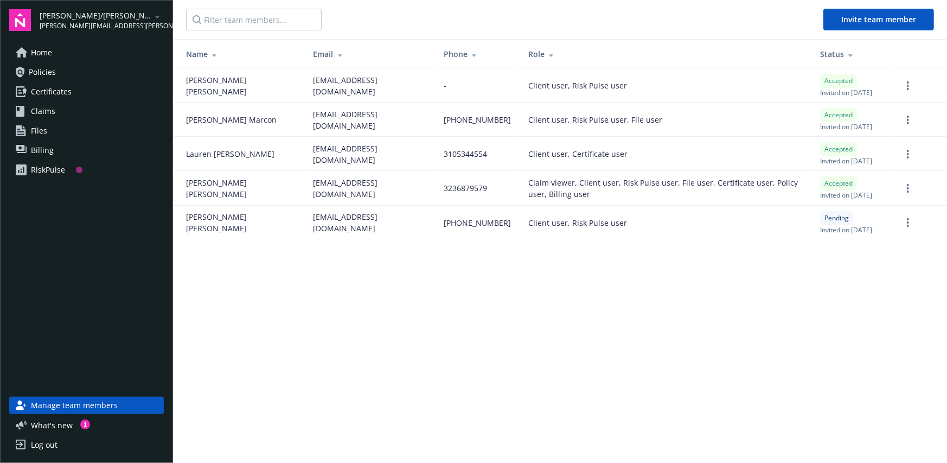
click at [76, 54] on link "Home" at bounding box center [86, 52] width 155 height 17
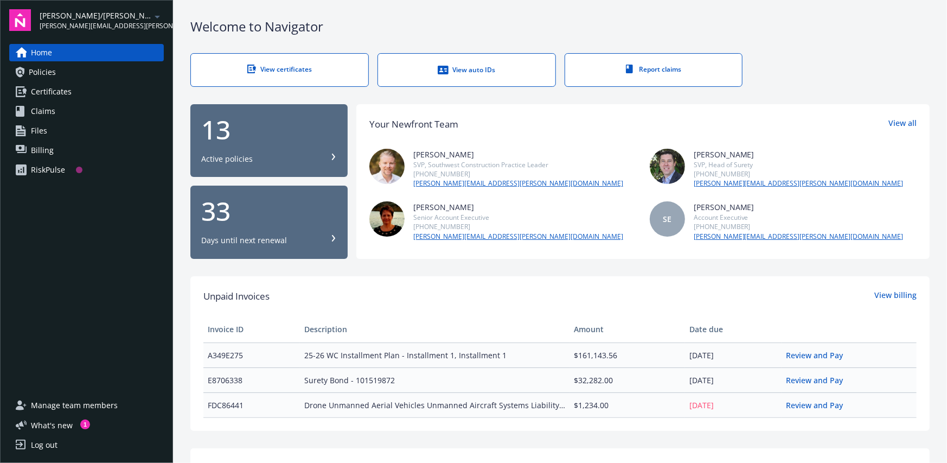
click at [64, 406] on span "Manage team members" at bounding box center [74, 405] width 87 height 17
click at [81, 405] on span "Manage team members" at bounding box center [74, 405] width 87 height 17
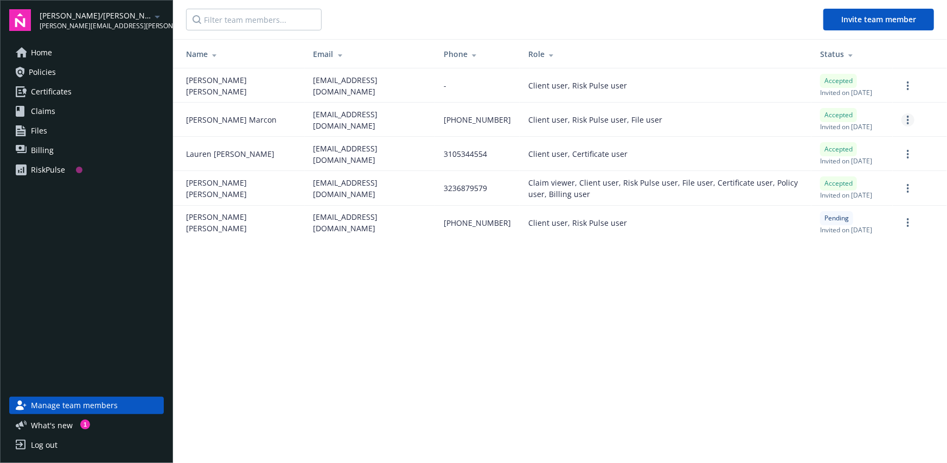
click at [908, 121] on circle "more" at bounding box center [908, 120] width 2 height 2
click at [858, 194] on link "Edit permissions" at bounding box center [851, 194] width 126 height 22
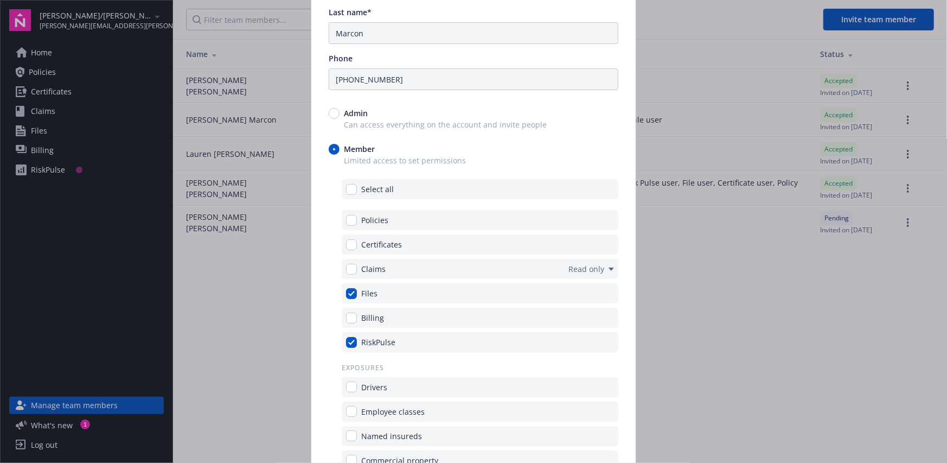
scroll to position [163, 0]
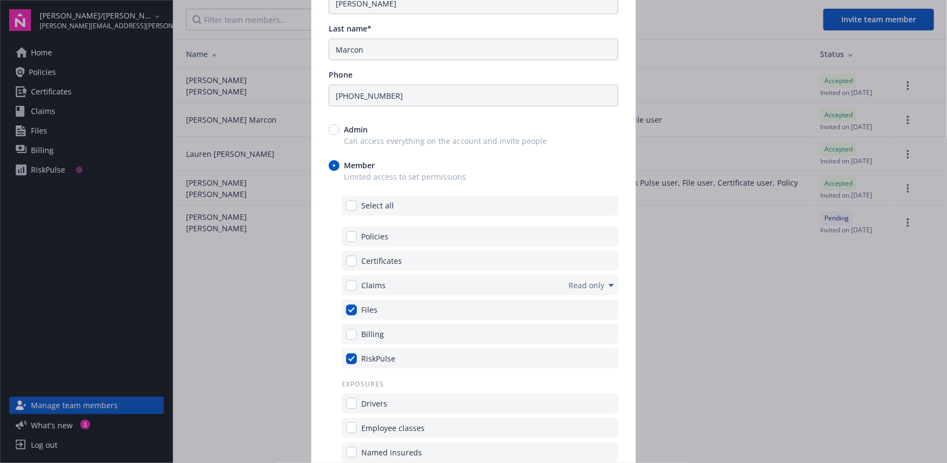
click at [268, 331] on div "Edit team member Email address* jmarcon@elliottdrinkward.com First name* John L…" at bounding box center [473, 231] width 947 height 463
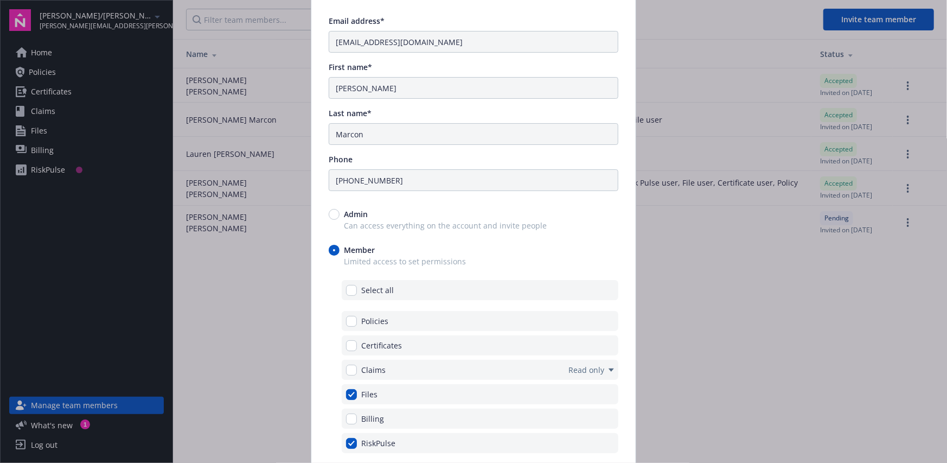
scroll to position [0, 0]
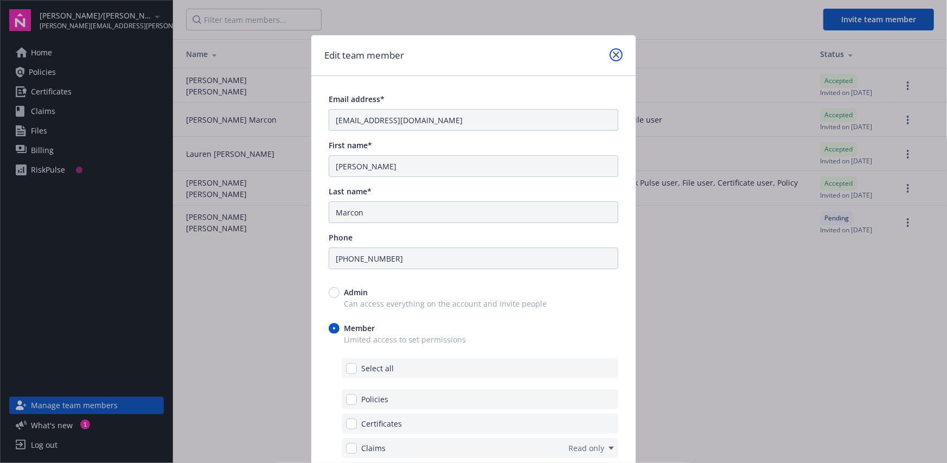
click at [613, 54] on icon "close" at bounding box center [616, 55] width 7 height 7
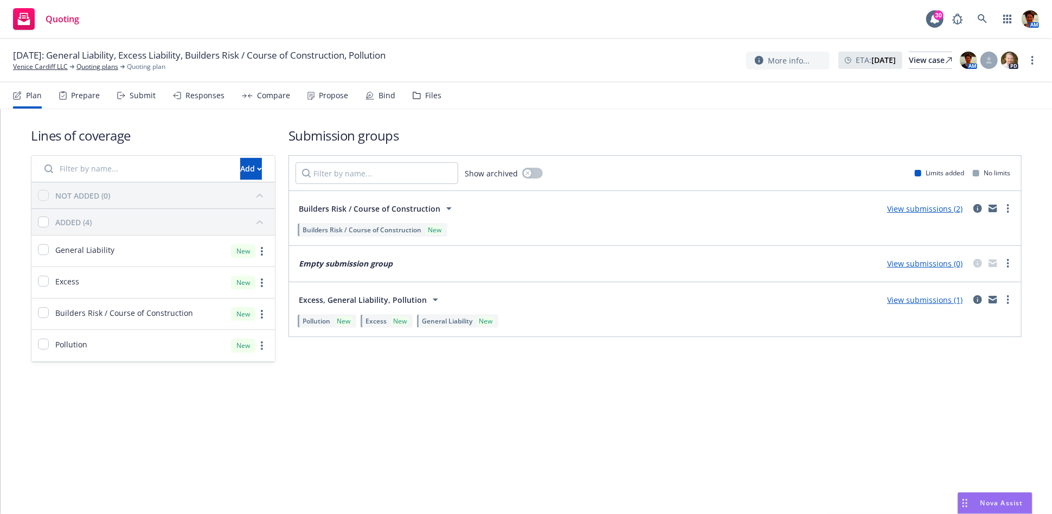
click at [195, 101] on div "Responses" at bounding box center [199, 95] width 52 height 26
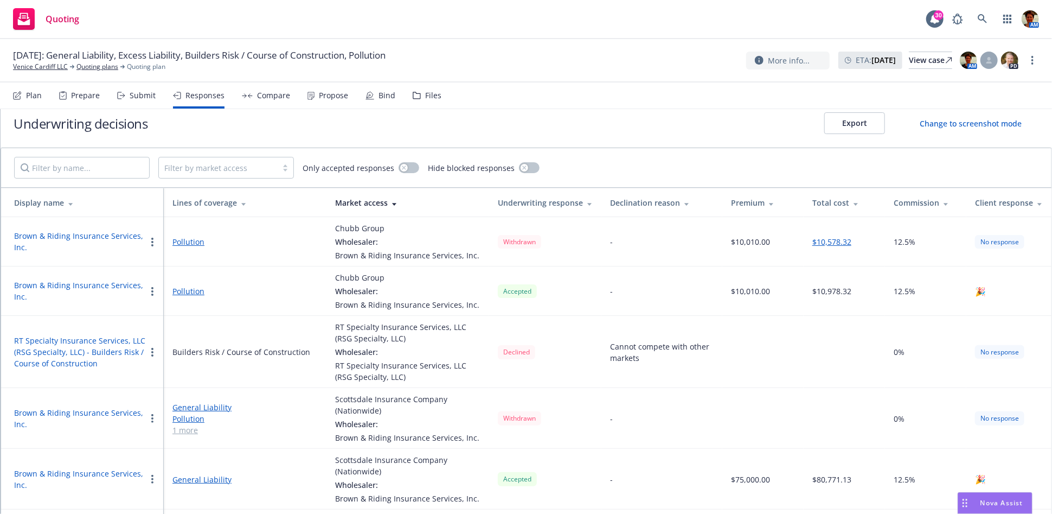
scroll to position [12, 0]
click at [979, 18] on link at bounding box center [983, 19] width 22 height 22
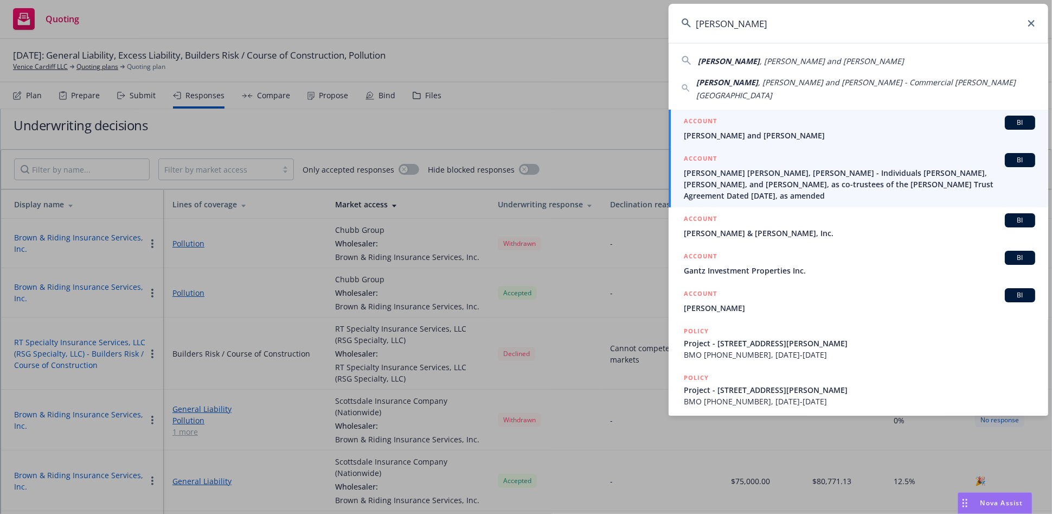
type input "Glantz"
click at [804, 167] on span "[PERSON_NAME] [PERSON_NAME], [PERSON_NAME] - Individuals [PERSON_NAME], [PERSON…" at bounding box center [860, 184] width 352 height 34
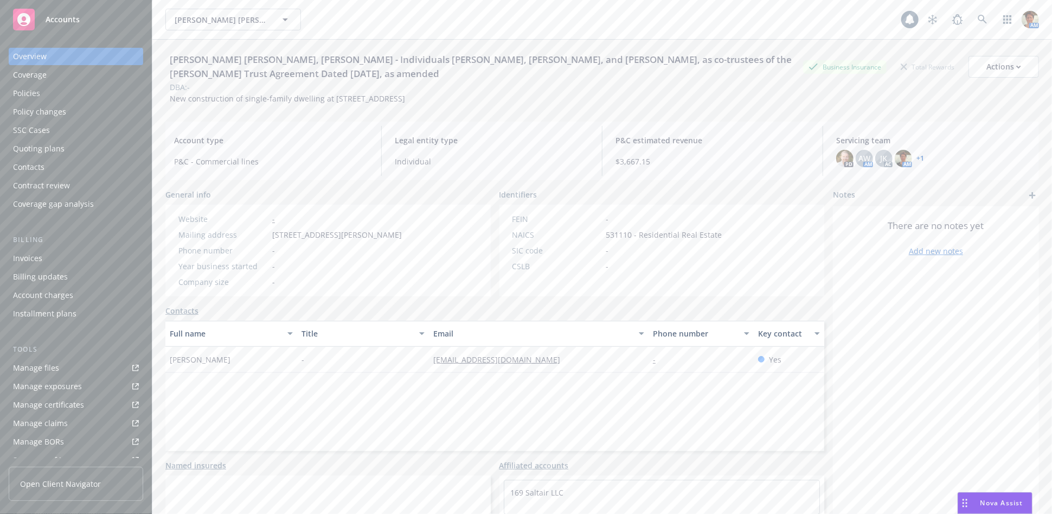
click at [75, 151] on div "Quoting plans" at bounding box center [76, 148] width 126 height 17
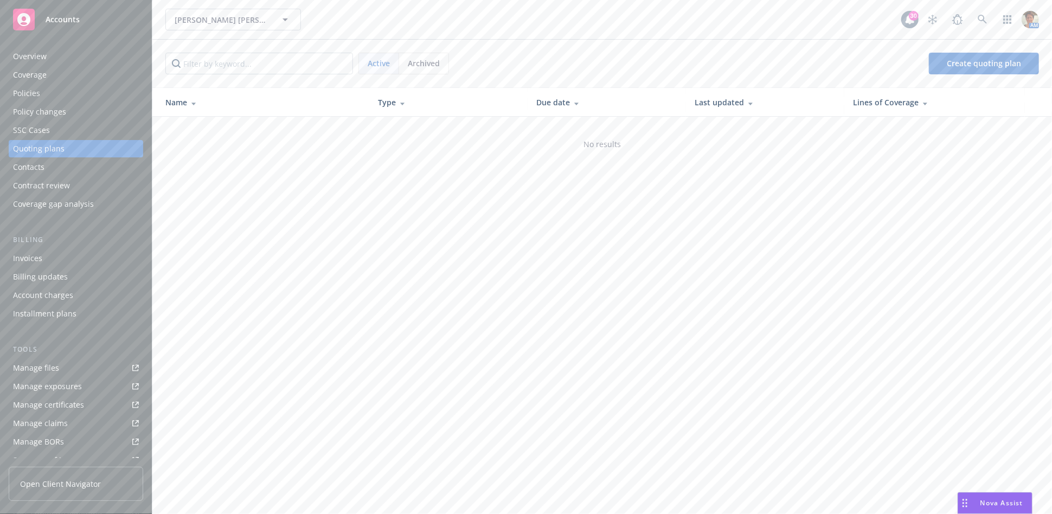
click at [416, 58] on span "Archived" at bounding box center [424, 63] width 32 height 11
click at [305, 124] on link "[TBD] Builder's Risk - 623 El Cerco Place - New Business 08/14/2025" at bounding box center [262, 133] width 195 height 23
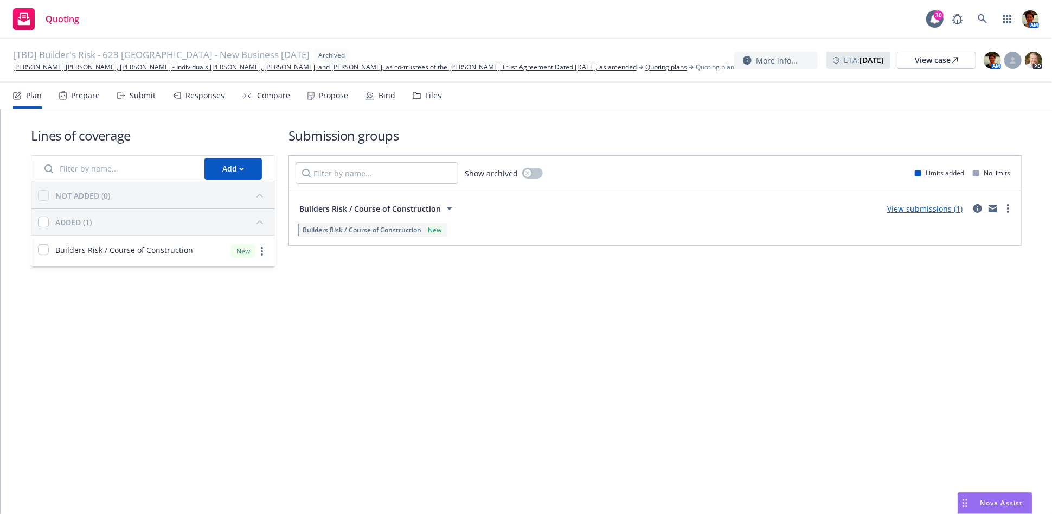
click at [189, 96] on div "Responses" at bounding box center [205, 95] width 39 height 9
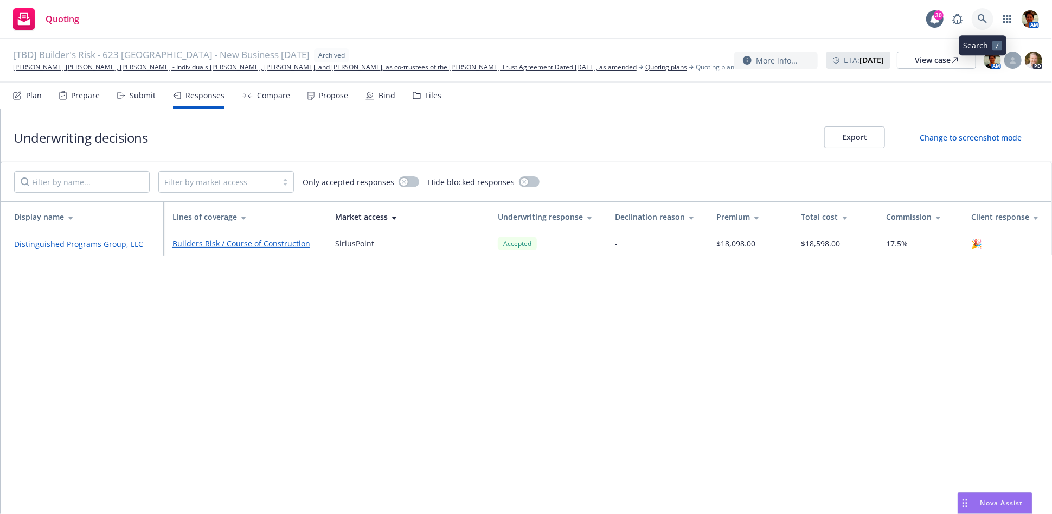
click at [984, 24] on link at bounding box center [983, 19] width 22 height 22
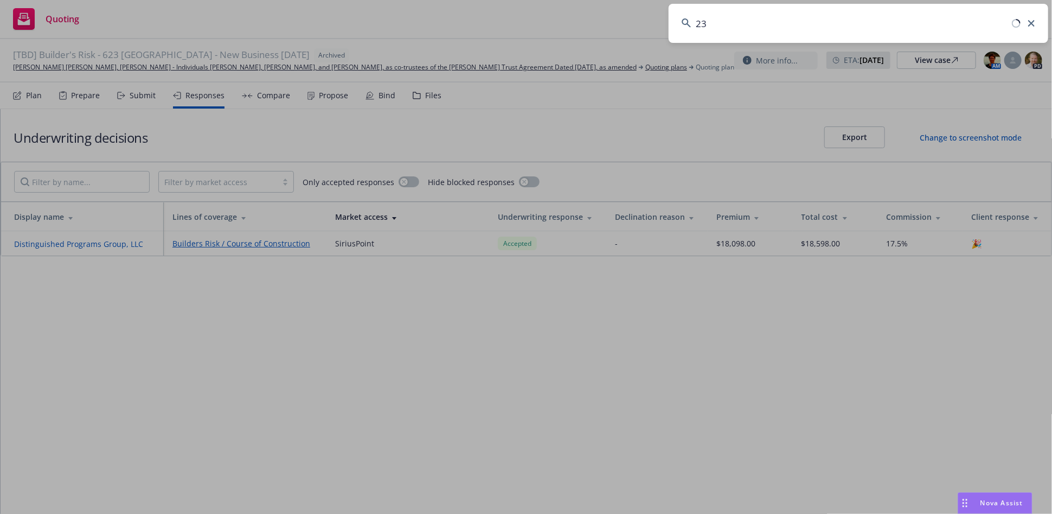
type input "2"
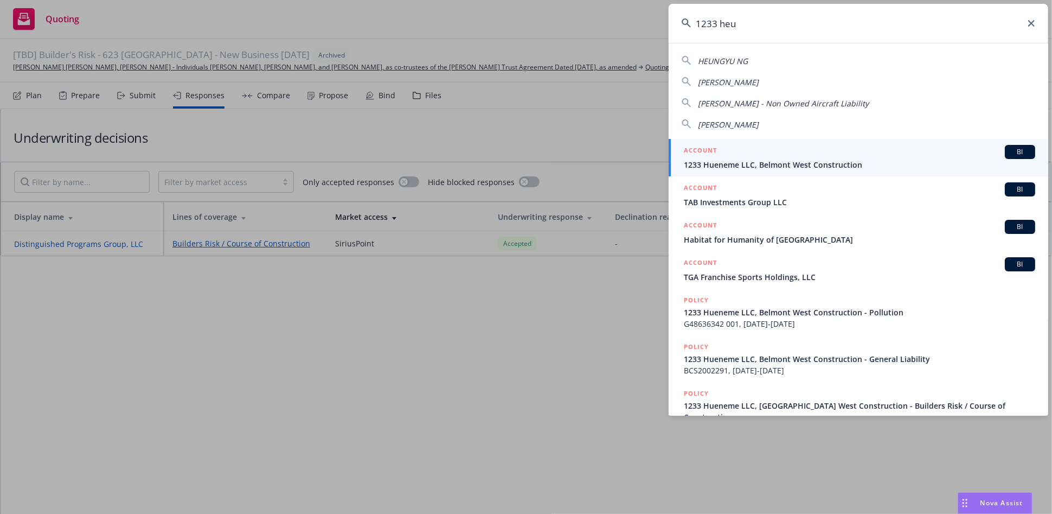
type input "1233 heu"
click at [802, 141] on link "ACCOUNT BI 1233 Hueneme LLC, Belmont West Construction" at bounding box center [859, 157] width 380 height 37
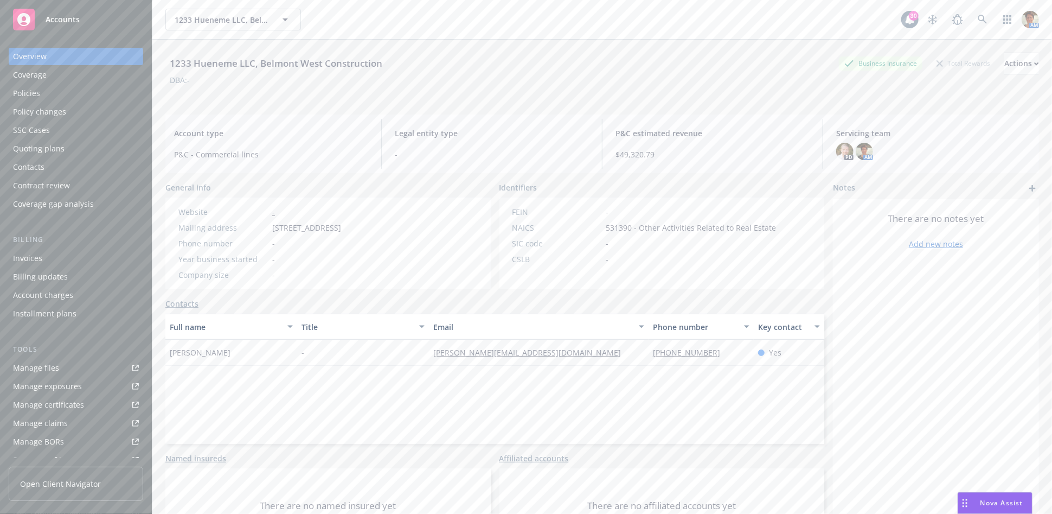
click at [34, 146] on div "Quoting plans" at bounding box center [39, 148] width 52 height 17
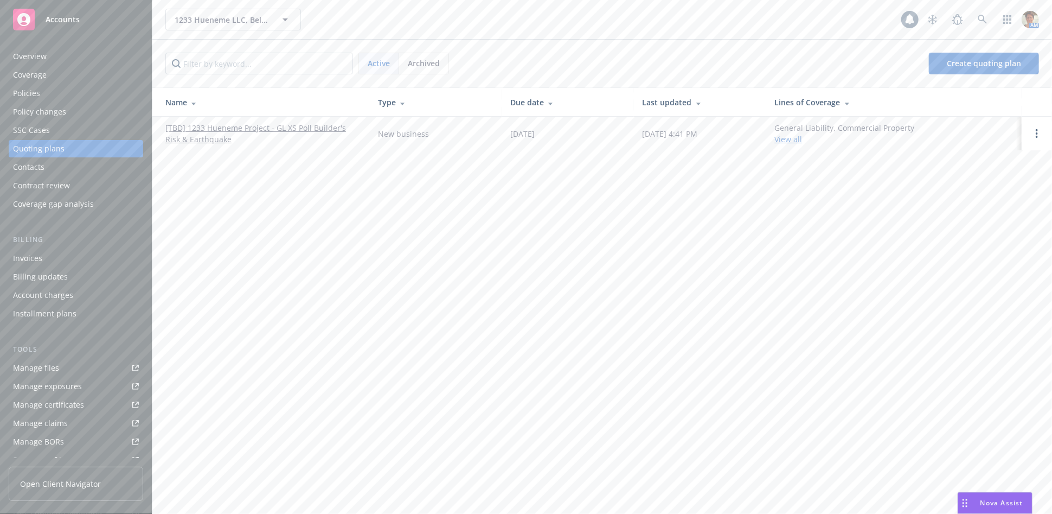
click at [234, 127] on link "[TBD] 1233 Hueneme Project - GL XS Poll Builder's Risk & Earthquake" at bounding box center [262, 133] width 195 height 23
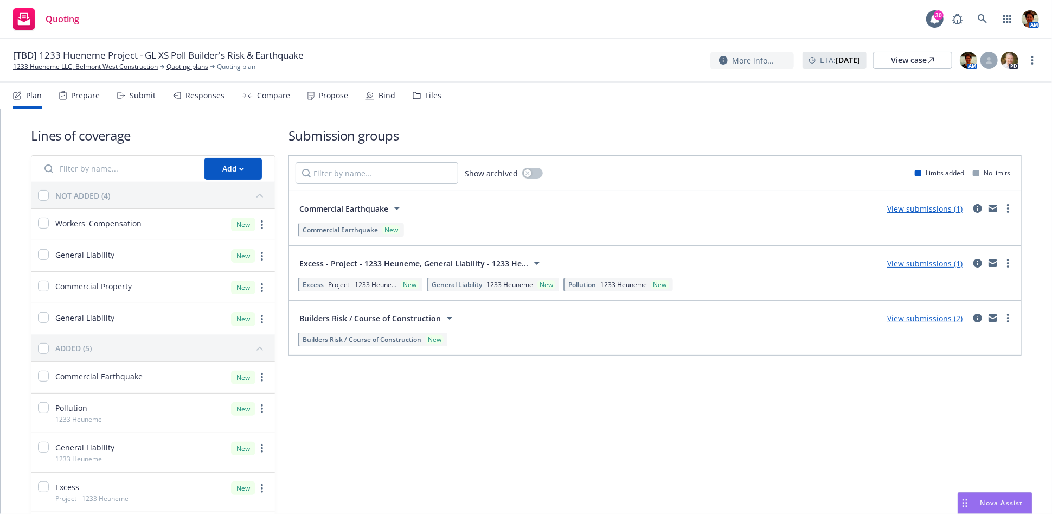
click at [202, 95] on div "Responses" at bounding box center [205, 95] width 39 height 9
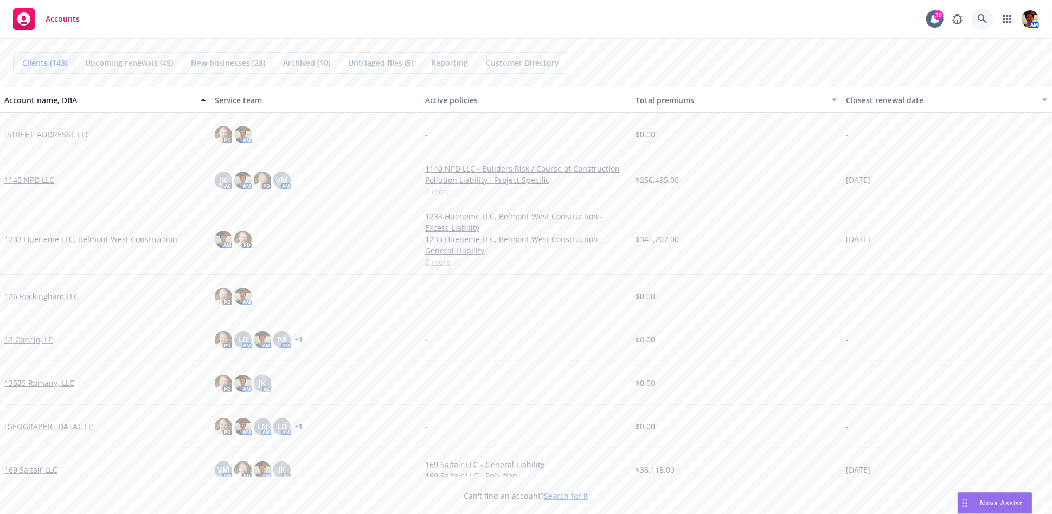
click at [986, 17] on icon at bounding box center [983, 19] width 10 height 10
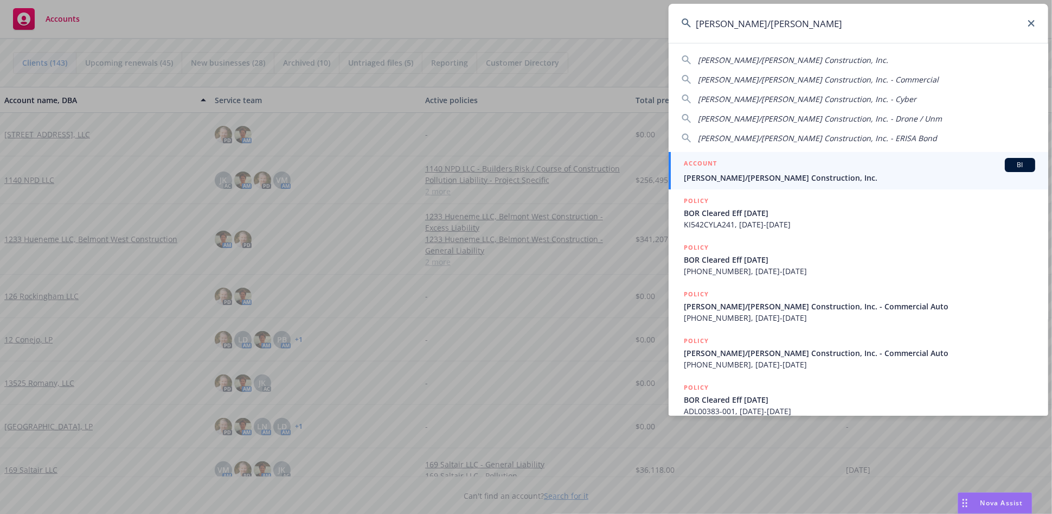
type input "elliott/drinkward"
click at [754, 181] on span "Elliott/Drinkward Construction, Inc." at bounding box center [860, 177] width 352 height 11
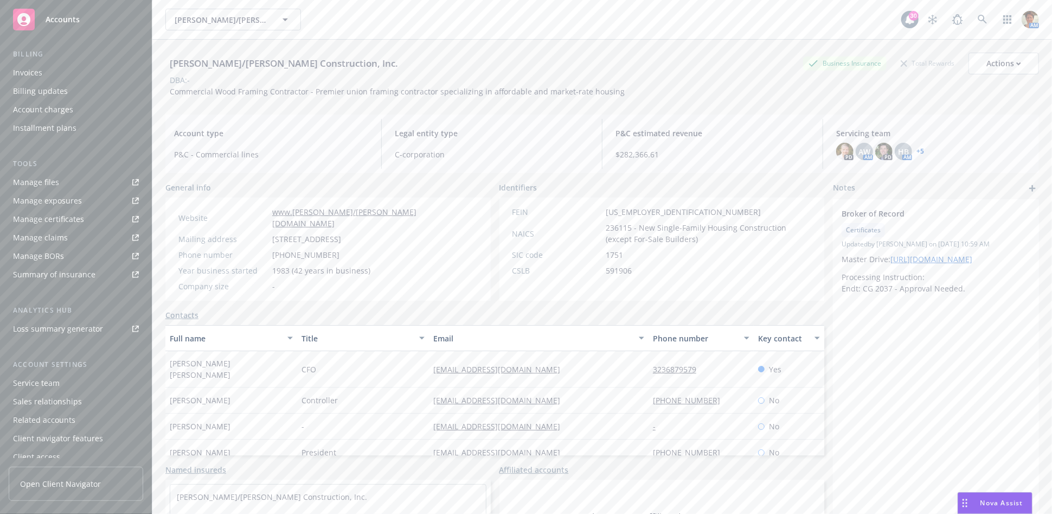
scroll to position [210, 0]
click at [88, 456] on div "Client access" at bounding box center [76, 450] width 126 height 17
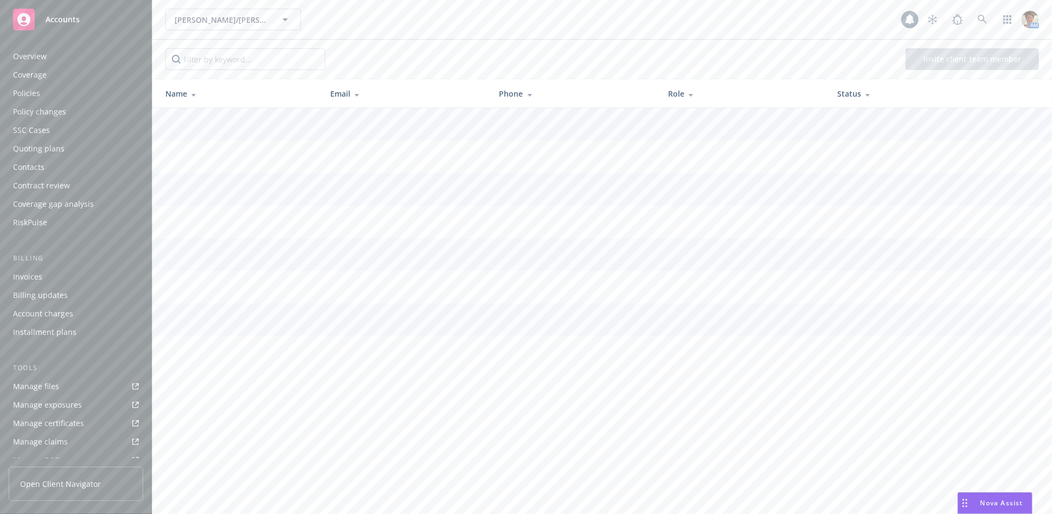
scroll to position [210, 0]
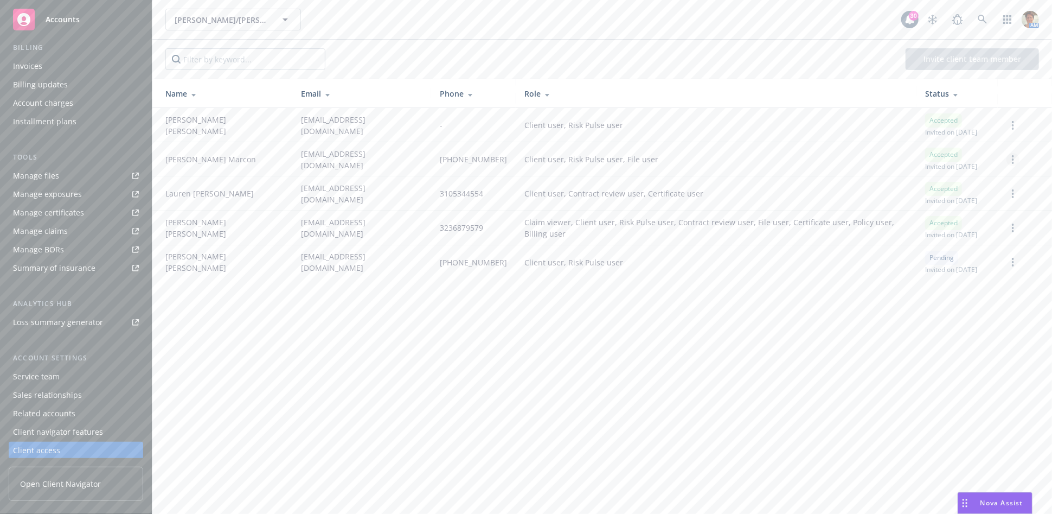
click at [1016, 158] on link "more" at bounding box center [1013, 159] width 13 height 13
click at [924, 220] on link "Edit permissions" at bounding box center [956, 225] width 126 height 22
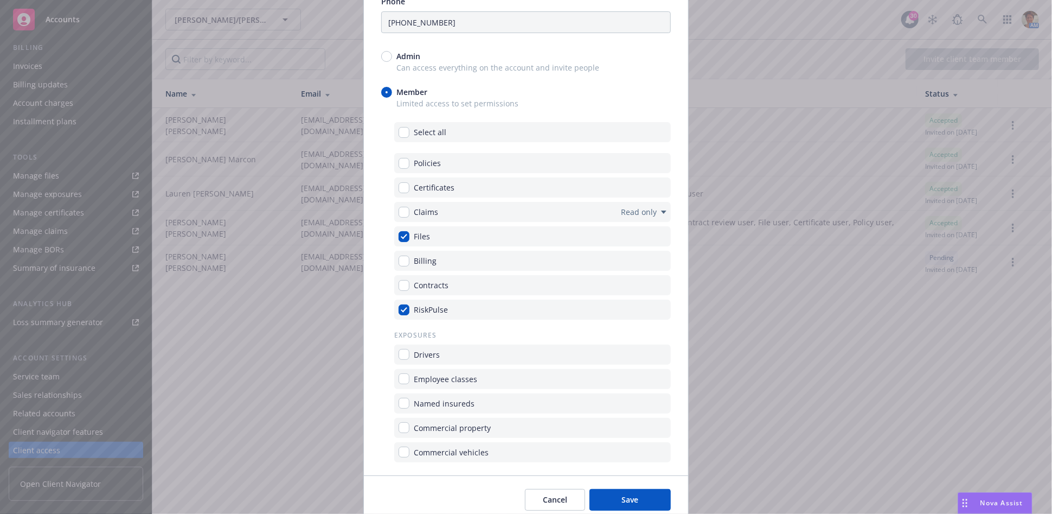
scroll to position [241, 0]
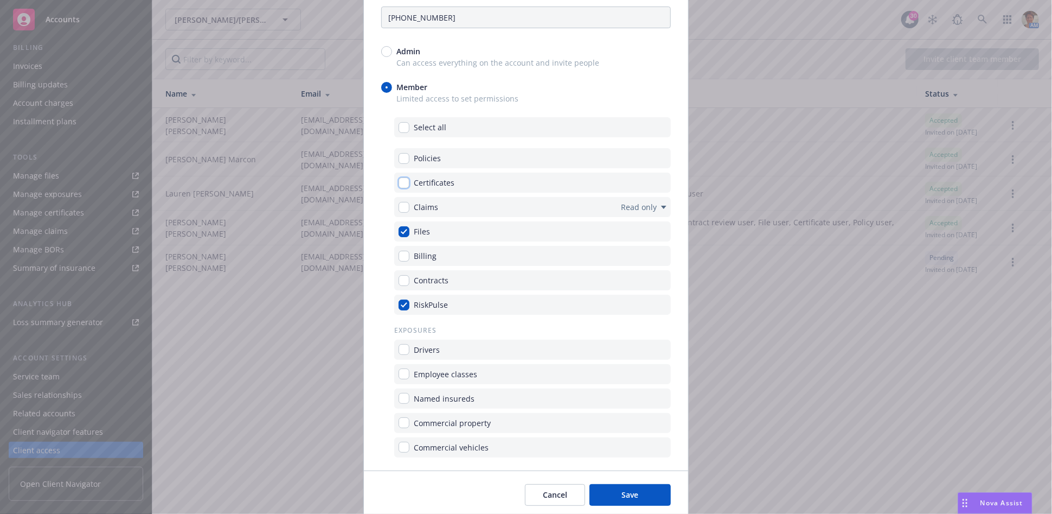
click at [399, 177] on input "checkbox" at bounding box center [404, 182] width 11 height 11
checkbox input "true"
click at [400, 257] on input "checkbox" at bounding box center [404, 256] width 11 height 11
checkbox input "true"
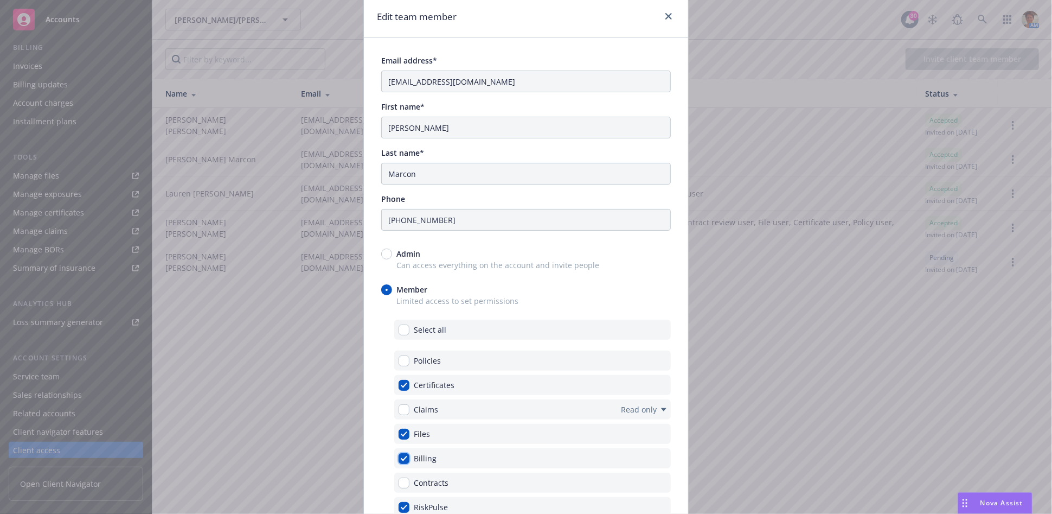
scroll to position [280, 0]
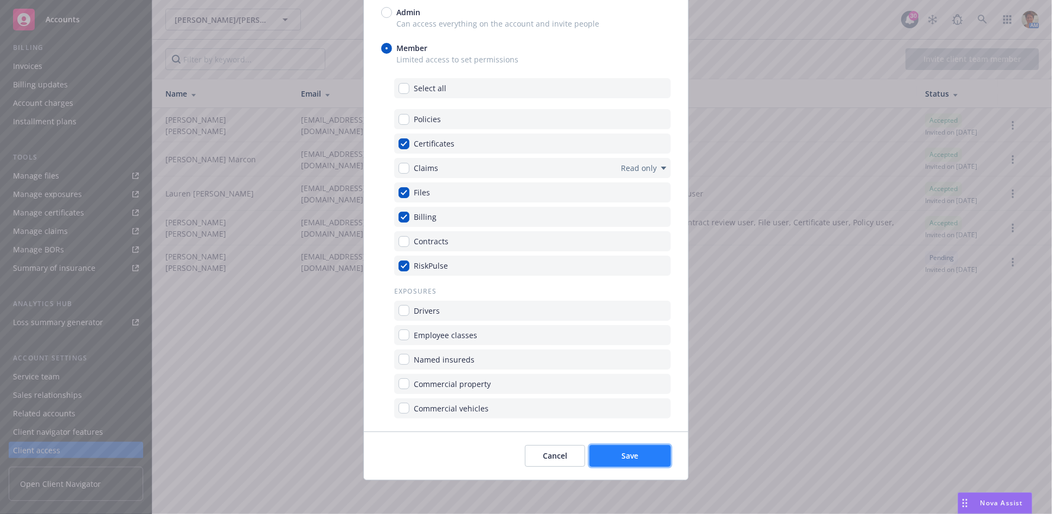
click at [610, 455] on button "Save" at bounding box center [630, 456] width 81 height 22
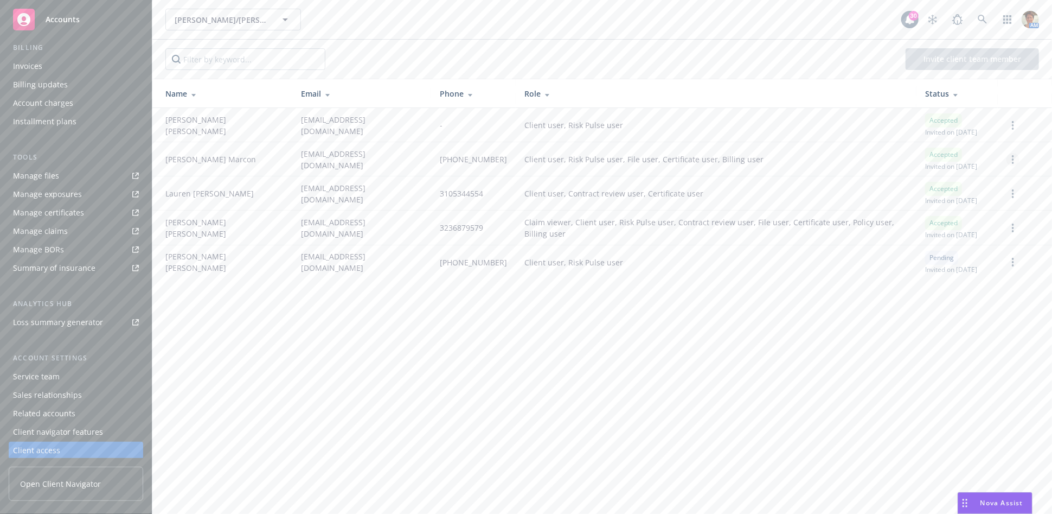
click at [1014, 159] on link "more" at bounding box center [1013, 159] width 13 height 13
click at [935, 226] on link "Edit permissions" at bounding box center [956, 225] width 126 height 22
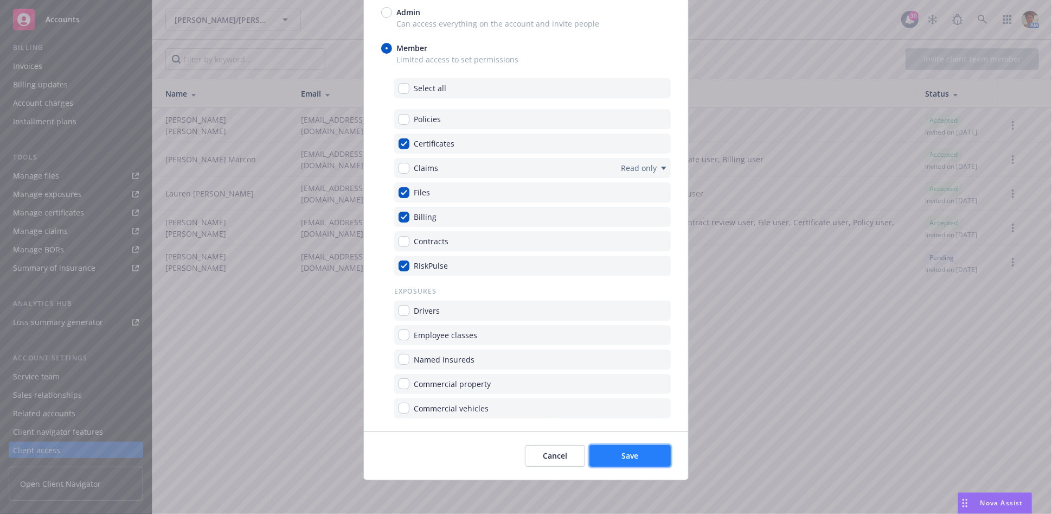
click at [628, 452] on span "Save" at bounding box center [630, 455] width 17 height 10
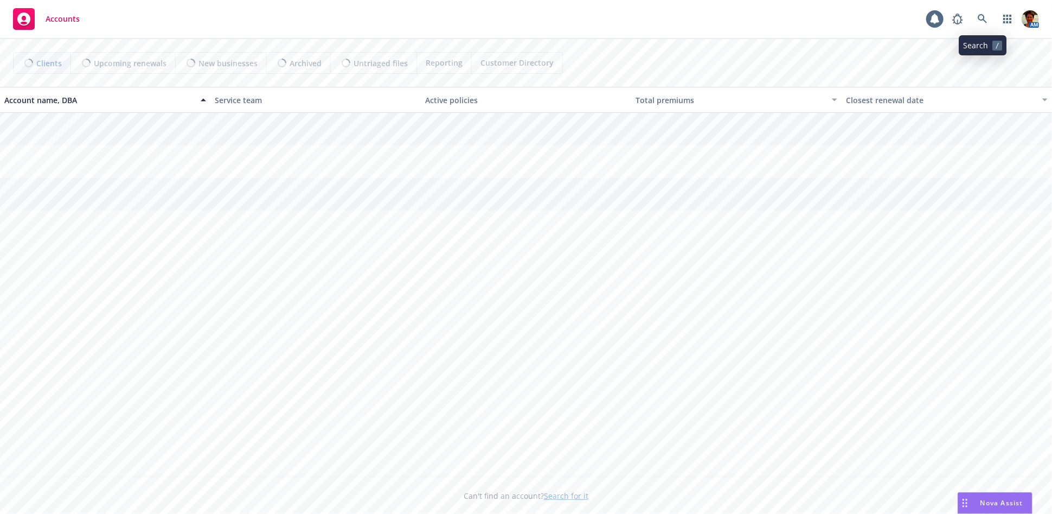
click at [980, 23] on icon at bounding box center [983, 19] width 10 height 10
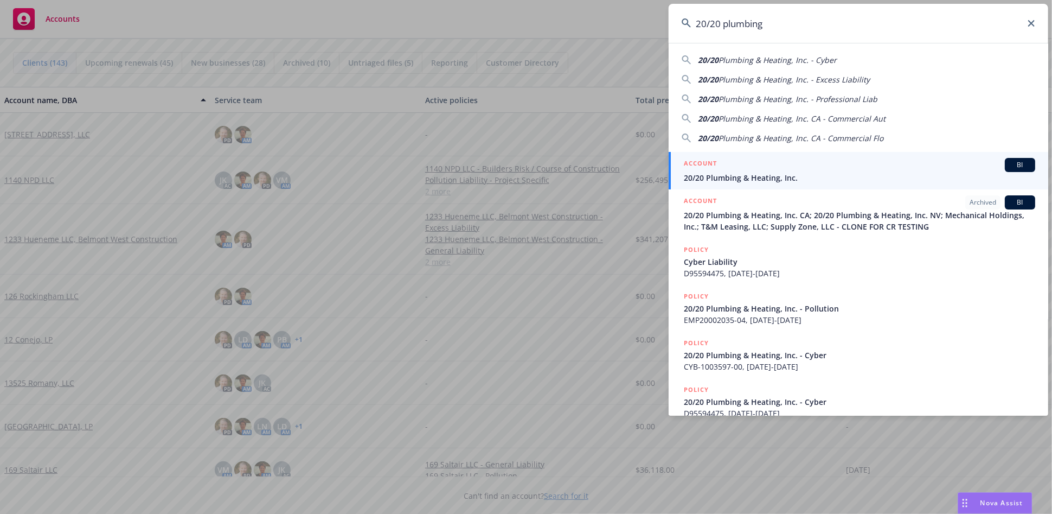
type input "20/20 plumbing"
click at [735, 161] on div "ACCOUNT BI" at bounding box center [860, 165] width 352 height 14
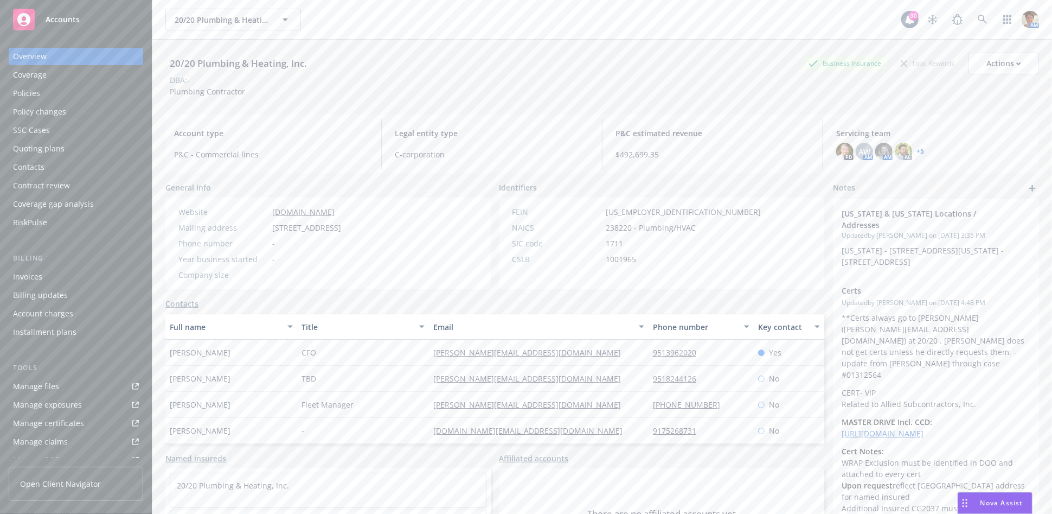
click at [33, 90] on div "Policies" at bounding box center [26, 93] width 27 height 17
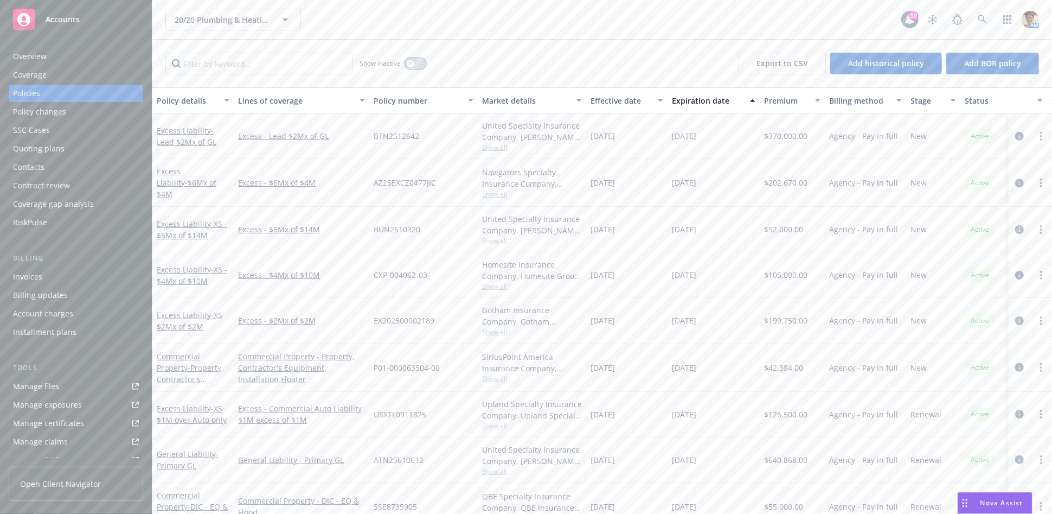
click at [411, 63] on icon "button" at bounding box center [410, 63] width 4 height 4
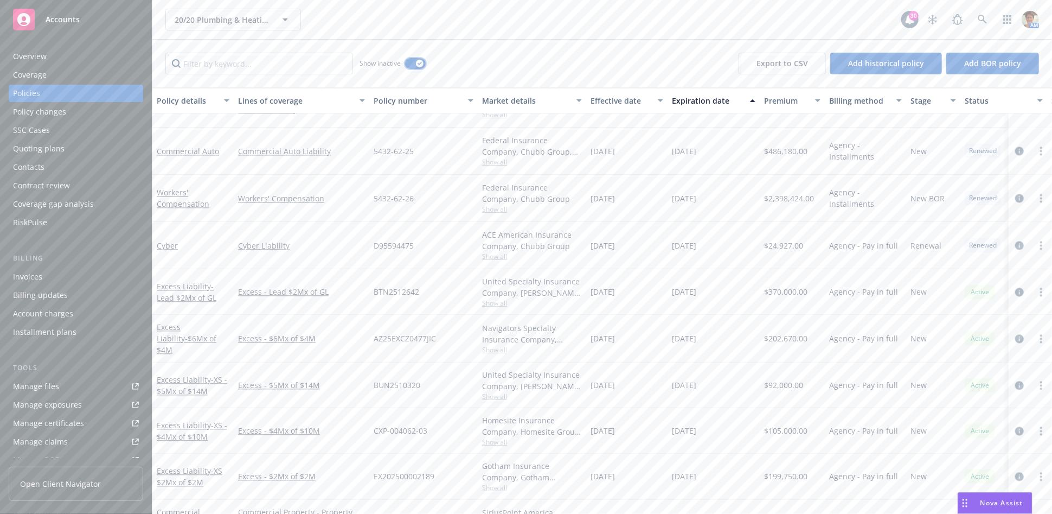
scroll to position [4072, 0]
click at [1040, 197] on circle "more" at bounding box center [1041, 198] width 2 height 2
click at [950, 356] on link "Copy logging email" at bounding box center [974, 351] width 127 height 22
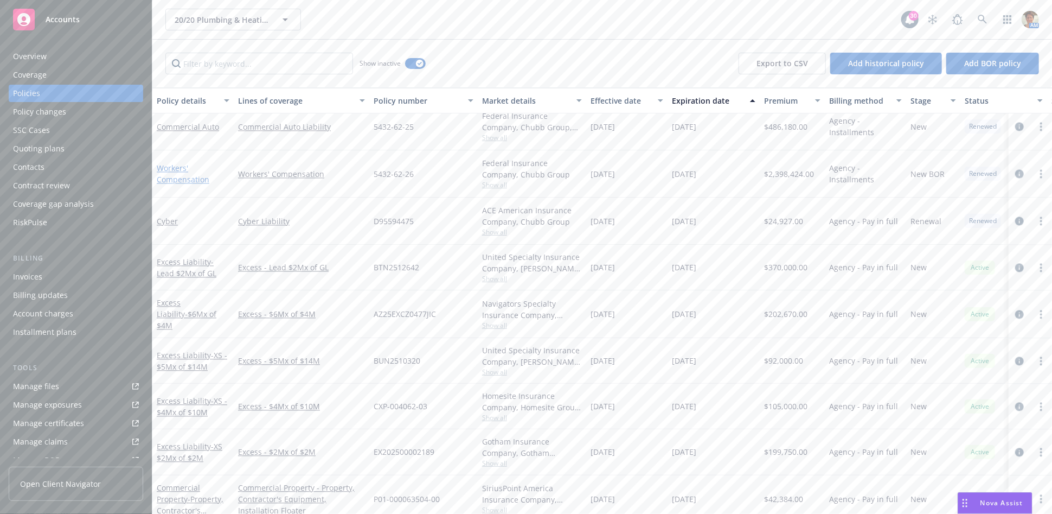
click at [187, 180] on link "Workers' Compensation" at bounding box center [183, 174] width 53 height 22
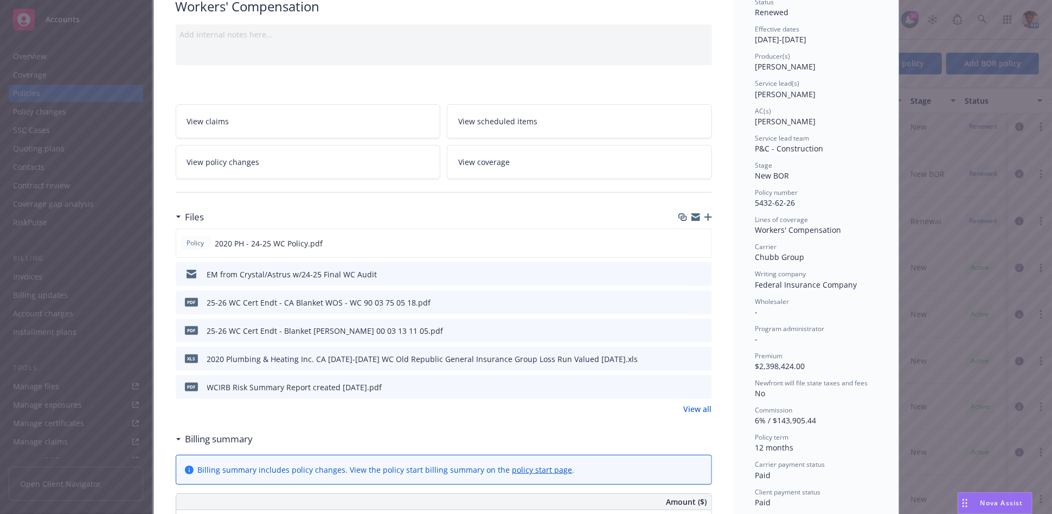
scroll to position [120, 0]
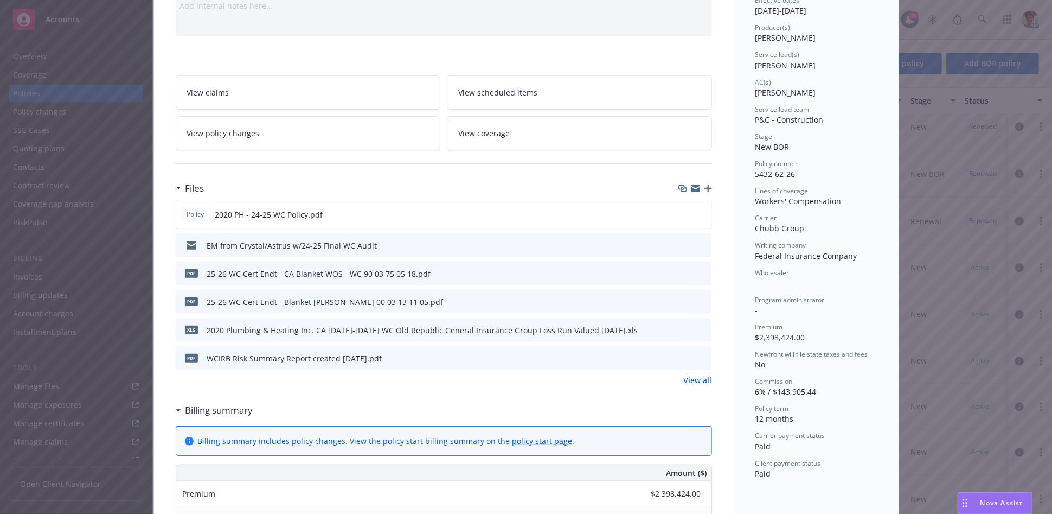
click at [705, 187] on icon "button" at bounding box center [709, 188] width 8 height 8
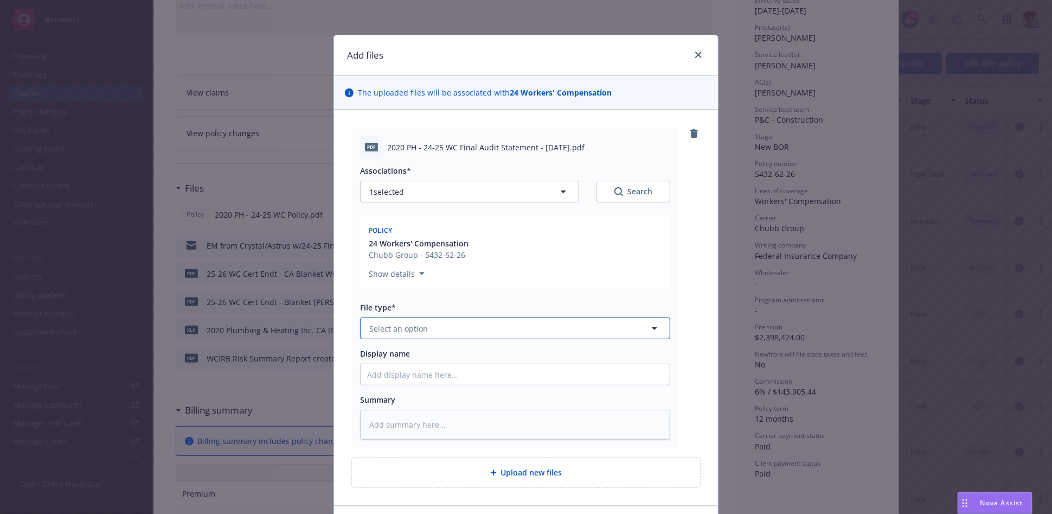
click at [410, 326] on span "Select an option" at bounding box center [398, 328] width 59 height 11
type input "p"
type input "aud"
click at [419, 376] on div "Audit Statement" at bounding box center [515, 387] width 309 height 29
drag, startPoint x: 419, startPoint y: 148, endPoint x: 574, endPoint y: 145, distance: 155.2
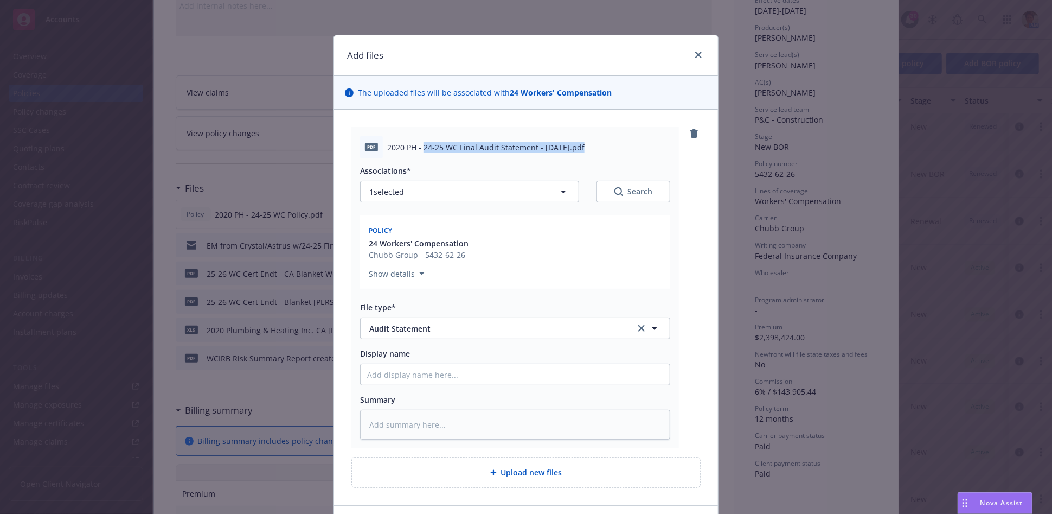
click at [574, 145] on span "2020 PH - 24-25 WC Final Audit Statement - [DATE].pdf" at bounding box center [485, 147] width 197 height 11
copy span "24-25 WC Final Audit Statement - [DATE]"
click at [417, 375] on input "Display name" at bounding box center [515, 374] width 309 height 21
paste input "24-25 WC Final Audit Statement - [DATE]"
type textarea "x"
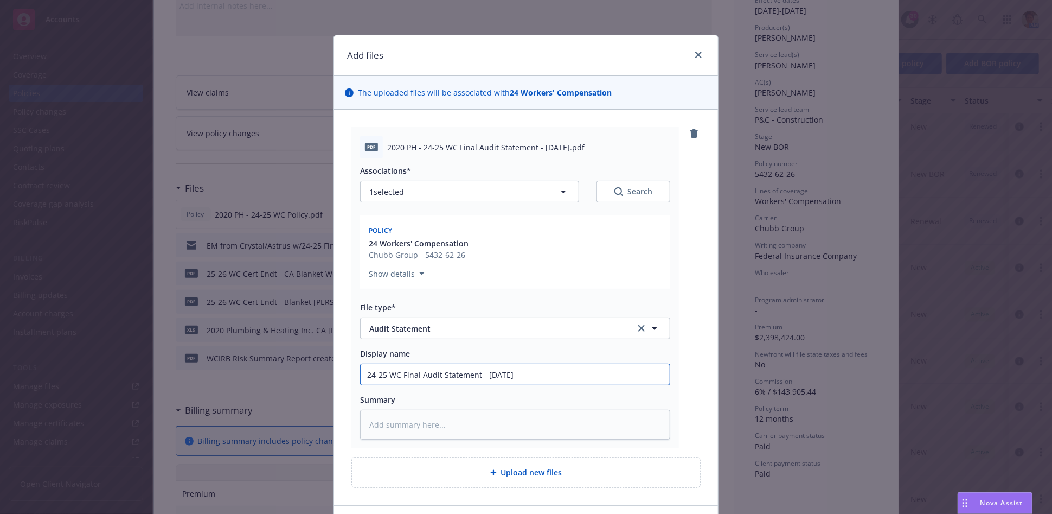
type input "24-25 WC Final Audit Statement - [DATE]"
click at [427, 423] on textarea at bounding box center [515, 425] width 310 height 30
paste textarea "24-25 WC Final Audit Statement - [DATE]"
type textarea "x"
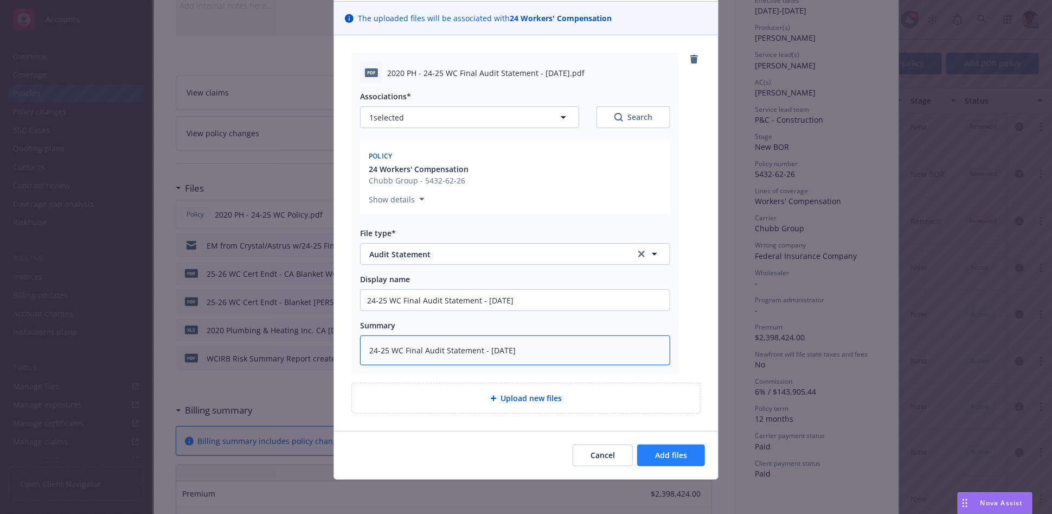
type textarea "24-25 WC Final Audit Statement - [DATE]"
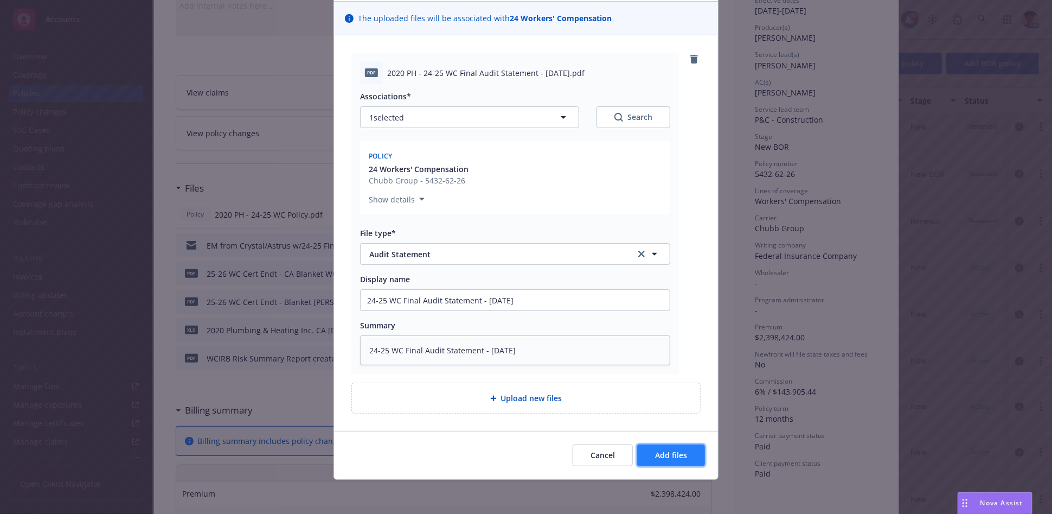
click at [671, 457] on span "Add files" at bounding box center [671, 455] width 32 height 10
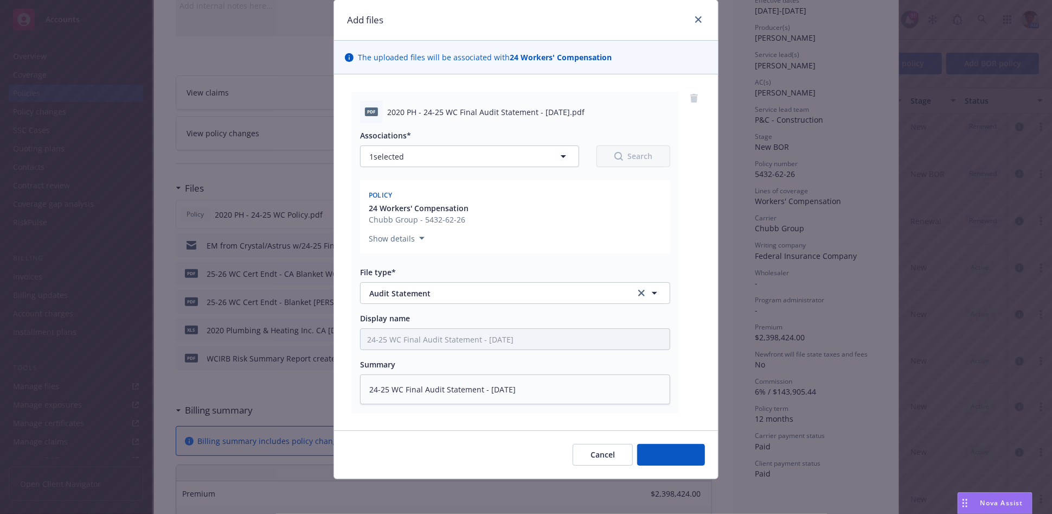
scroll to position [35, 0]
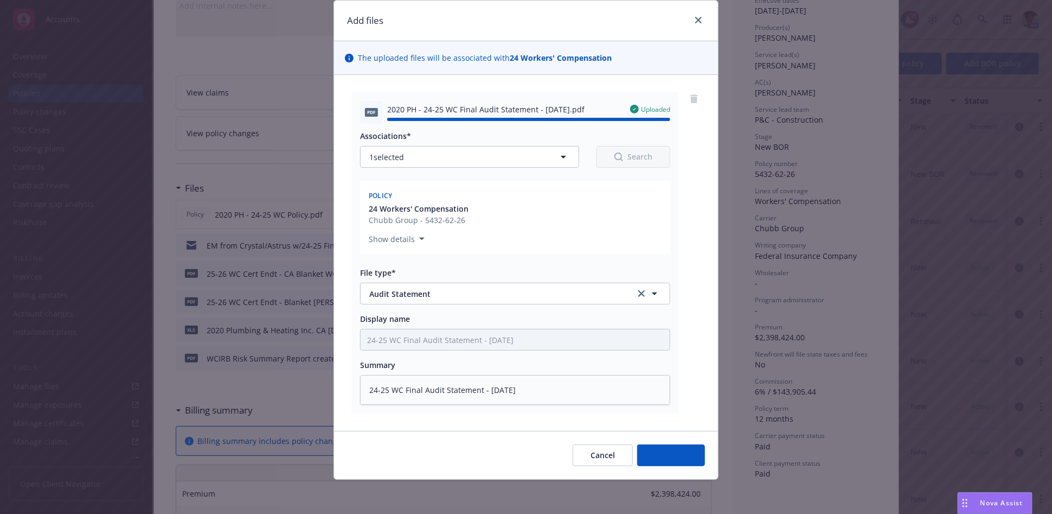
type textarea "x"
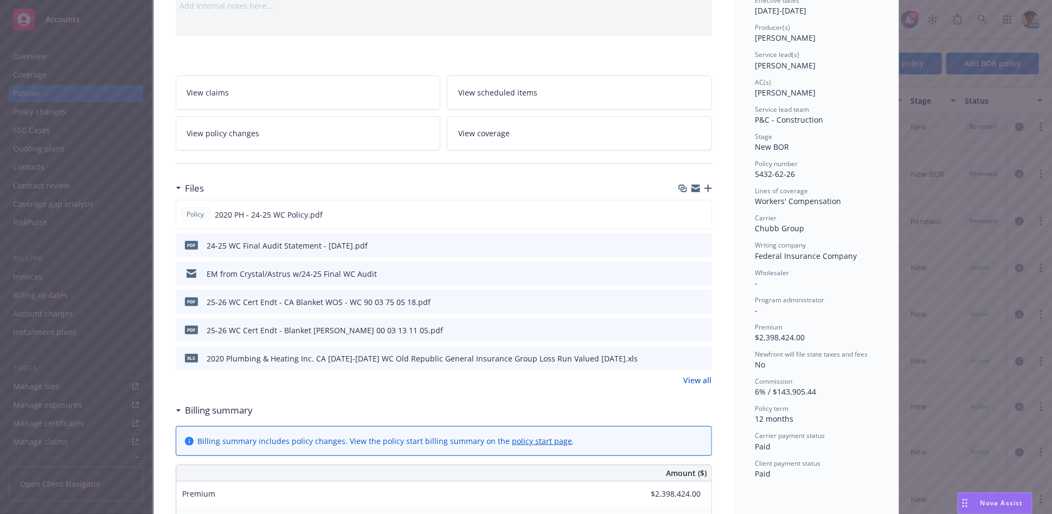
scroll to position [0, 0]
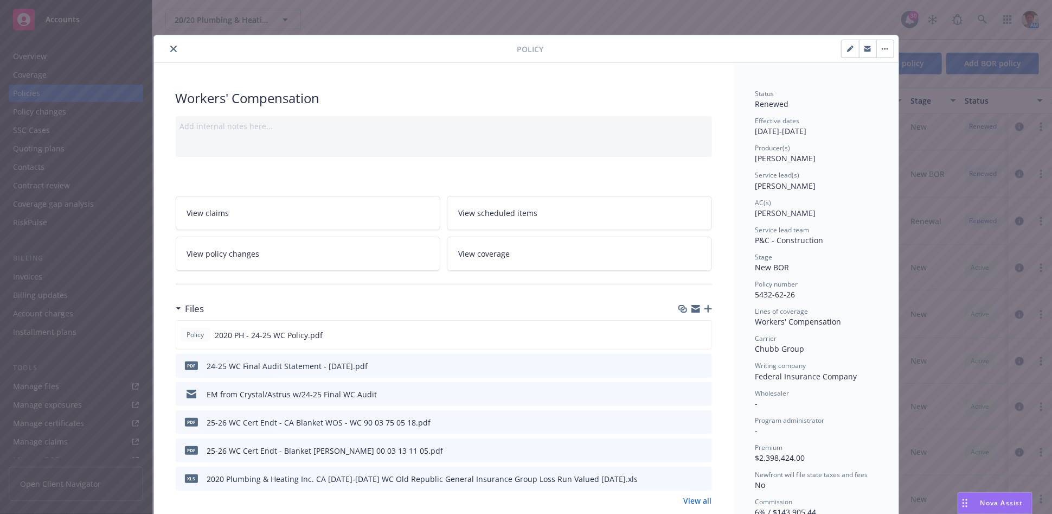
drag, startPoint x: 886, startPoint y: 44, endPoint x: 882, endPoint y: 49, distance: 6.5
click at [882, 49] on button "button" at bounding box center [885, 48] width 17 height 17
click at [170, 47] on icon "close" at bounding box center [173, 49] width 7 height 7
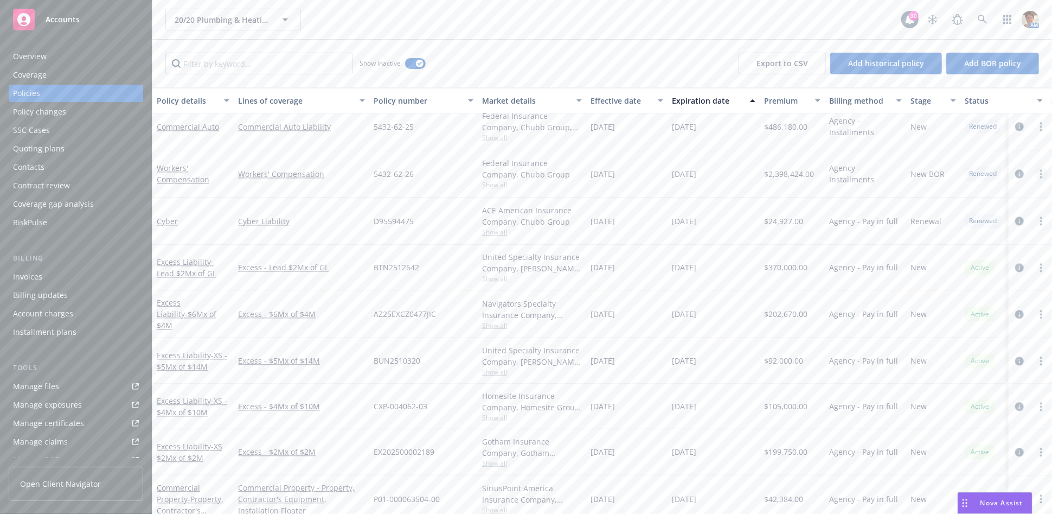
click at [1040, 173] on circle "more" at bounding box center [1041, 174] width 2 height 2
click at [947, 326] on link "Copy logging email" at bounding box center [974, 326] width 127 height 22
